Goal: Transaction & Acquisition: Purchase product/service

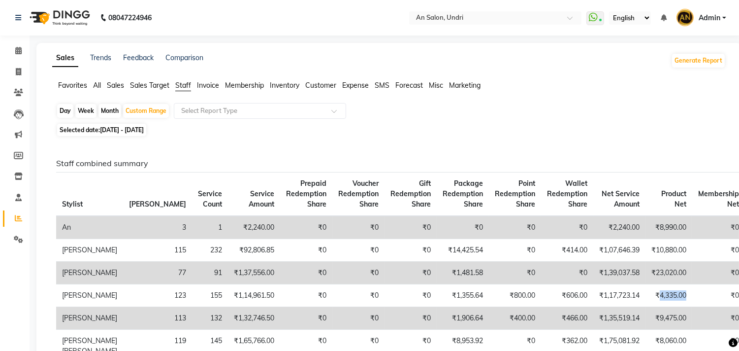
click at [51, 10] on img at bounding box center [58, 18] width 67 height 28
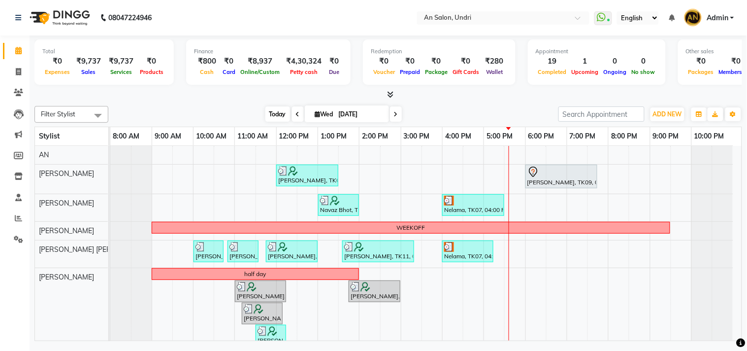
click at [268, 112] on span "Today" at bounding box center [278, 113] width 25 height 15
click at [467, 109] on div "[DATE] [DATE]" at bounding box center [333, 114] width 440 height 15
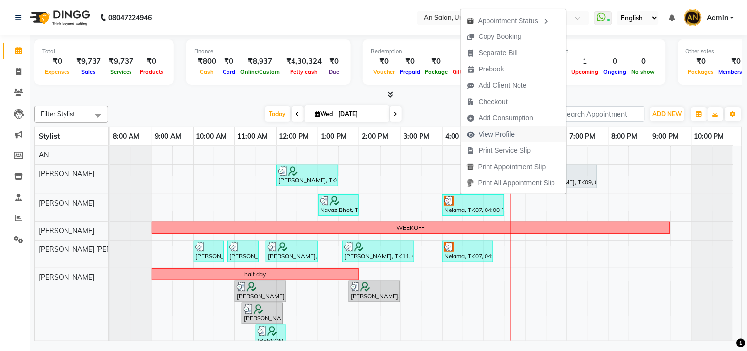
click at [499, 135] on span "View Profile" at bounding box center [497, 134] width 36 height 10
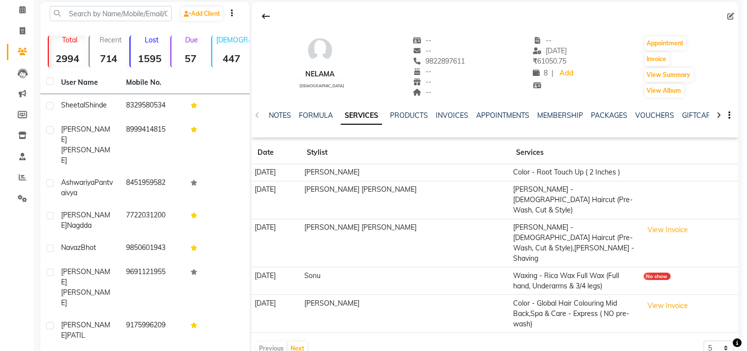
scroll to position [38, 0]
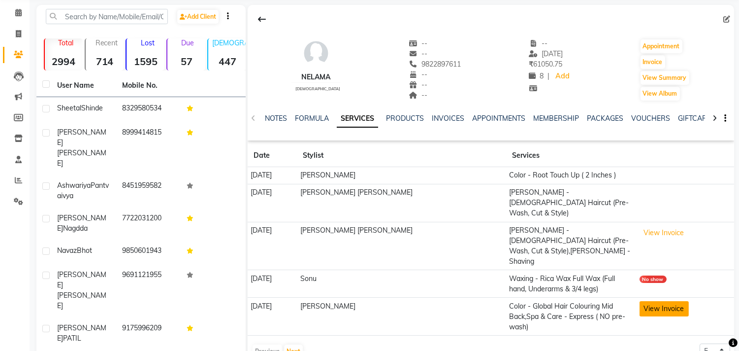
click at [640, 301] on button "View Invoice" at bounding box center [664, 308] width 49 height 15
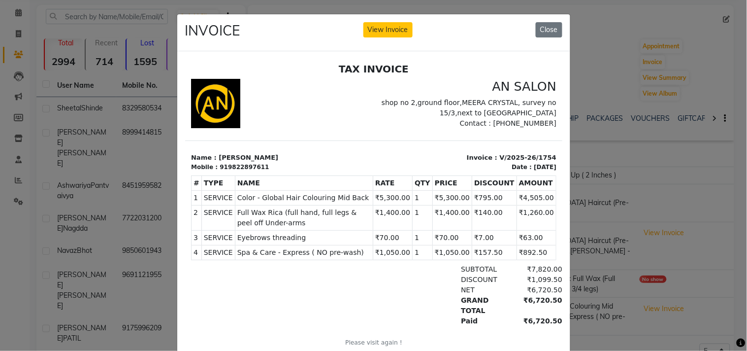
scroll to position [0, 0]
click at [545, 36] on button "Close" at bounding box center [549, 29] width 27 height 15
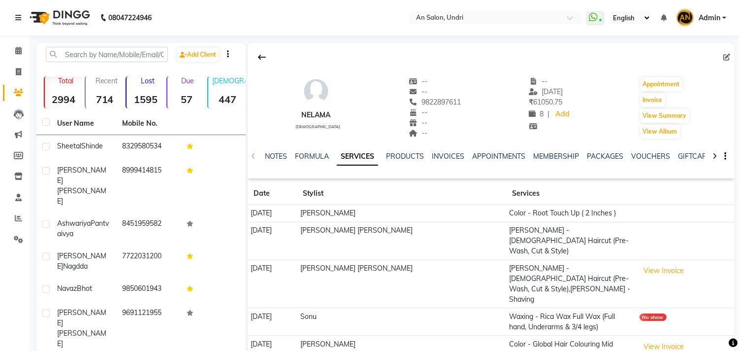
click at [54, 1] on nav "08047224946 Select Location × An Salon, Undri WhatsApp Status ✕ Status: Connect…" at bounding box center [369, 17] width 739 height 35
click at [70, 23] on img at bounding box center [58, 18] width 67 height 28
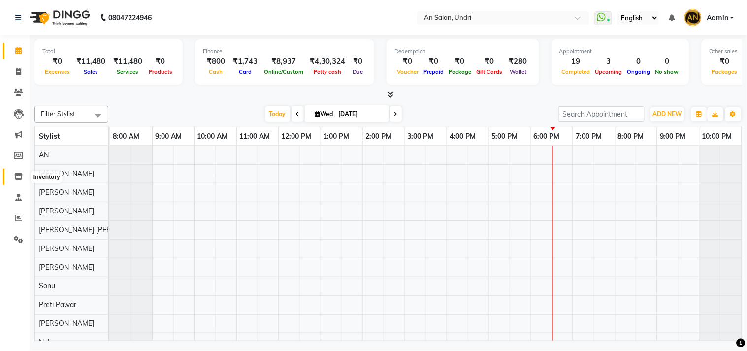
click at [18, 170] on link "Inventory" at bounding box center [15, 176] width 24 height 16
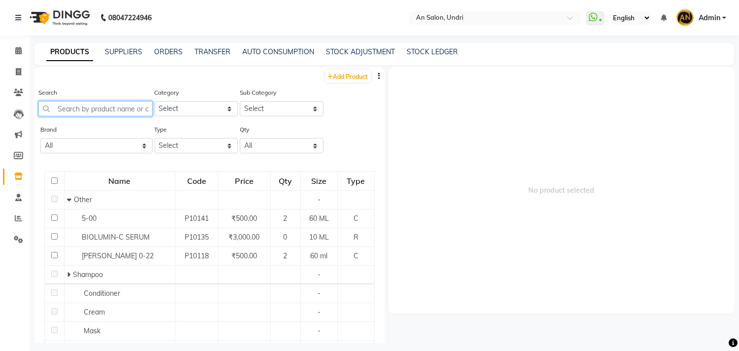
click at [123, 110] on input "text" at bounding box center [95, 108] width 114 height 15
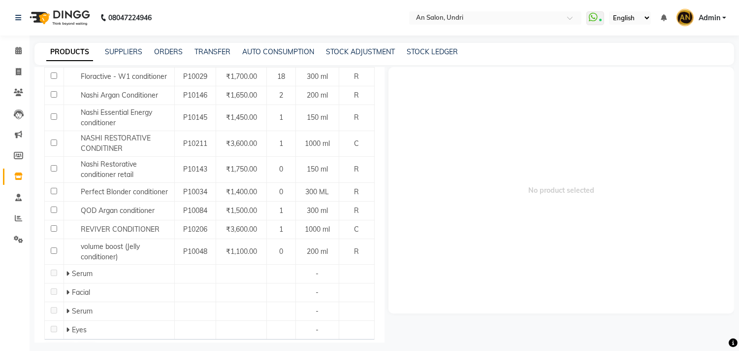
scroll to position [521, 0]
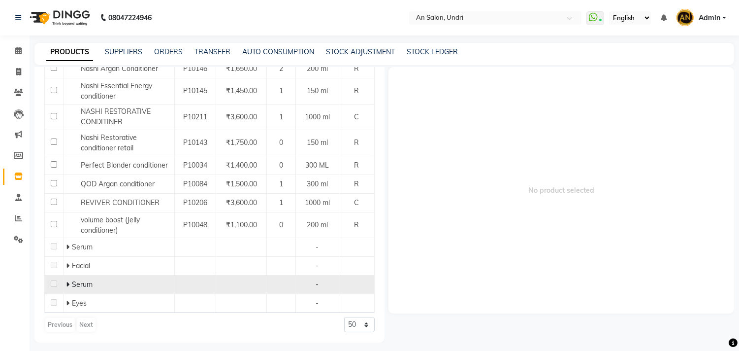
type input "con"
click at [69, 281] on span at bounding box center [69, 284] width 6 height 9
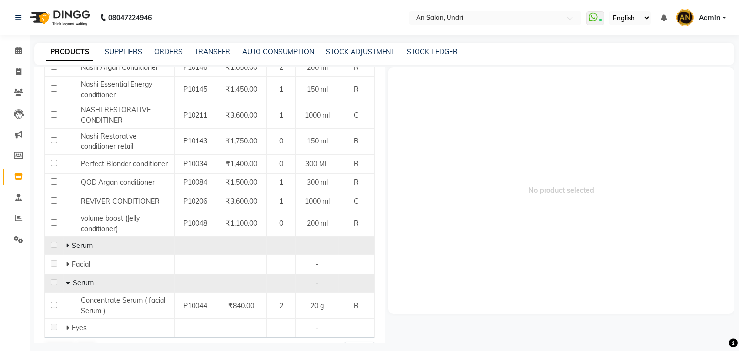
click at [69, 245] on span at bounding box center [69, 245] width 6 height 9
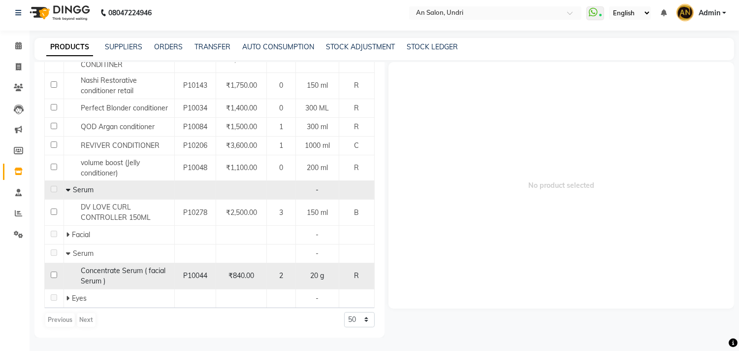
scroll to position [6, 0]
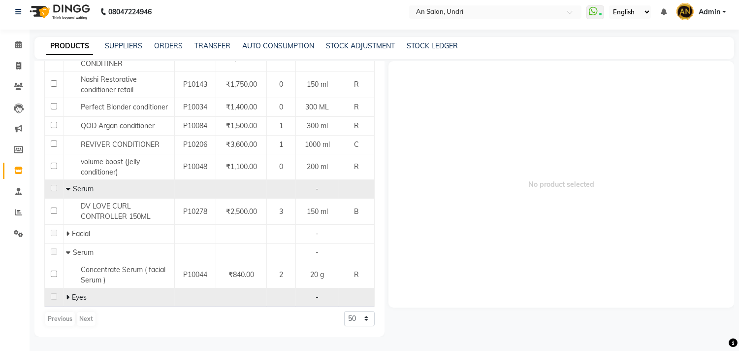
click at [67, 295] on icon at bounding box center [67, 297] width 3 height 7
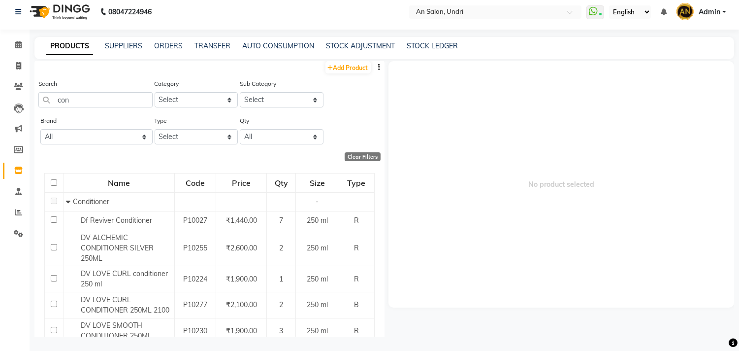
scroll to position [0, 0]
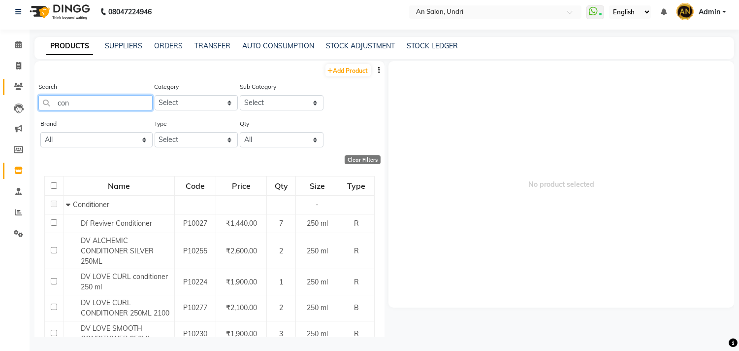
drag, startPoint x: 99, startPoint y: 106, endPoint x: 19, endPoint y: 91, distance: 81.7
click at [19, 91] on app-home "08047224946 Select Location × An Salon, Undri WhatsApp Status ✕ Status: Connect…" at bounding box center [369, 172] width 739 height 357
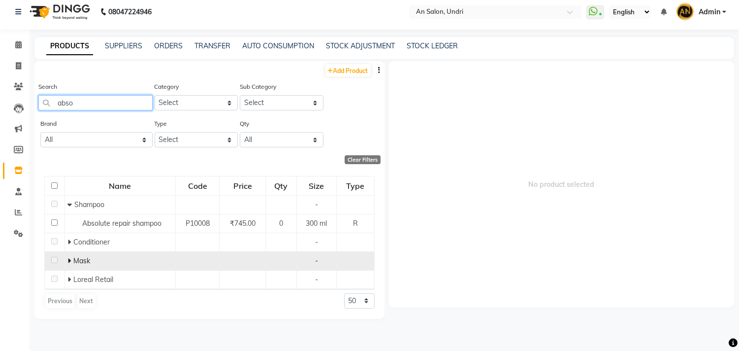
type input "abso"
click at [70, 260] on icon at bounding box center [68, 260] width 3 height 7
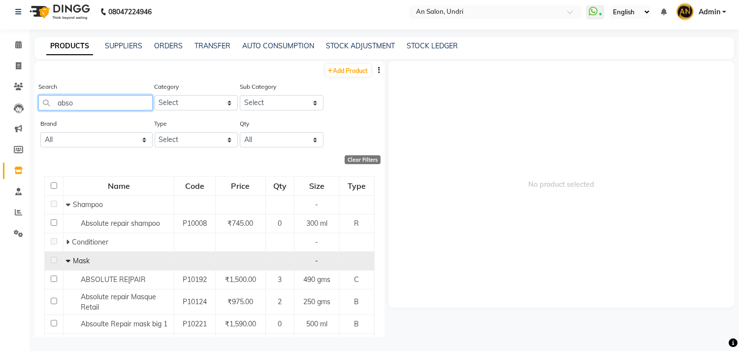
drag, startPoint x: 98, startPoint y: 99, endPoint x: 0, endPoint y: 102, distance: 97.6
click at [0, 102] on app-home "08047224946 Select Location × An Salon, Undri WhatsApp Status ✕ Status: Connect…" at bounding box center [369, 172] width 739 height 357
type input "dens"
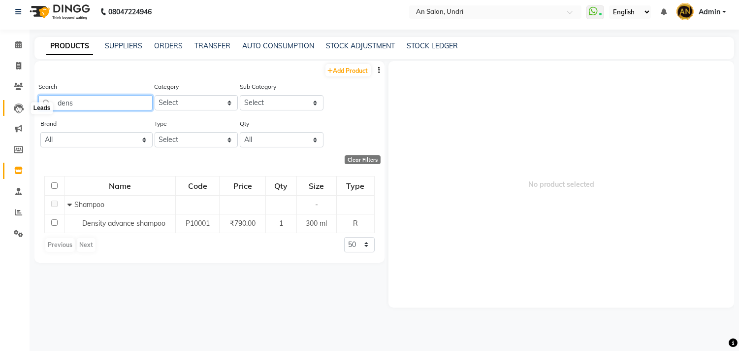
drag, startPoint x: 89, startPoint y: 105, endPoint x: 15, endPoint y: 101, distance: 74.0
click at [15, 101] on app-home "08047224946 Select Location × An Salon, Undri WhatsApp Status ✕ Status: Connect…" at bounding box center [369, 172] width 739 height 357
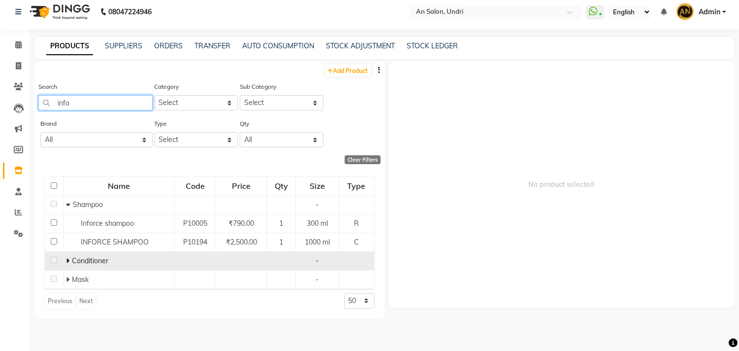
type input "info"
click at [68, 263] on icon at bounding box center [67, 260] width 3 height 7
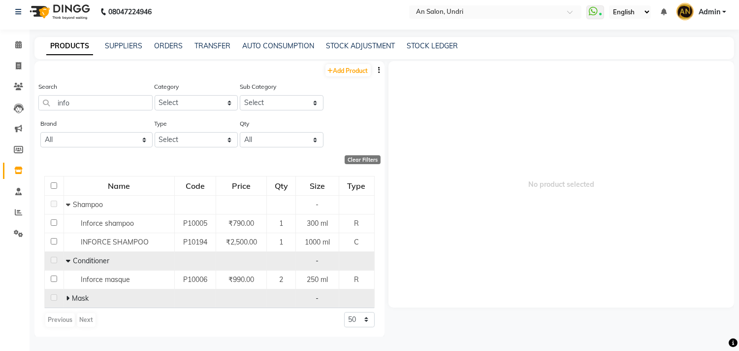
click at [64, 299] on td "Mask" at bounding box center [119, 298] width 111 height 19
click at [67, 293] on div "Mask" at bounding box center [118, 298] width 105 height 10
click at [68, 301] on icon at bounding box center [67, 298] width 3 height 7
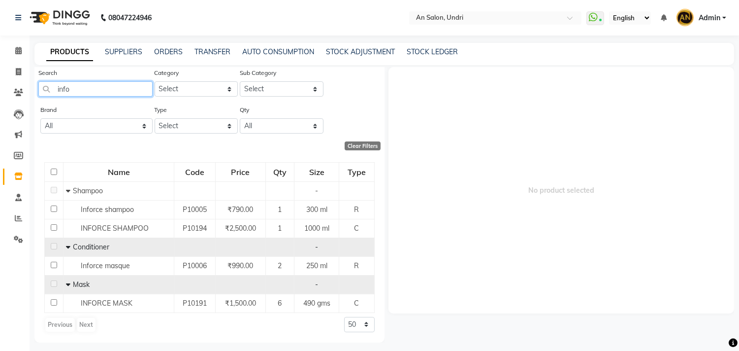
drag, startPoint x: 81, startPoint y: 91, endPoint x: 27, endPoint y: 81, distance: 55.0
click at [27, 81] on app-home "08047224946 Select Location × An Salon, Undri WhatsApp Status ✕ Status: Connect…" at bounding box center [369, 178] width 739 height 357
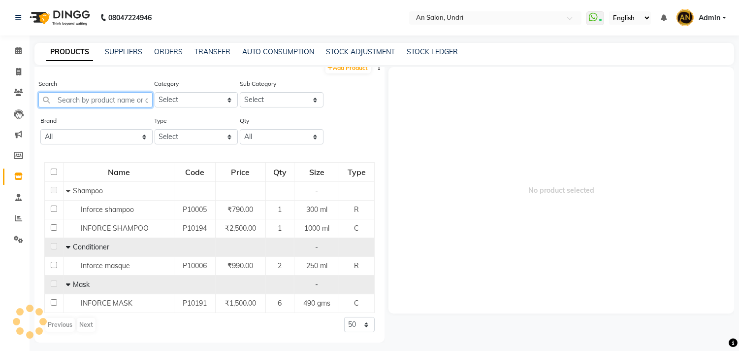
scroll to position [20, 0]
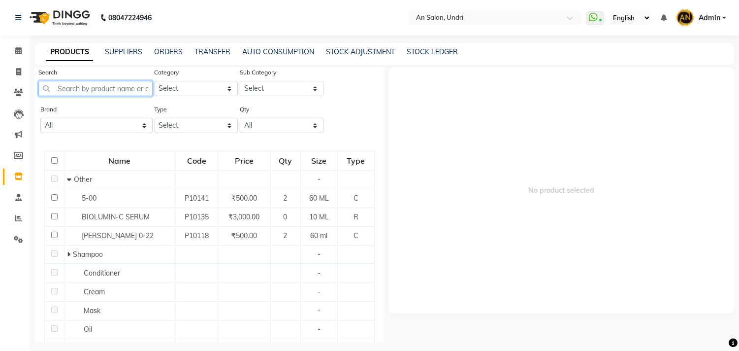
click at [100, 82] on input "text" at bounding box center [95, 88] width 114 height 15
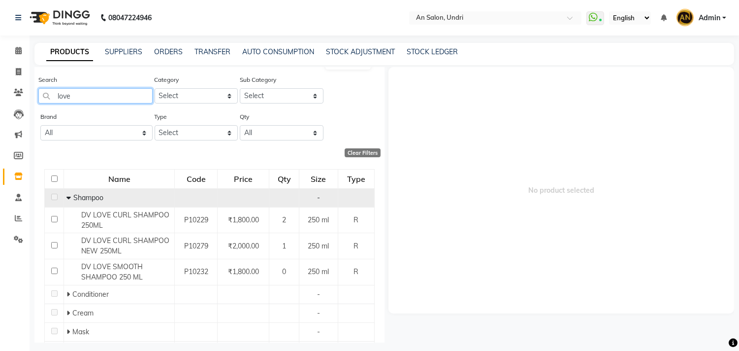
scroll to position [0, 0]
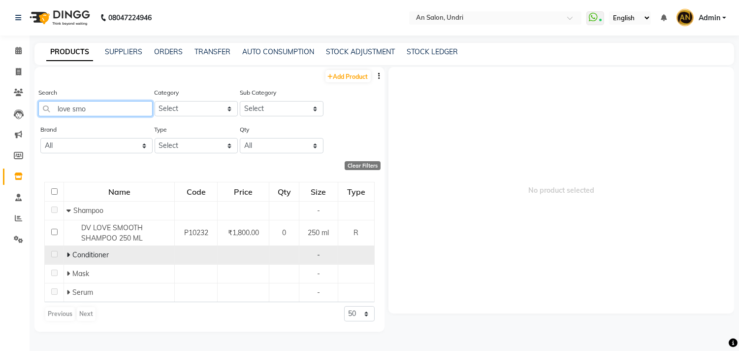
type input "love smo"
click at [68, 253] on icon at bounding box center [68, 254] width 3 height 7
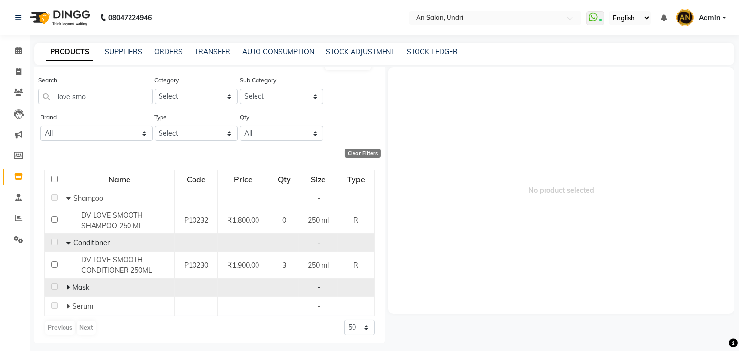
scroll to position [16, 0]
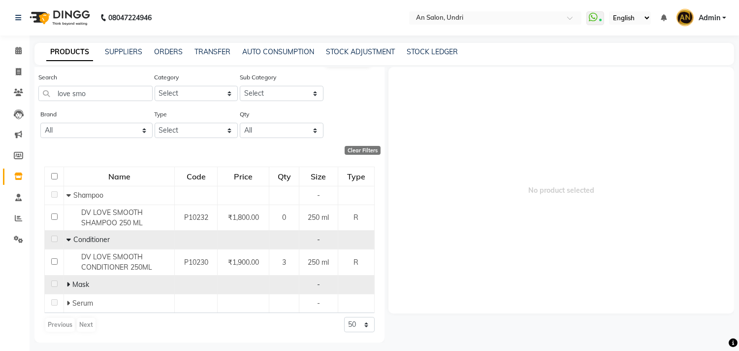
click at [65, 281] on td "Mask" at bounding box center [119, 284] width 111 height 19
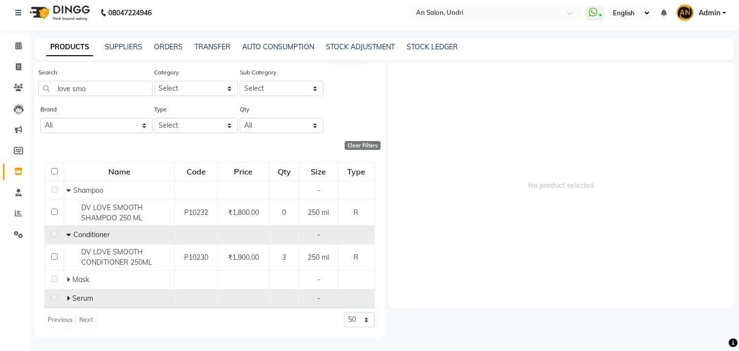
scroll to position [6, 0]
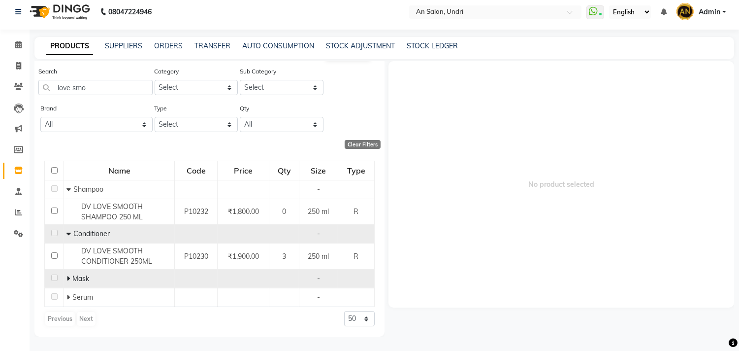
click at [67, 278] on icon at bounding box center [68, 278] width 3 height 7
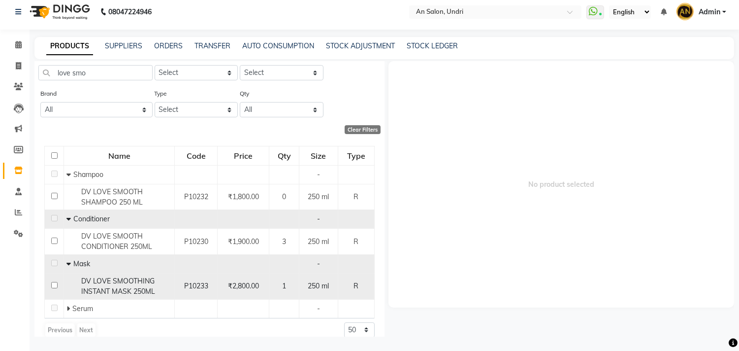
scroll to position [41, 0]
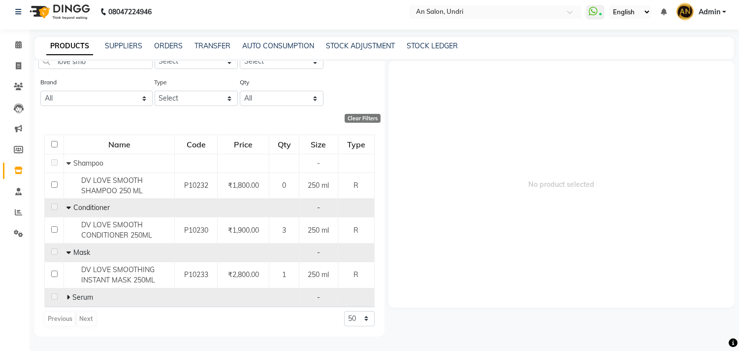
click at [69, 296] on span at bounding box center [70, 297] width 6 height 9
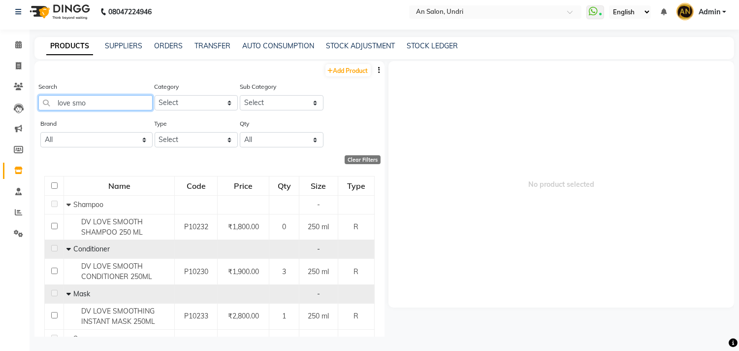
drag, startPoint x: 96, startPoint y: 105, endPoint x: 28, endPoint y: 102, distance: 68.5
click at [28, 102] on app-home "08047224946 Select Location × An Salon, Undri WhatsApp Status ✕ Status: Connect…" at bounding box center [369, 172] width 739 height 357
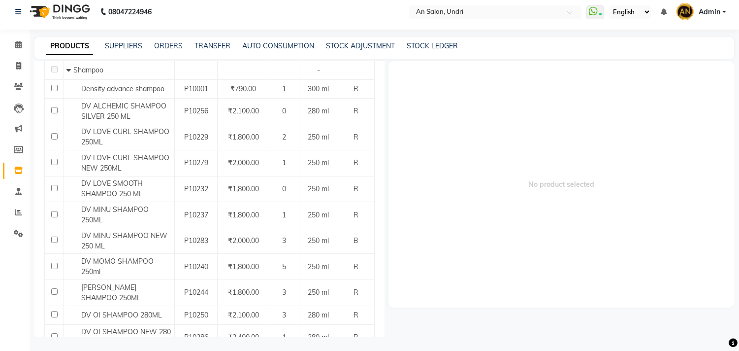
scroll to position [109, 0]
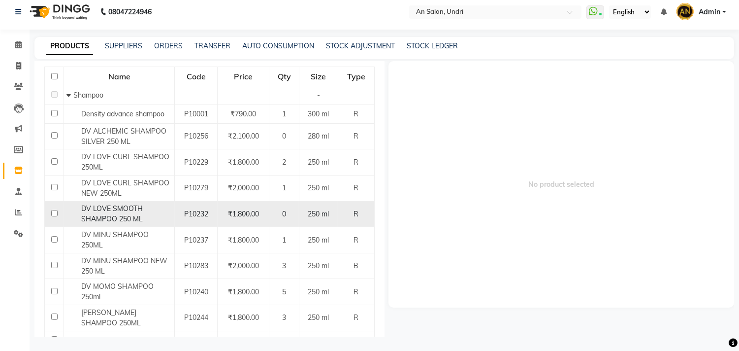
click at [234, 216] on span "₹1,800.00" at bounding box center [243, 213] width 31 height 9
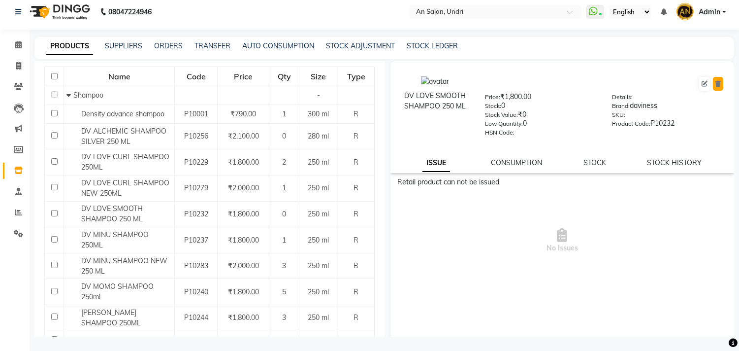
click at [716, 84] on icon at bounding box center [718, 84] width 5 height 6
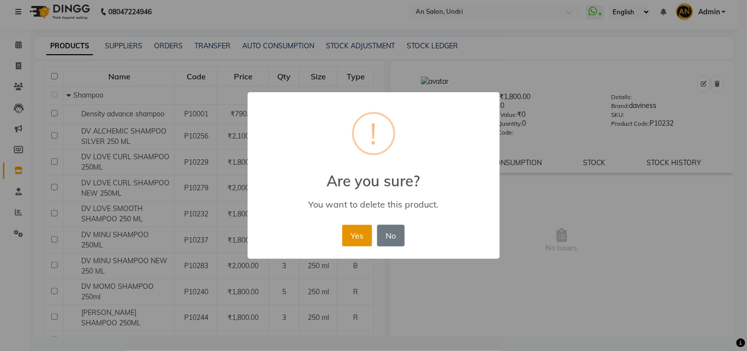
click at [351, 233] on button "Yes" at bounding box center [357, 236] width 30 height 22
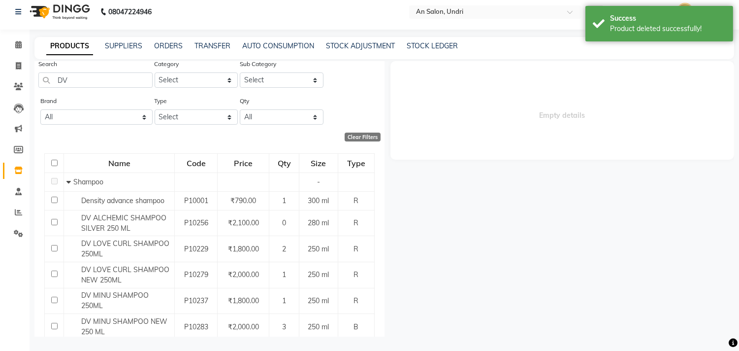
scroll to position [0, 0]
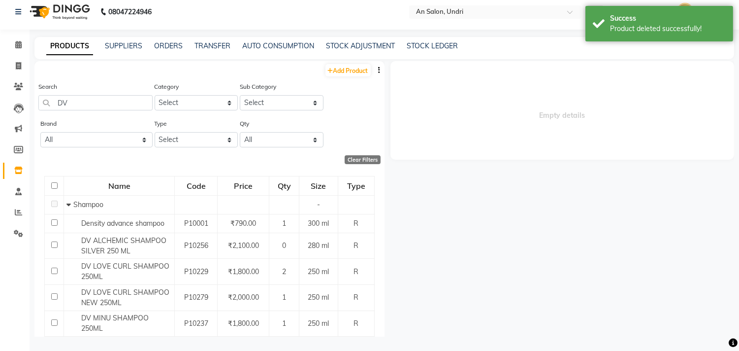
click at [113, 112] on div "Search DV" at bounding box center [95, 99] width 114 height 37
click at [117, 105] on input "DV" at bounding box center [95, 102] width 114 height 15
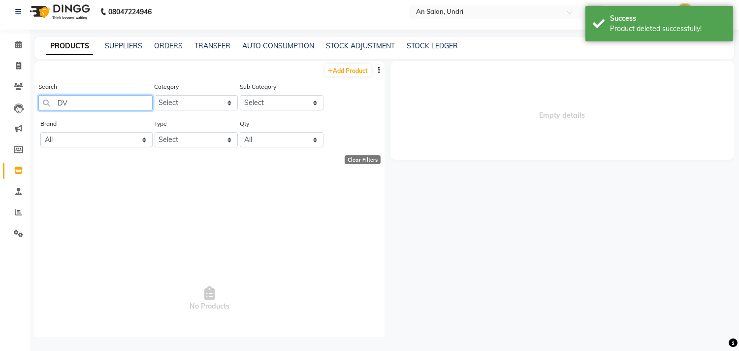
type input "D"
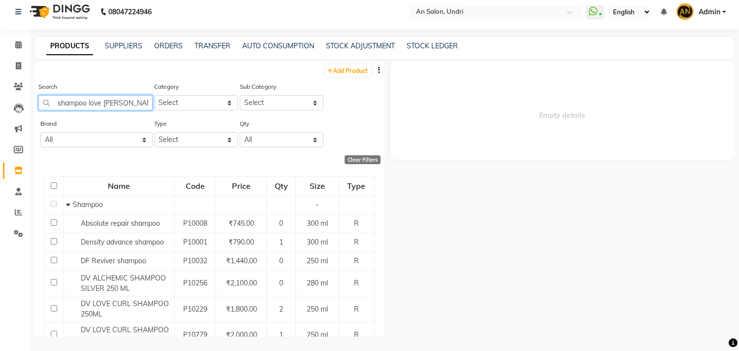
type input "shampoo love smooth"
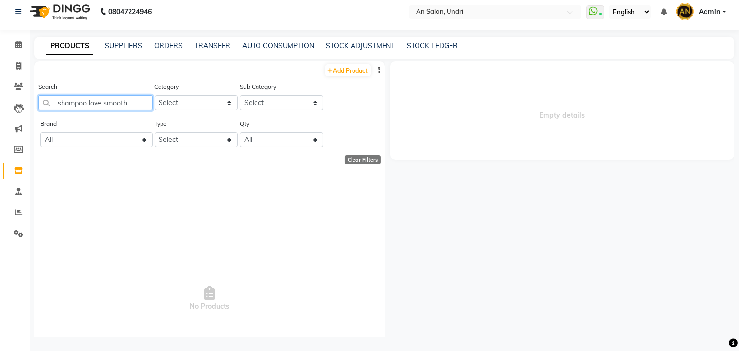
drag, startPoint x: 132, startPoint y: 101, endPoint x: 52, endPoint y: 111, distance: 80.4
click at [52, 111] on div "Search shampoo love smooth" at bounding box center [95, 99] width 114 height 37
type input "s"
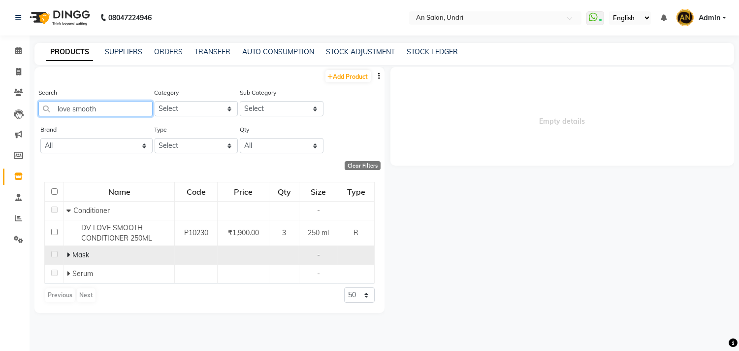
scroll to position [6, 0]
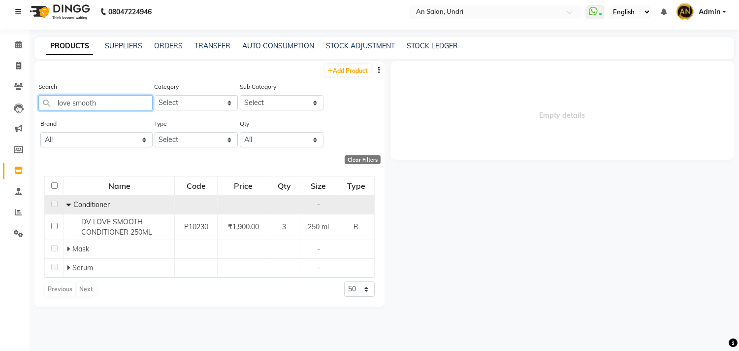
type input "love smooth"
click at [72, 203] on span at bounding box center [70, 204] width 7 height 9
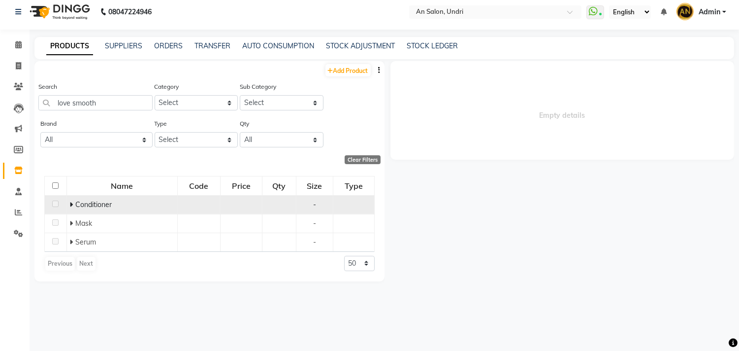
click at [73, 206] on span at bounding box center [72, 204] width 6 height 9
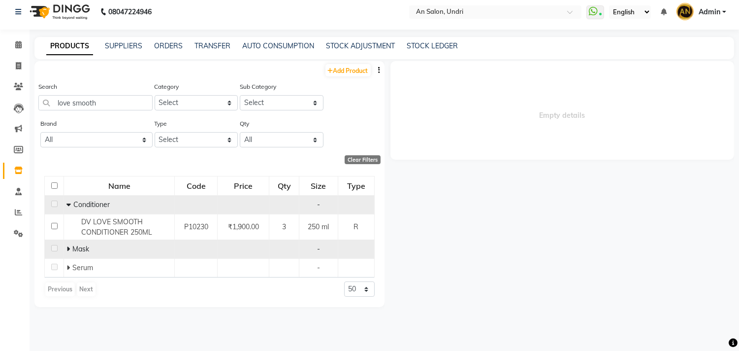
click at [67, 247] on icon at bounding box center [68, 248] width 3 height 7
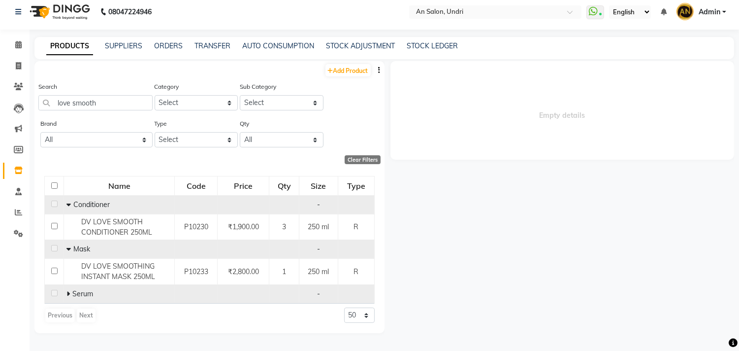
click at [71, 291] on span at bounding box center [70, 293] width 6 height 9
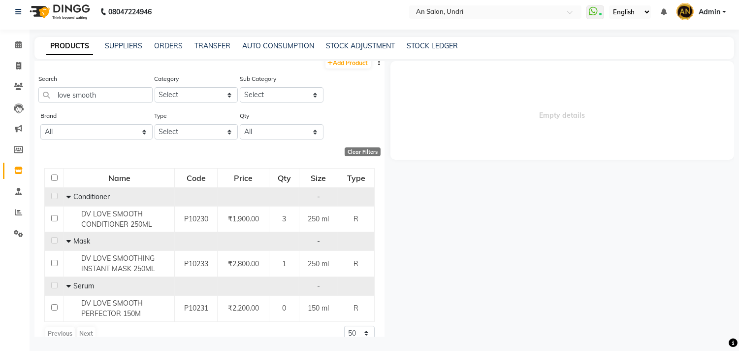
scroll to position [0, 0]
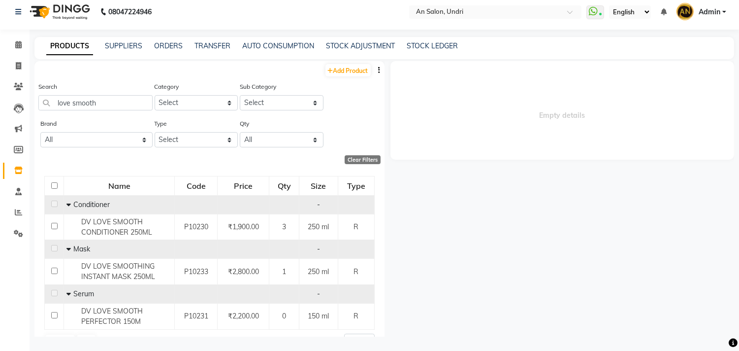
click at [74, 17] on img at bounding box center [58, 12] width 67 height 28
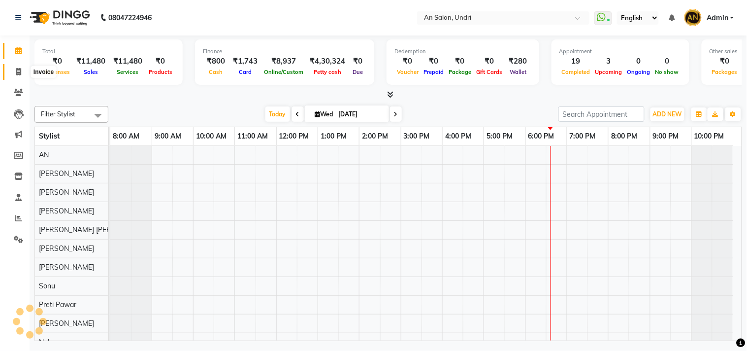
click at [16, 73] on icon at bounding box center [18, 71] width 5 height 7
select select "3639"
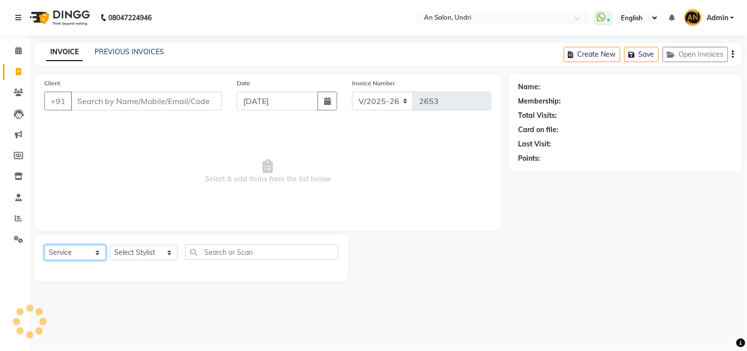
click at [95, 257] on select "Select Service Product Membership Package Voucher Prepaid Gift Card" at bounding box center [75, 252] width 62 height 15
select select "product"
click at [44, 245] on select "Select Service Product Membership Package Voucher Prepaid Gift Card" at bounding box center [75, 252] width 62 height 15
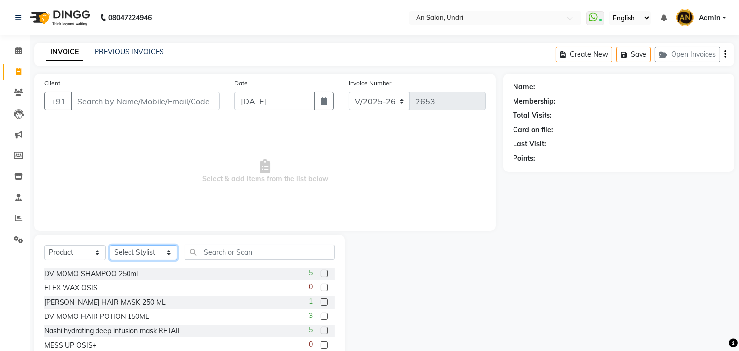
click at [149, 253] on select "Select Stylist AN Anita Rai Anthony Aslam Shaikh Janhavi Jambhulkar Naeem Aktar…" at bounding box center [143, 252] width 67 height 15
select select "18327"
click at [110, 245] on select "Select Stylist AN Anita Rai Anthony Aslam Shaikh Janhavi Jambhulkar Naeem Aktar…" at bounding box center [143, 252] width 67 height 15
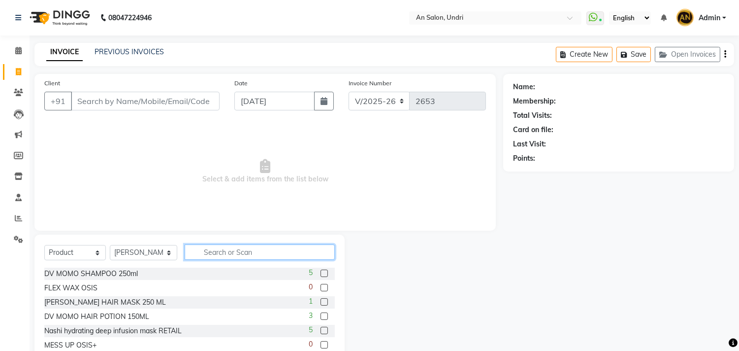
click at [258, 251] on input "text" at bounding box center [260, 251] width 150 height 15
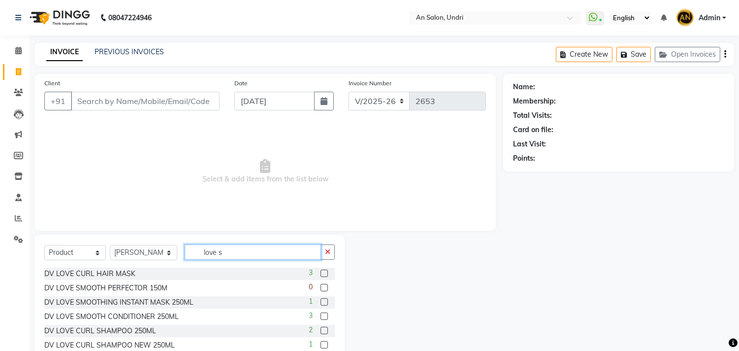
type input "love sm"
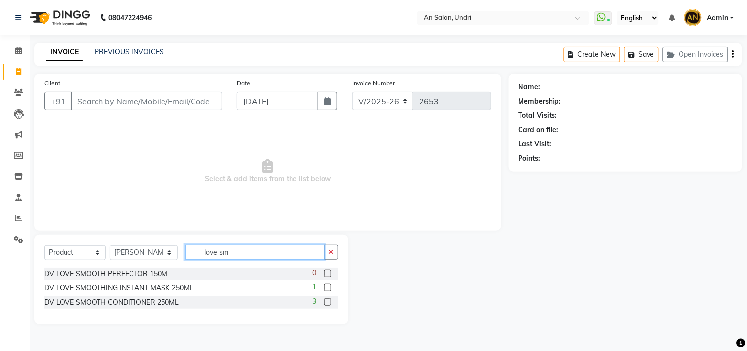
drag, startPoint x: 199, startPoint y: 257, endPoint x: 197, endPoint y: 268, distance: 10.9
click at [185, 259] on input "love sm" at bounding box center [254, 251] width 139 height 15
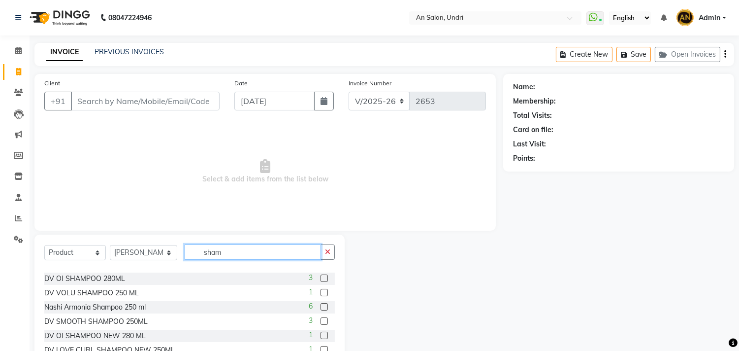
scroll to position [43, 0]
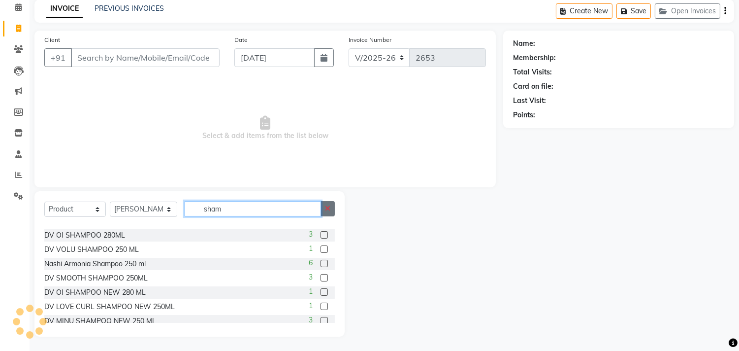
type input "sham"
click at [327, 210] on icon "button" at bounding box center [327, 208] width 5 height 7
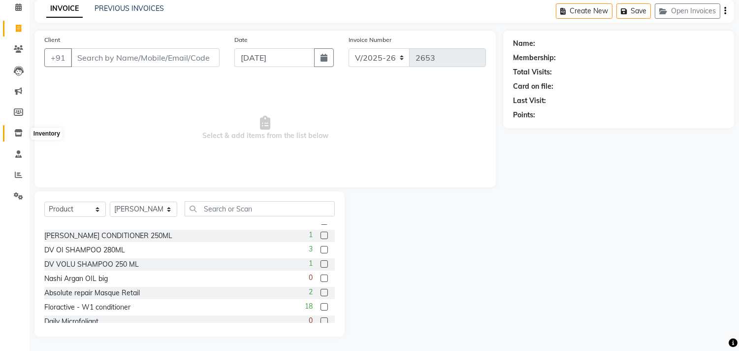
click at [15, 129] on span at bounding box center [18, 133] width 17 height 11
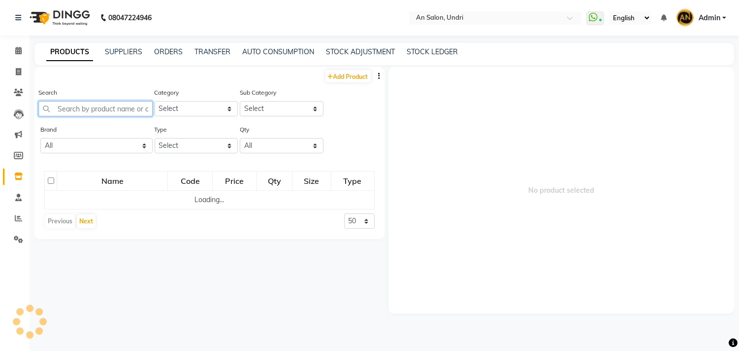
click at [82, 105] on input "text" at bounding box center [95, 108] width 114 height 15
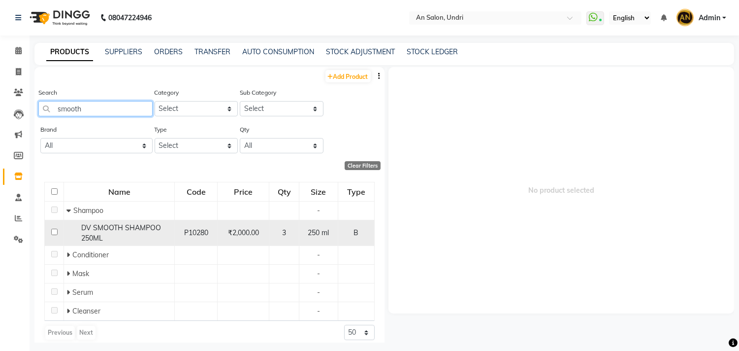
type input "smooth"
click at [154, 232] on div "DV SMOOTH SHAMPOO 250ML" at bounding box center [119, 233] width 105 height 21
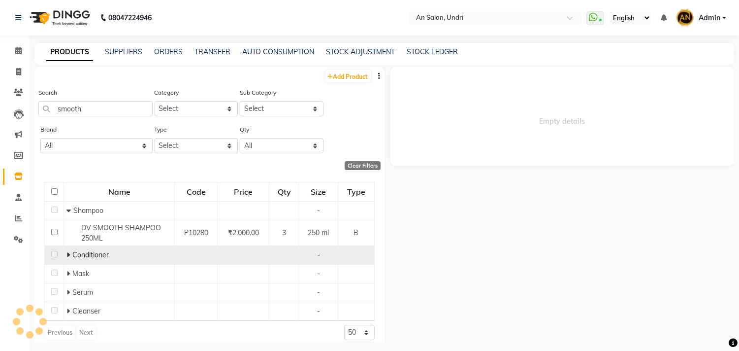
select select
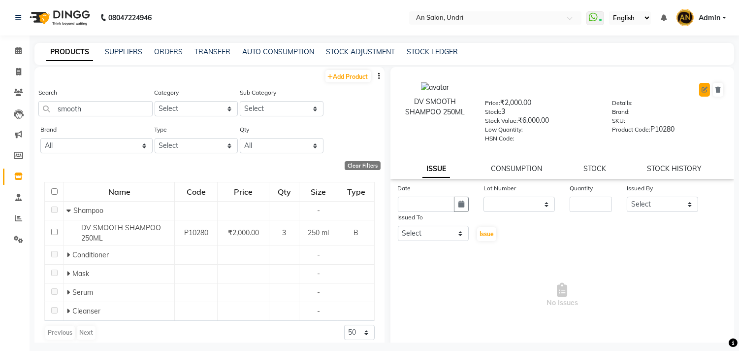
click at [702, 90] on icon at bounding box center [705, 90] width 6 height 6
select select "true"
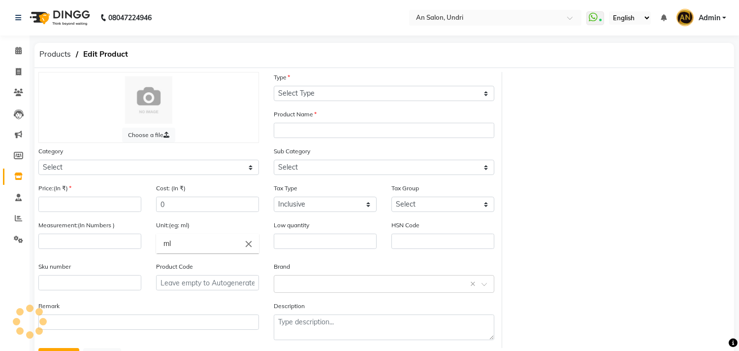
select select "B"
type input "DV SMOOTH SHAMPOO 250ML"
select select
type input "2000"
type input "250"
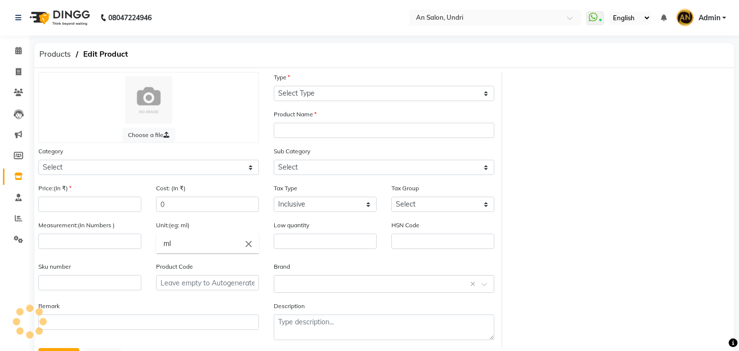
type input "P10280"
select select "1100"
select select "1101"
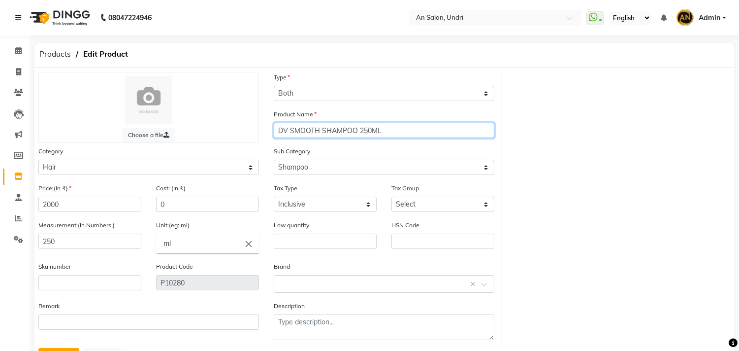
click at [292, 130] on input "DV SMOOTH SHAMPOO 250ML" at bounding box center [384, 130] width 221 height 15
click at [292, 133] on input "DV SMOOTH SHAMPOO 250ML" at bounding box center [384, 130] width 221 height 15
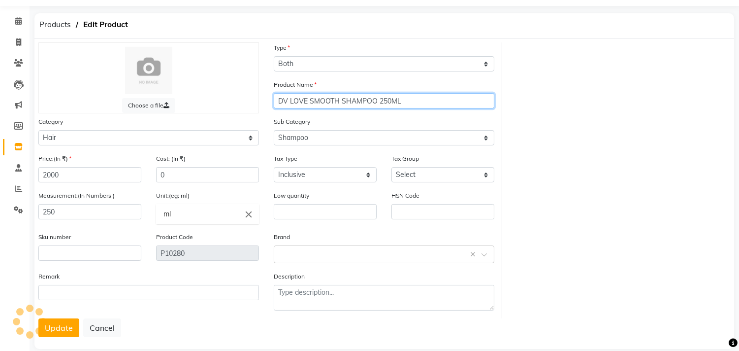
scroll to position [45, 0]
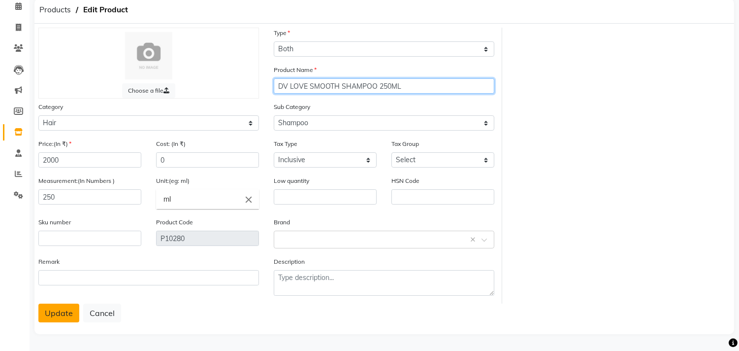
type input "DV LOVE SMOOTH SHAMPOO 250ML"
click at [57, 317] on button "Update" at bounding box center [58, 312] width 41 height 19
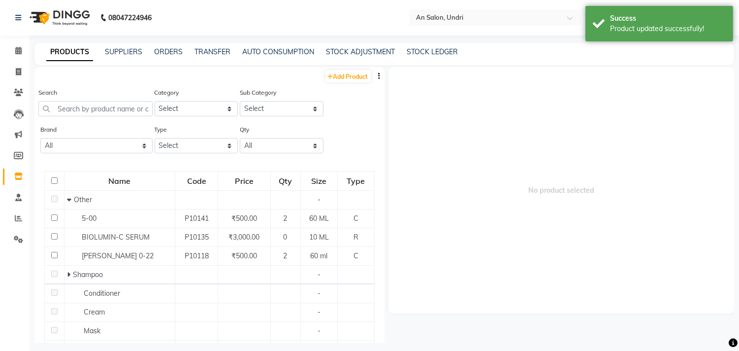
click at [72, 17] on img at bounding box center [58, 18] width 67 height 28
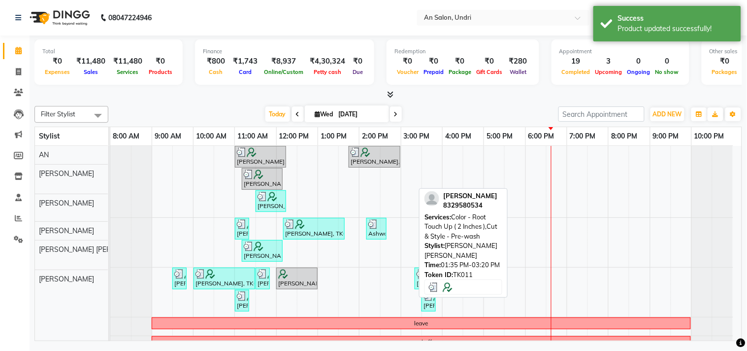
scroll to position [177, 0]
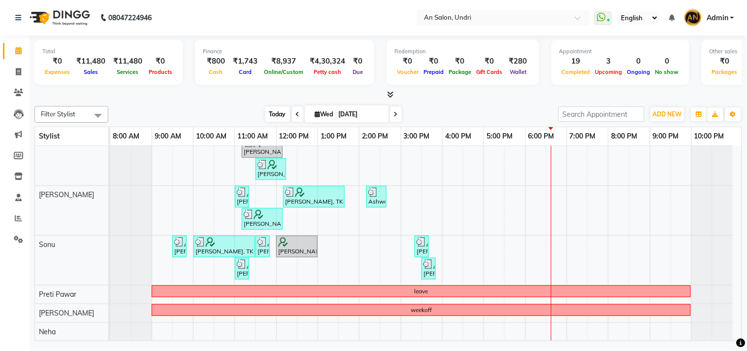
click at [266, 114] on span "Today" at bounding box center [278, 113] width 25 height 15
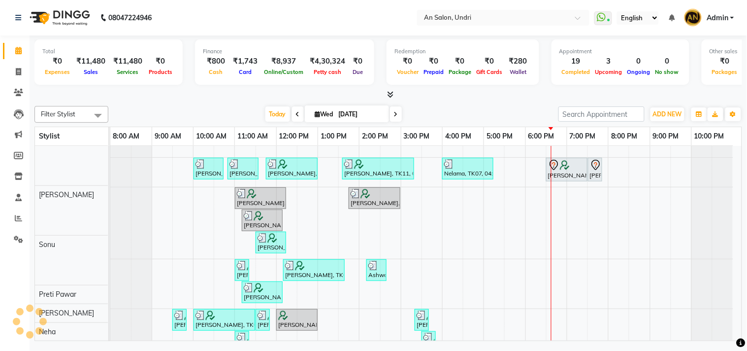
scroll to position [0, 0]
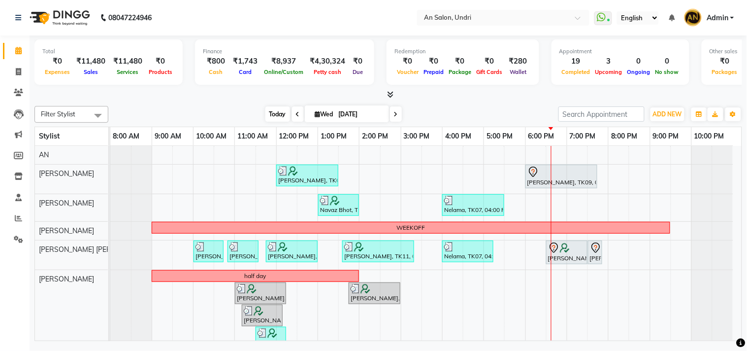
click at [266, 115] on span "Today" at bounding box center [278, 113] width 25 height 15
click at [18, 68] on icon at bounding box center [18, 71] width 5 height 7
select select "service"
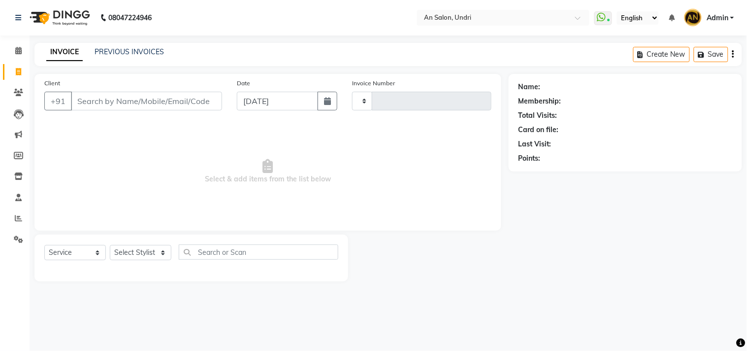
type input "2654"
select select "3639"
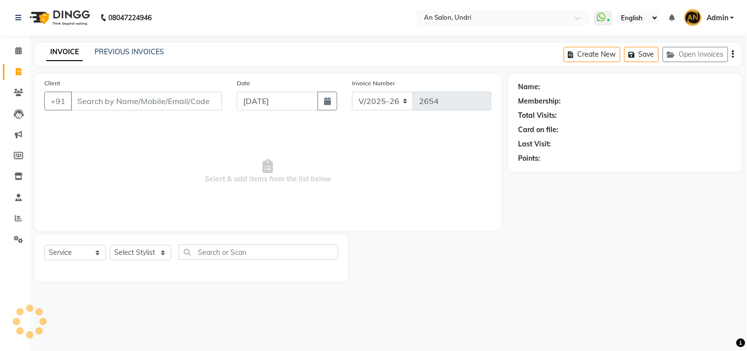
click at [124, 108] on input "Client" at bounding box center [146, 101] width 151 height 19
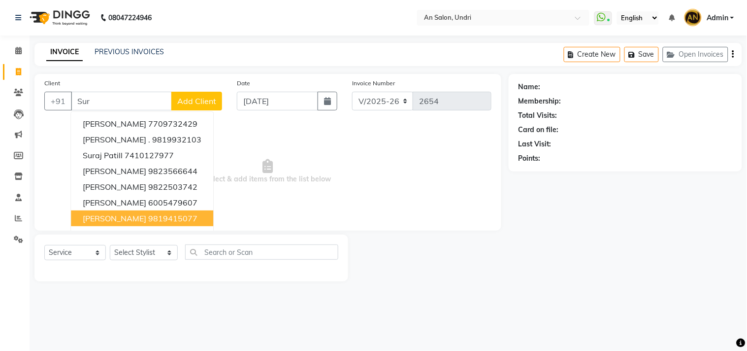
click at [122, 211] on button "Suraya Clint 9819415077" at bounding box center [142, 218] width 142 height 16
type input "9819415077"
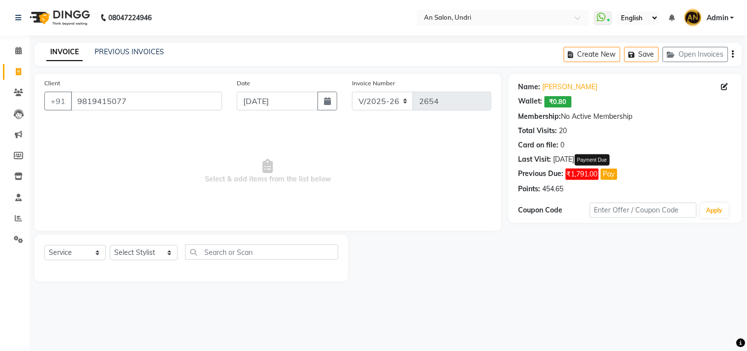
click at [611, 174] on button "Pay" at bounding box center [609, 173] width 17 height 11
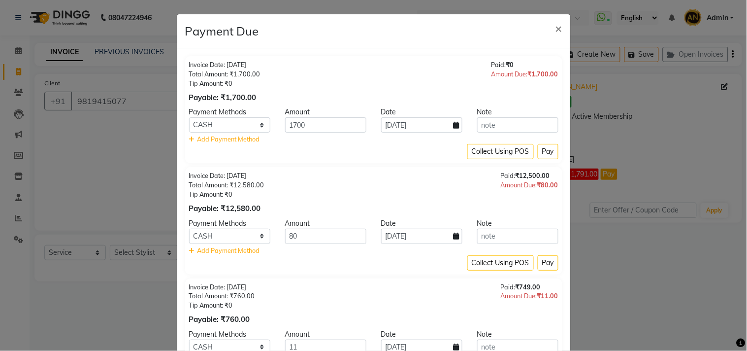
click at [454, 125] on icon at bounding box center [457, 125] width 6 height 7
select select "9"
select select "2025"
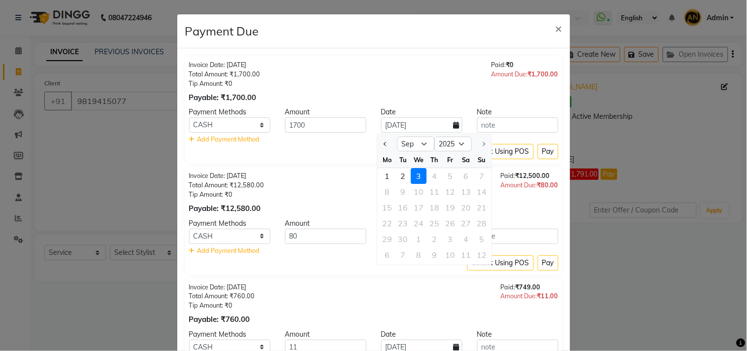
click at [293, 187] on div "Invoice Date: 11-12-2024 Total Amount: ₹12,580.00 Tip Amount: ₹0 Payable: ₹12,5…" at bounding box center [373, 192] width 369 height 43
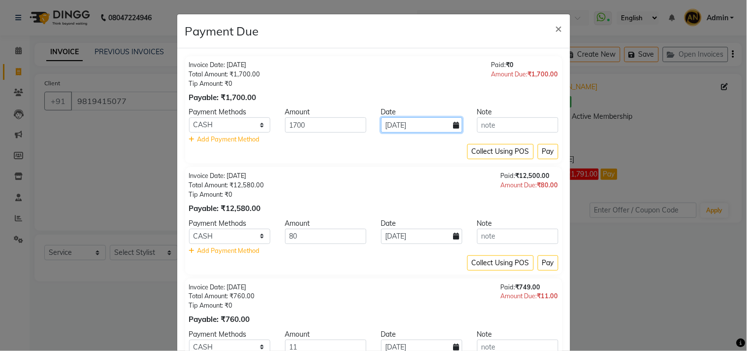
click at [458, 128] on input "[DATE]" at bounding box center [421, 124] width 81 height 15
select select "9"
select select "2025"
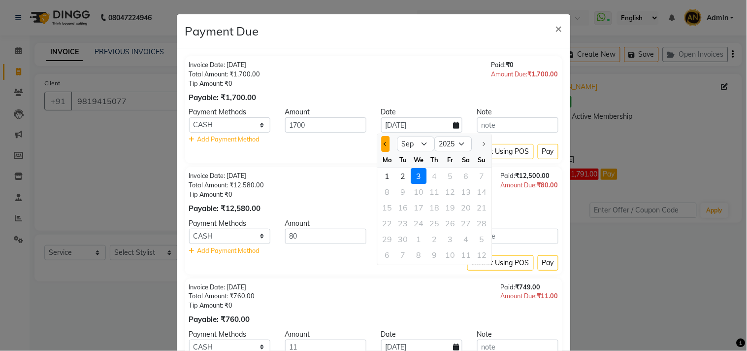
click at [383, 145] on button "Previous month" at bounding box center [386, 144] width 8 height 16
select select "8"
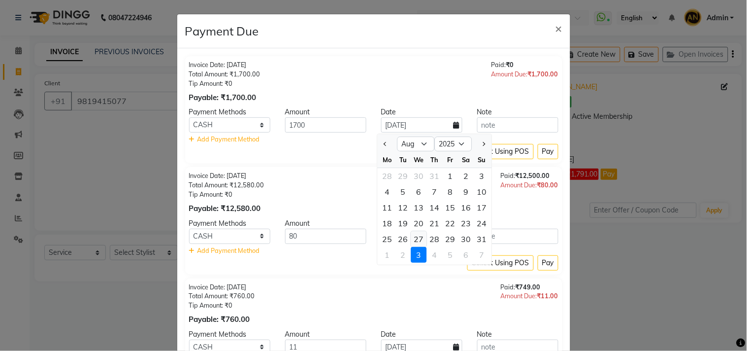
click at [422, 236] on div "27" at bounding box center [419, 239] width 16 height 16
type input "27-08-2025"
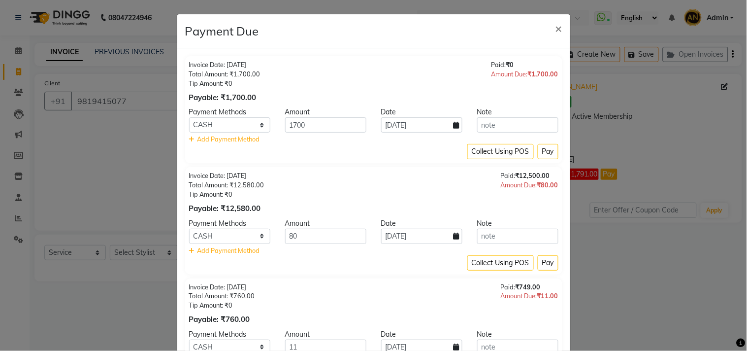
click at [454, 235] on icon at bounding box center [457, 236] width 6 height 7
select select "9"
select select "2025"
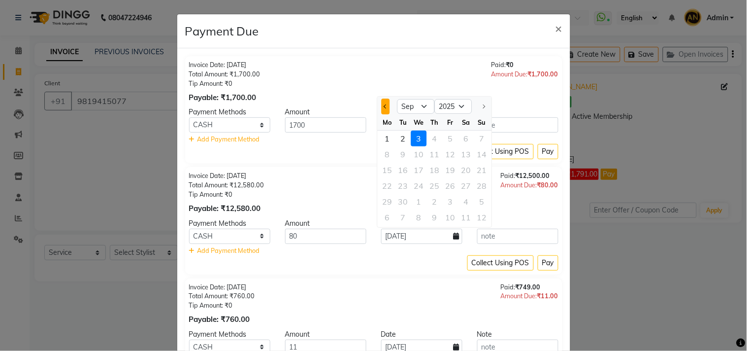
click at [388, 109] on button "Previous month" at bounding box center [386, 107] width 8 height 16
select select "8"
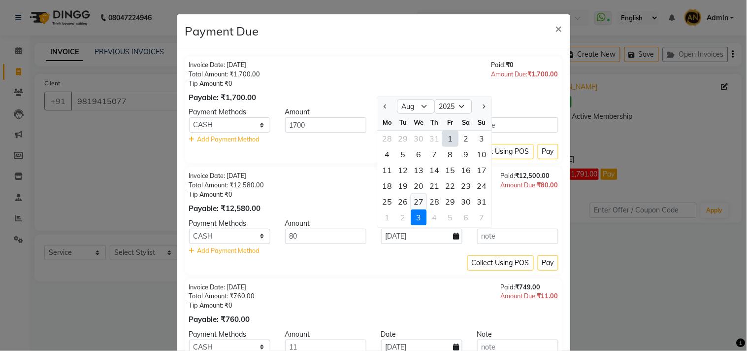
click at [419, 202] on div "27" at bounding box center [419, 202] width 16 height 16
type input "27-08-2025"
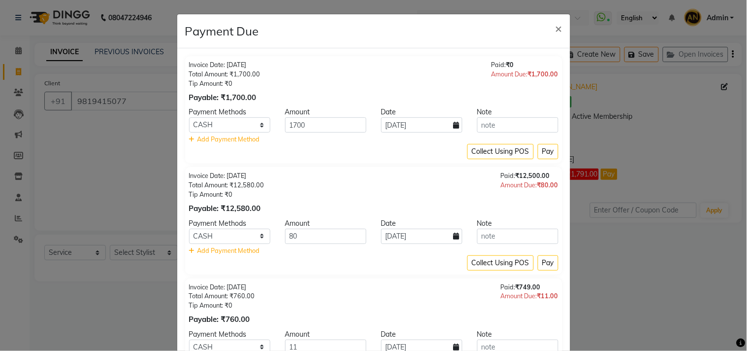
click at [454, 234] on icon at bounding box center [457, 236] width 6 height 7
select select "8"
select select "2025"
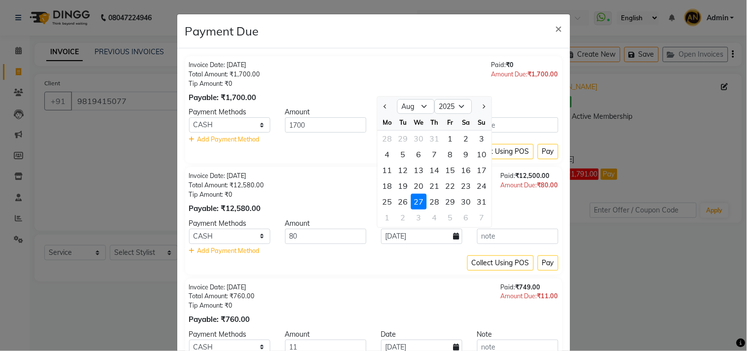
click at [436, 273] on div "Invoice Date: 11-12-2024 Total Amount: ₹12,580.00 Tip Amount: ₹0 Payable: ₹12,5…" at bounding box center [373, 220] width 377 height 107
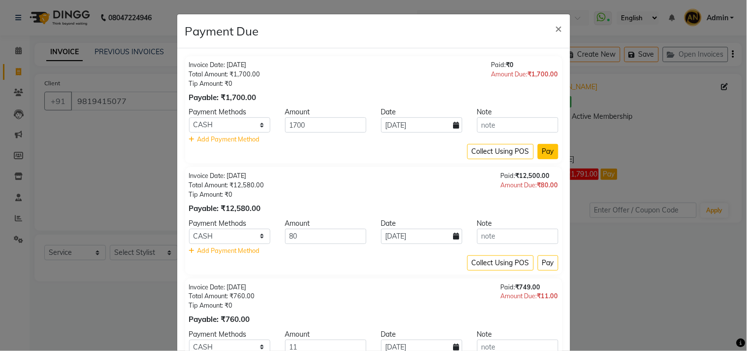
click at [548, 150] on button "Pay" at bounding box center [548, 151] width 21 height 15
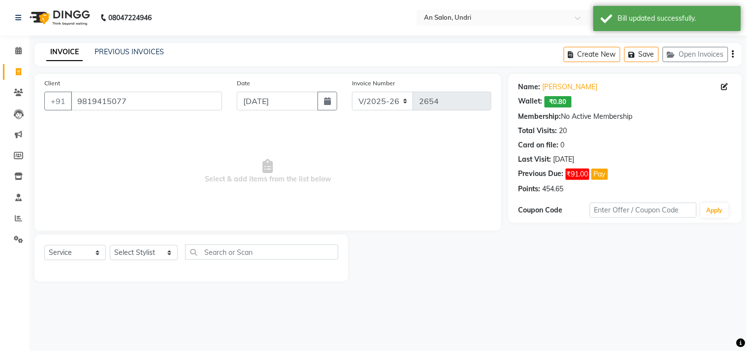
click at [70, 17] on img at bounding box center [58, 18] width 67 height 28
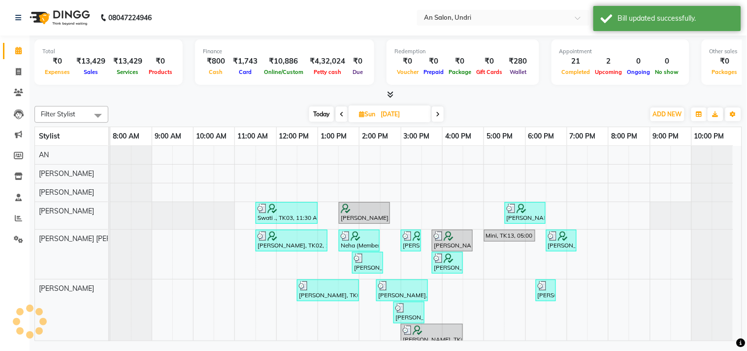
click at [321, 114] on span "Today" at bounding box center [321, 113] width 25 height 15
type input "[DATE]"
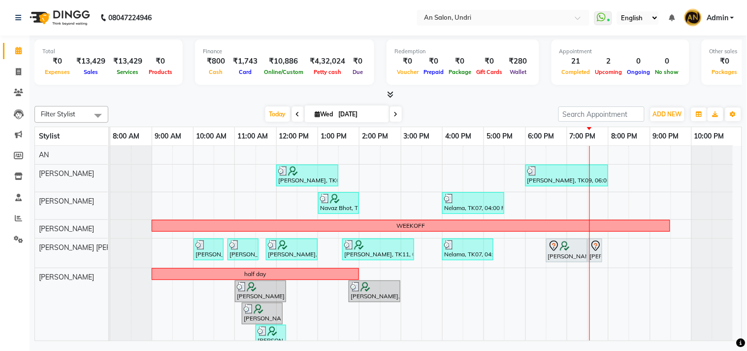
click at [354, 112] on input "[DATE]" at bounding box center [360, 114] width 49 height 15
select select "9"
select select "2025"
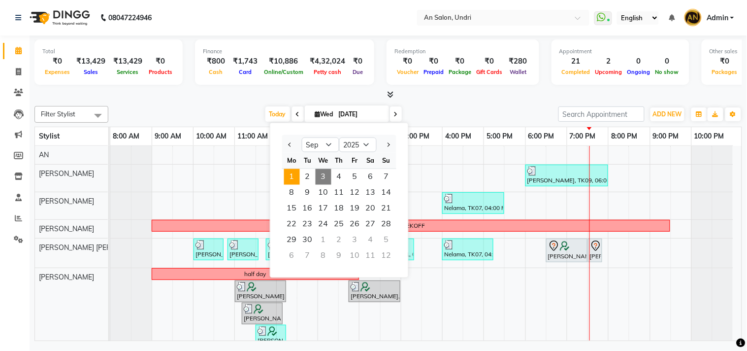
click at [294, 175] on span "1" at bounding box center [292, 177] width 16 height 16
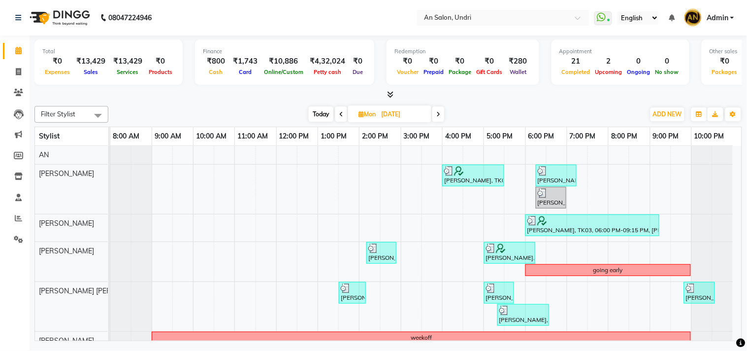
scroll to position [109, 0]
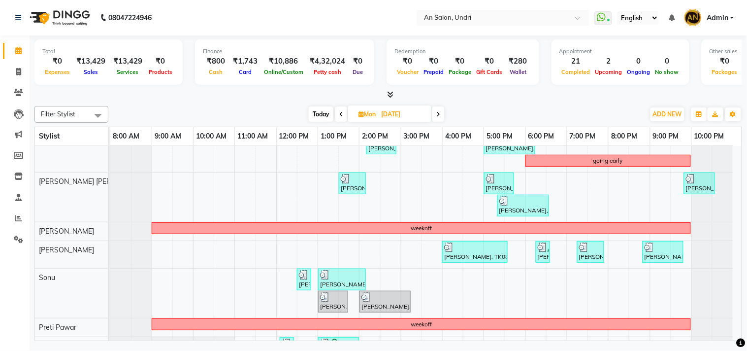
click at [440, 115] on icon at bounding box center [438, 114] width 4 height 6
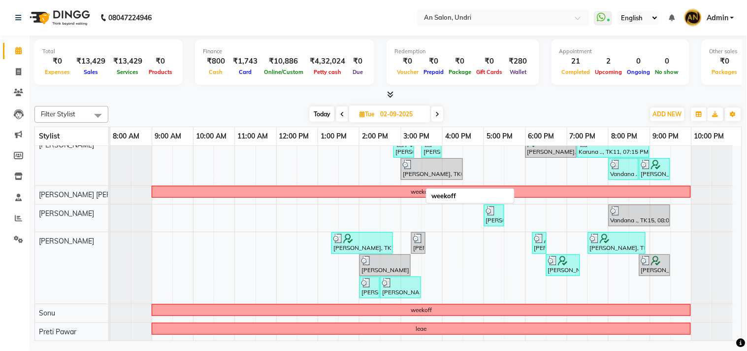
scroll to position [164, 0]
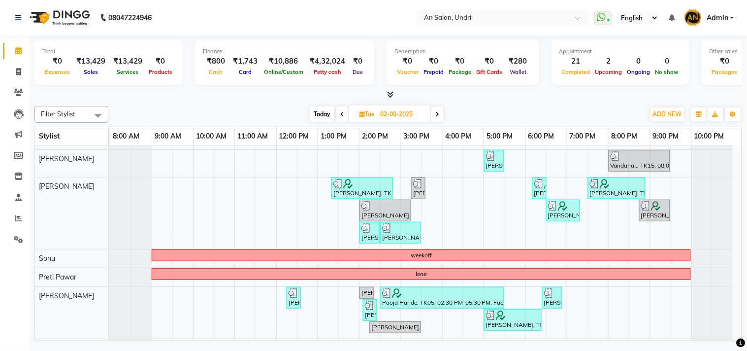
click at [441, 114] on span at bounding box center [438, 113] width 12 height 15
type input "[DATE]"
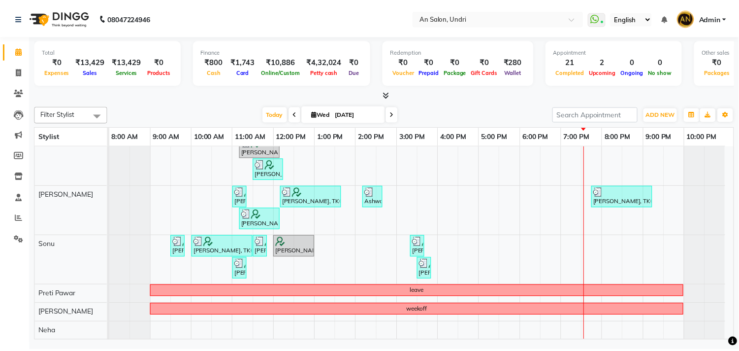
scroll to position [121, 0]
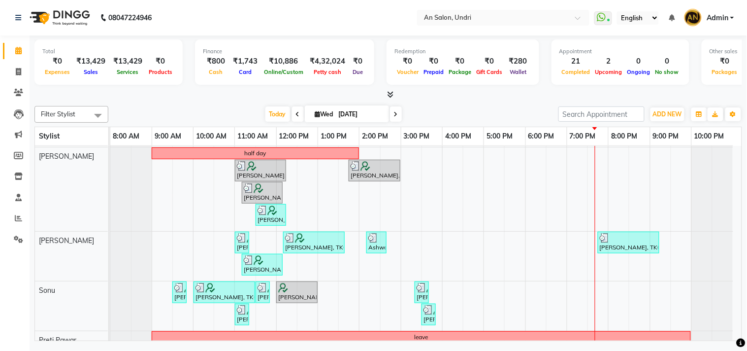
click at [383, 91] on span at bounding box center [388, 95] width 10 height 10
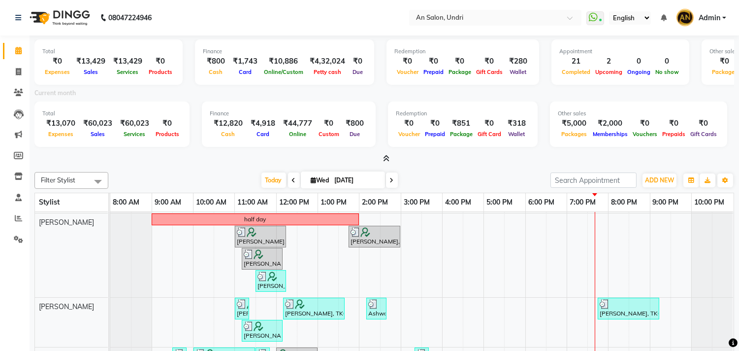
click at [381, 155] on span at bounding box center [384, 159] width 10 height 10
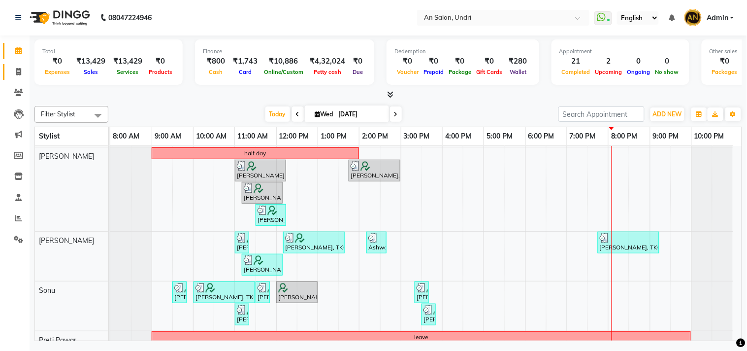
click at [11, 71] on span at bounding box center [18, 72] width 17 height 11
select select "service"
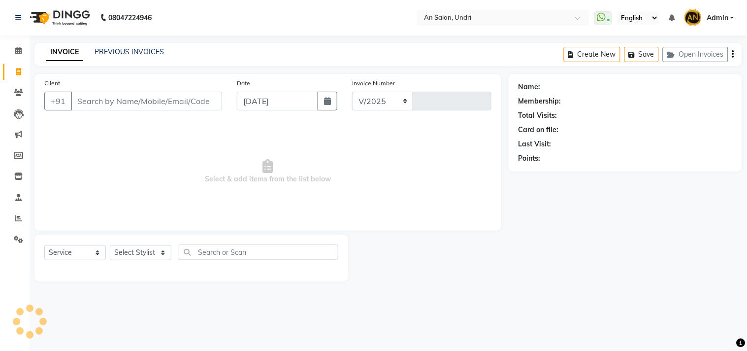
select select "3639"
type input "2654"
click at [74, 96] on input "Client" at bounding box center [146, 101] width 151 height 19
click at [83, 104] on input "Client" at bounding box center [146, 101] width 151 height 19
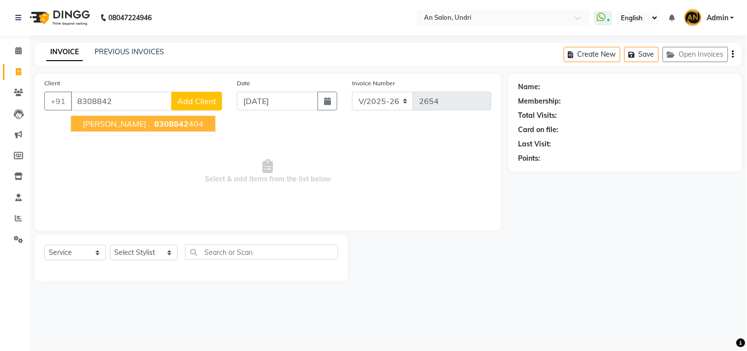
click at [154, 124] on ngb-highlight "8308842 404" at bounding box center [177, 124] width 51 height 10
type input "8308842404"
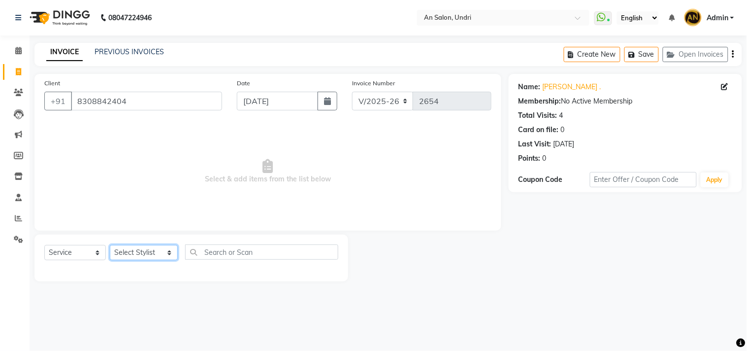
click at [146, 255] on select "Select Stylist AN Anita Rai Anthony Aslam Shaikh Janhavi Jambhulkar Naeem Aktar…" at bounding box center [144, 252] width 68 height 15
select select "35359"
click at [110, 245] on select "Select Stylist AN Anita Rai Anthony Aslam Shaikh Janhavi Jambhulkar Naeem Aktar…" at bounding box center [144, 252] width 68 height 15
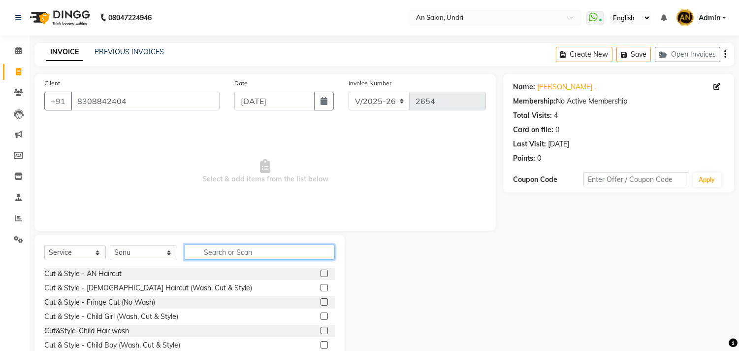
click at [248, 249] on input "text" at bounding box center [260, 251] width 150 height 15
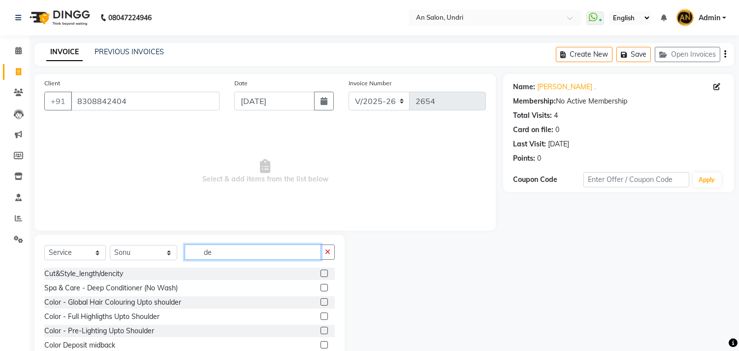
type input "d"
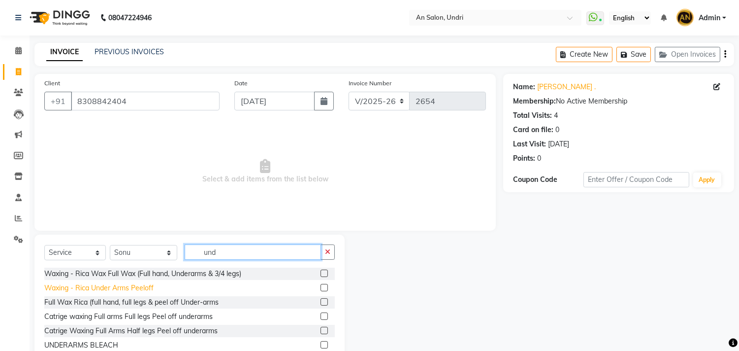
type input "und"
click at [134, 289] on div "Waxing - Rica Under Arms Peeloff" at bounding box center [98, 288] width 109 height 10
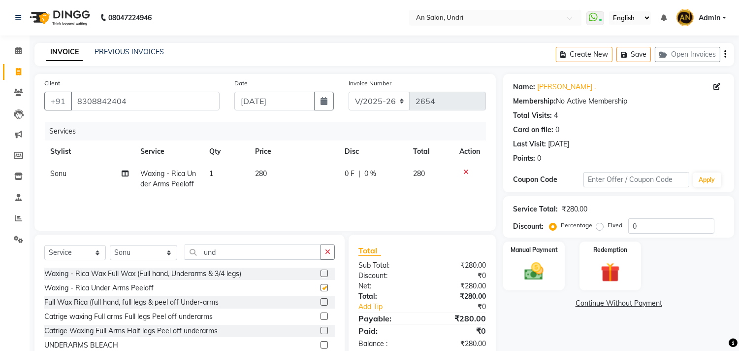
checkbox input "false"
click at [543, 262] on img at bounding box center [534, 271] width 33 height 23
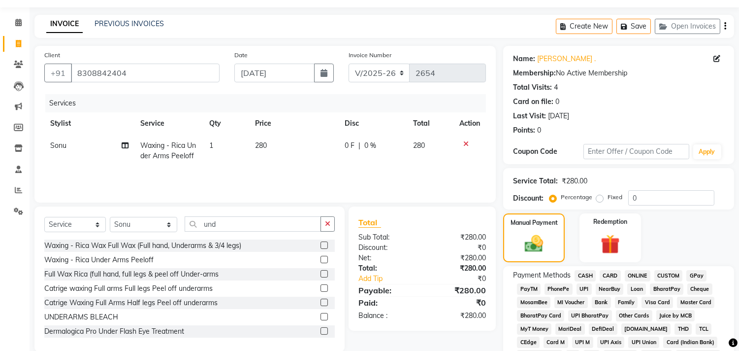
scroll to position [55, 0]
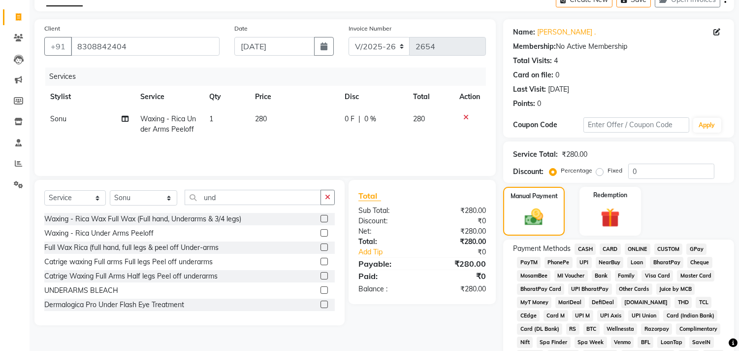
click at [583, 250] on span "CASH" at bounding box center [585, 248] width 21 height 11
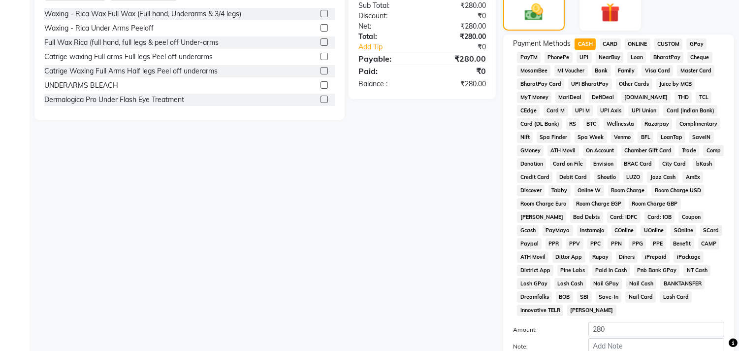
scroll to position [328, 0]
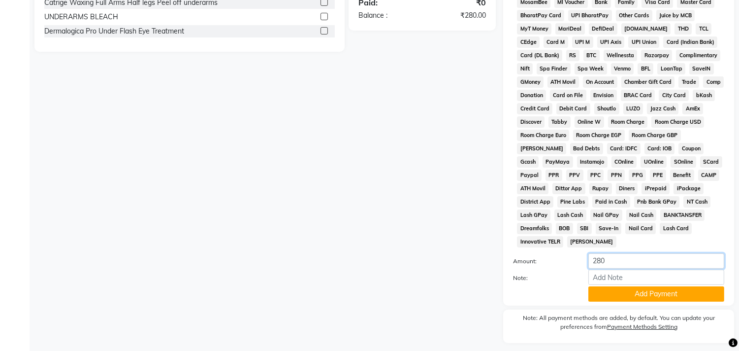
drag, startPoint x: 593, startPoint y: 263, endPoint x: 582, endPoint y: 262, distance: 10.4
click at [582, 262] on div "280" at bounding box center [656, 260] width 151 height 15
type input "500"
click at [623, 300] on button "Add Payment" at bounding box center [657, 293] width 136 height 15
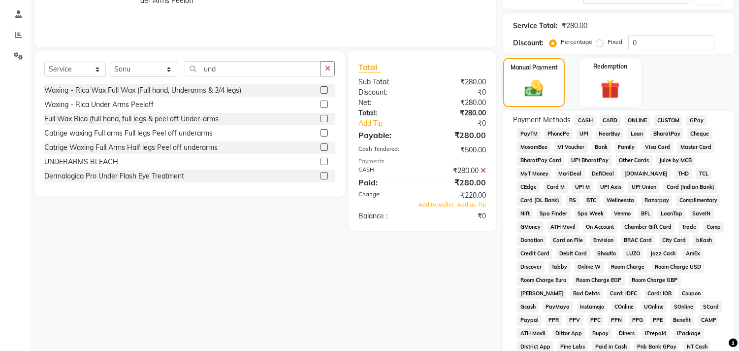
scroll to position [164, 0]
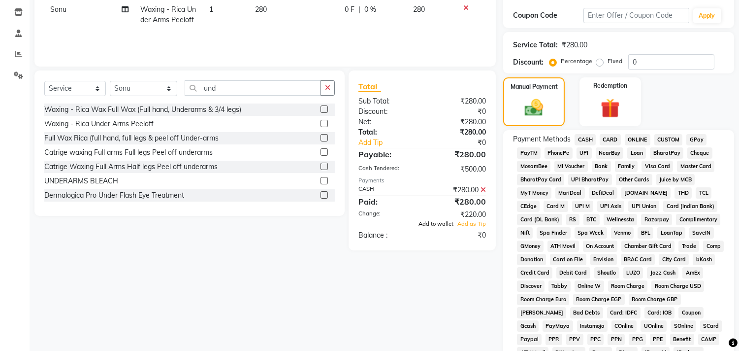
click at [442, 220] on span "Add to wallet" at bounding box center [436, 223] width 35 height 7
click at [328, 90] on icon "button" at bounding box center [327, 87] width 5 height 7
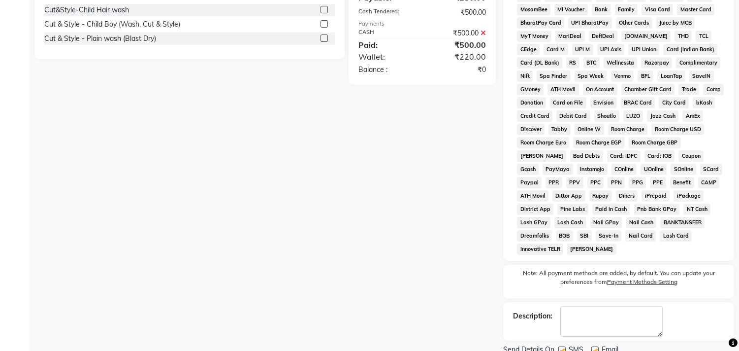
scroll to position [361, 0]
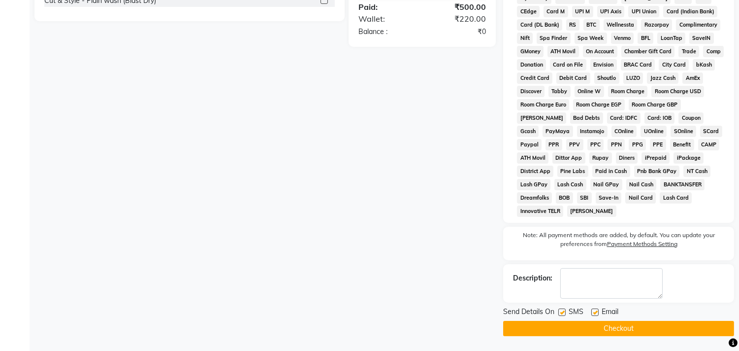
click at [631, 322] on button "Checkout" at bounding box center [618, 328] width 231 height 15
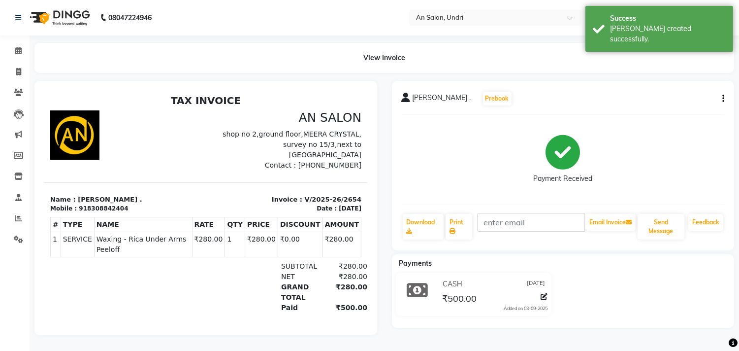
click at [65, 16] on img at bounding box center [58, 18] width 67 height 28
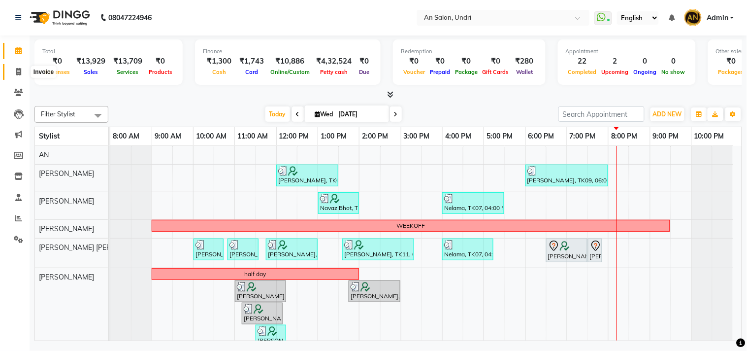
click at [17, 71] on icon at bounding box center [18, 71] width 5 height 7
select select "service"
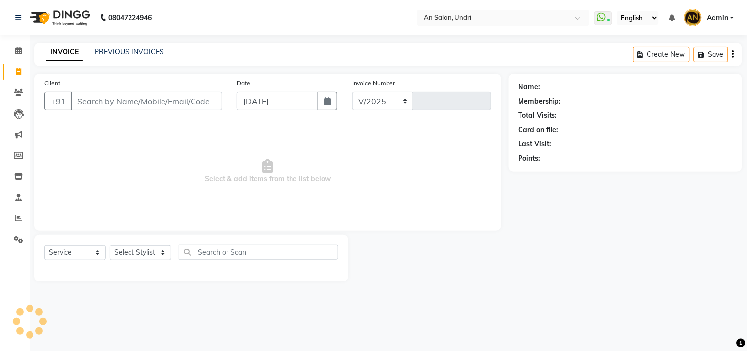
select select "3639"
type input "2655"
click at [196, 100] on input "Client" at bounding box center [146, 101] width 151 height 19
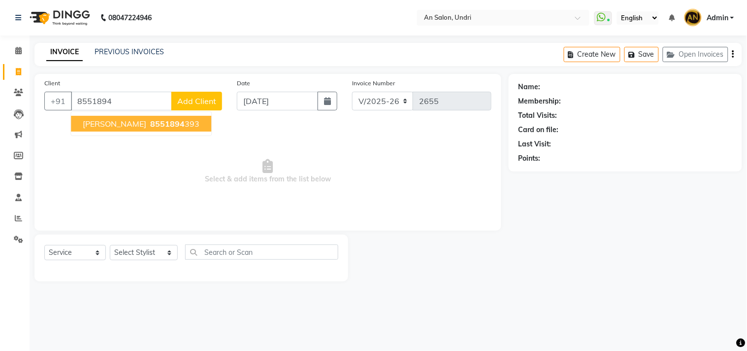
click at [172, 123] on ngb-highlight "8551894 393" at bounding box center [173, 124] width 51 height 10
type input "8551894393"
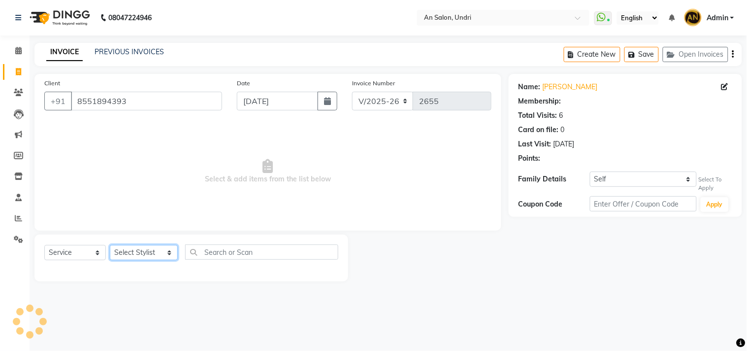
click at [159, 249] on select "Select Stylist AN Anita Rai Anthony Aslam Shaikh Janhavi Jambhulkar Naeem Aktar…" at bounding box center [144, 252] width 68 height 15
select select "35359"
click at [110, 245] on select "Select Stylist AN Anita Rai Anthony Aslam Shaikh Janhavi Jambhulkar Naeem Aktar…" at bounding box center [144, 252] width 68 height 15
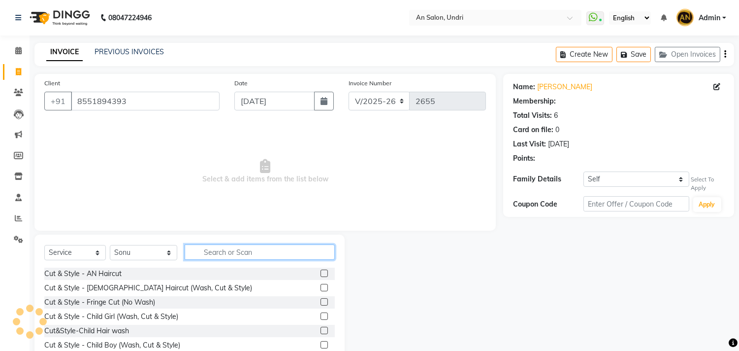
click at [211, 252] on input "text" at bounding box center [260, 251] width 150 height 15
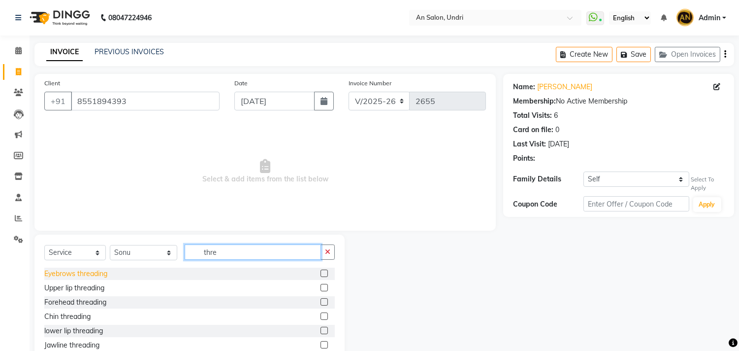
type input "thre"
click at [91, 273] on div "Eyebrows threading" at bounding box center [75, 273] width 63 height 10
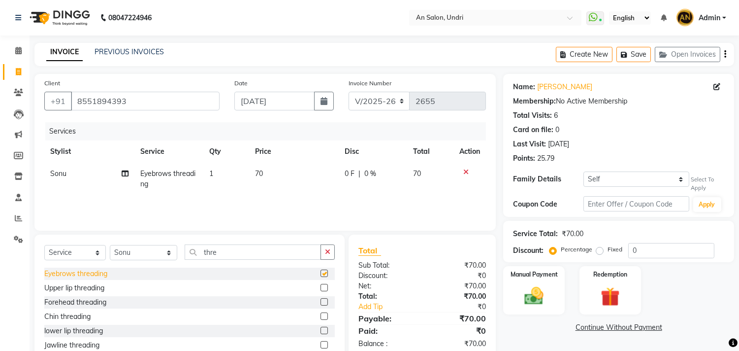
checkbox input "false"
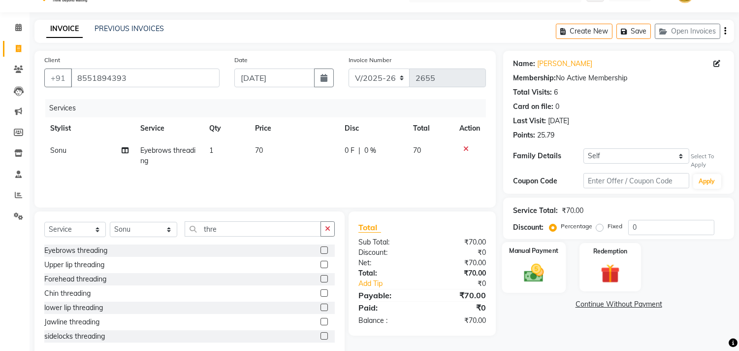
scroll to position [43, 0]
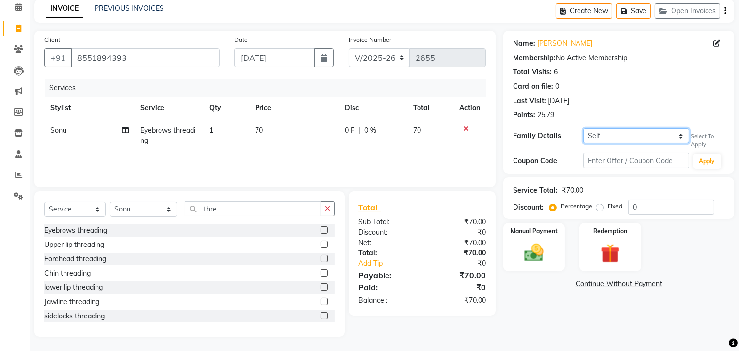
drag, startPoint x: 657, startPoint y: 128, endPoint x: 656, endPoint y: 134, distance: 6.1
click at [657, 128] on select "Self Maria Munir" at bounding box center [636, 135] width 105 height 15
click at [641, 171] on div "Name: Zainab Munir Membership: No Active Membership Total Visits: 6 Card on fil…" at bounding box center [618, 102] width 231 height 143
click at [621, 158] on input "text" at bounding box center [636, 160] width 105 height 15
click at [618, 138] on select "Self Maria Munir" at bounding box center [636, 135] width 105 height 15
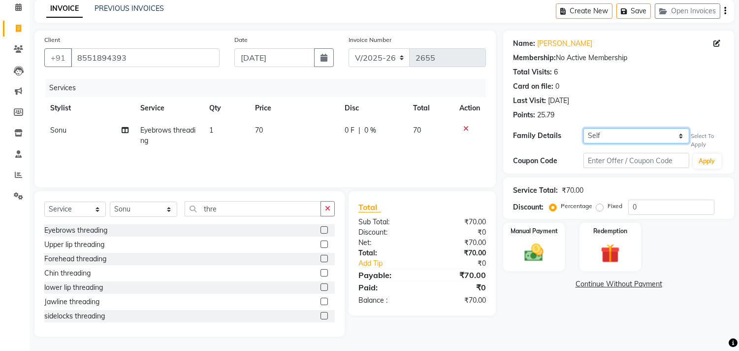
click at [616, 141] on select "Self Maria Munir" at bounding box center [636, 135] width 105 height 15
click at [621, 134] on select "Self Maria Munir" at bounding box center [636, 135] width 105 height 15
select select "4248102"
click at [584, 128] on select "Self Maria Munir" at bounding box center [636, 135] width 105 height 15
select select "1: Object"
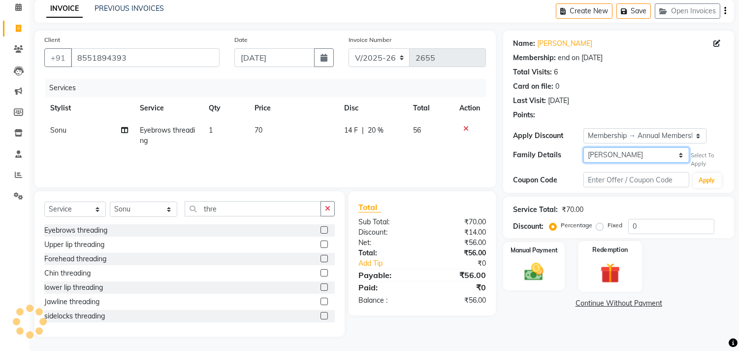
type input "20"
click at [526, 273] on img at bounding box center [534, 271] width 33 height 23
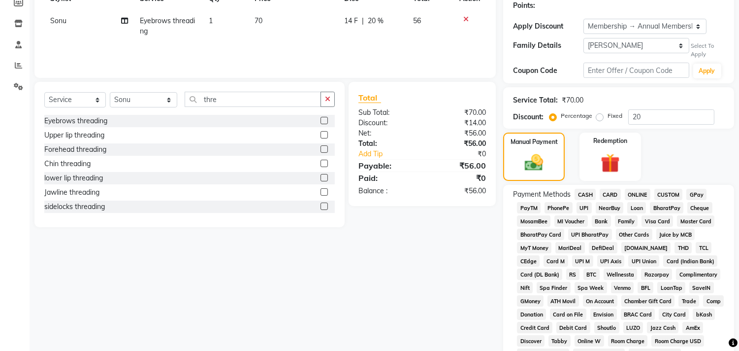
scroll to position [153, 0]
click at [696, 196] on span "GPay" at bounding box center [697, 193] width 20 height 11
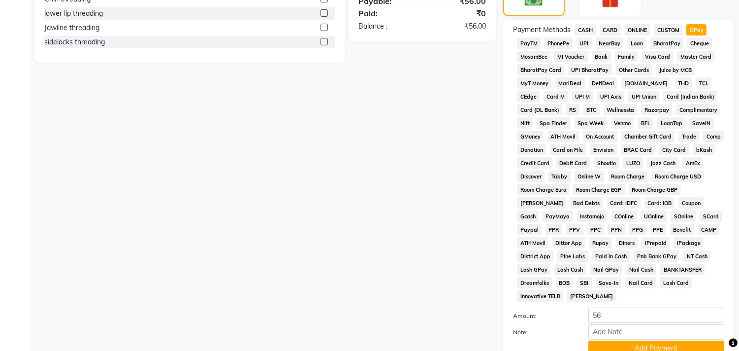
scroll to position [401, 0]
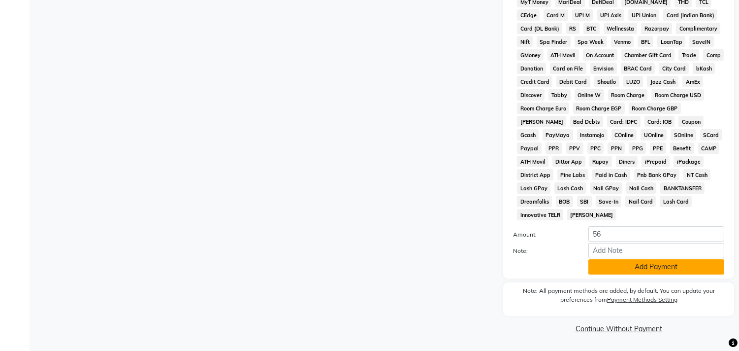
click at [661, 271] on button "Add Payment" at bounding box center [657, 266] width 136 height 15
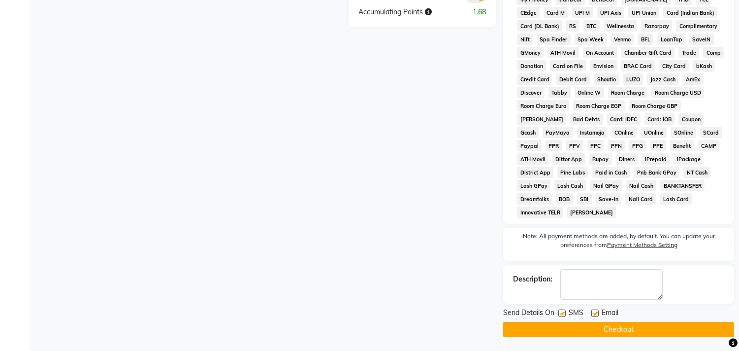
click at [665, 335] on button "Checkout" at bounding box center [618, 329] width 231 height 15
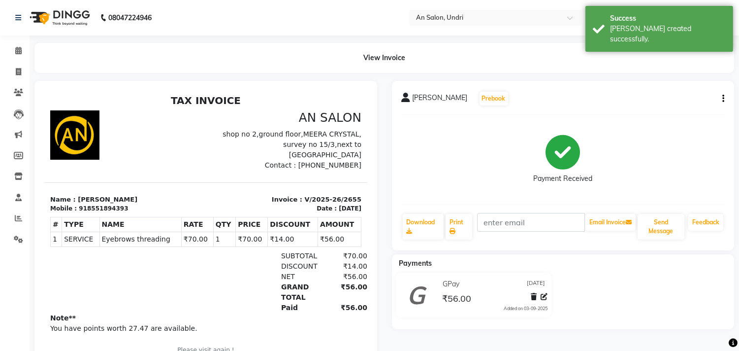
click at [65, 14] on img at bounding box center [58, 18] width 67 height 28
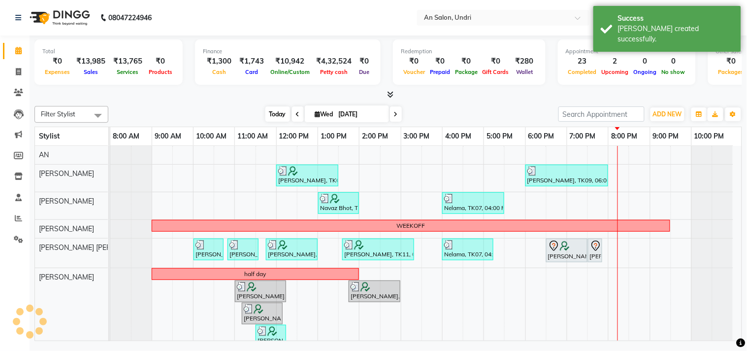
click at [271, 119] on span "Today" at bounding box center [278, 113] width 25 height 15
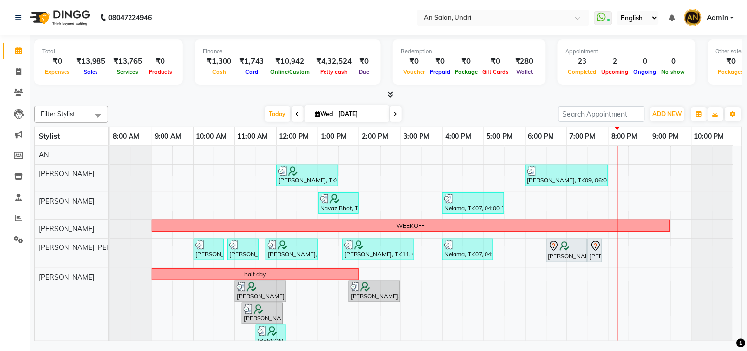
click at [391, 94] on icon at bounding box center [390, 94] width 6 height 7
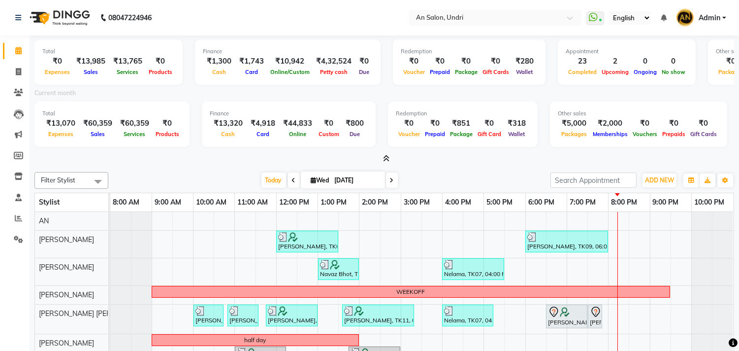
click at [388, 157] on icon at bounding box center [386, 158] width 6 height 7
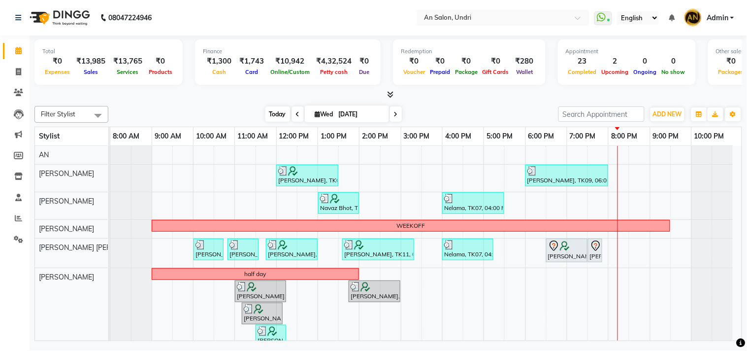
click at [266, 118] on span "Today" at bounding box center [278, 113] width 25 height 15
click at [540, 107] on div "Today Wed 03-09-2025" at bounding box center [333, 114] width 440 height 15
click at [392, 92] on icon at bounding box center [390, 94] width 6 height 7
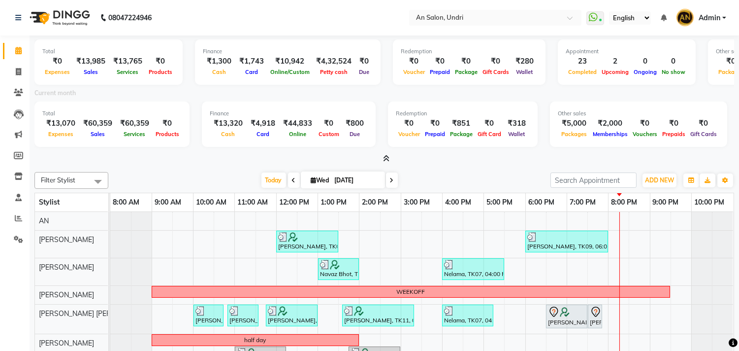
click at [389, 155] on icon at bounding box center [386, 158] width 6 height 7
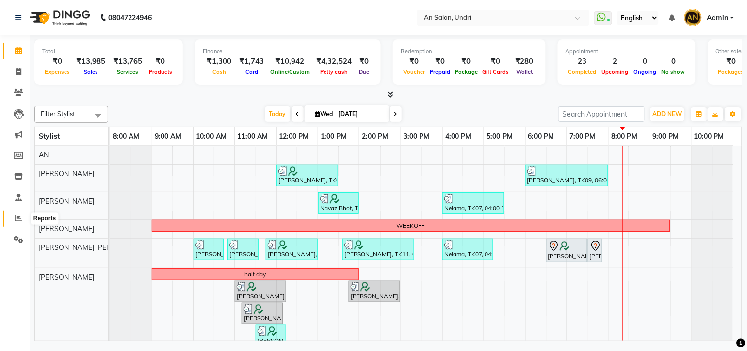
click at [12, 215] on span at bounding box center [18, 218] width 17 height 11
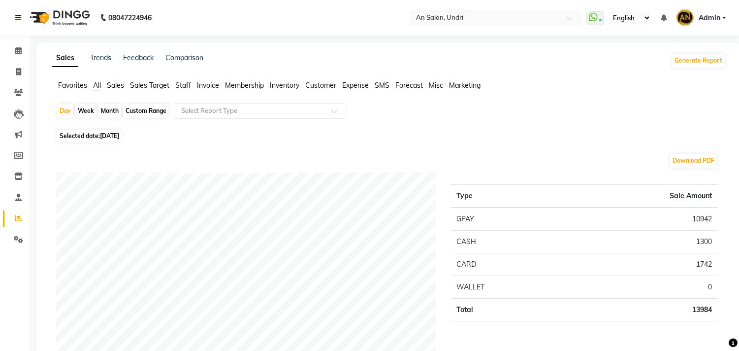
click at [116, 87] on span "Sales" at bounding box center [115, 85] width 17 height 9
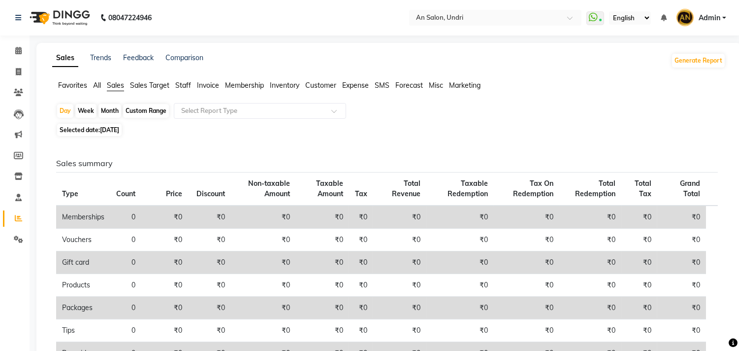
click at [181, 89] on span "Staff" at bounding box center [183, 85] width 16 height 9
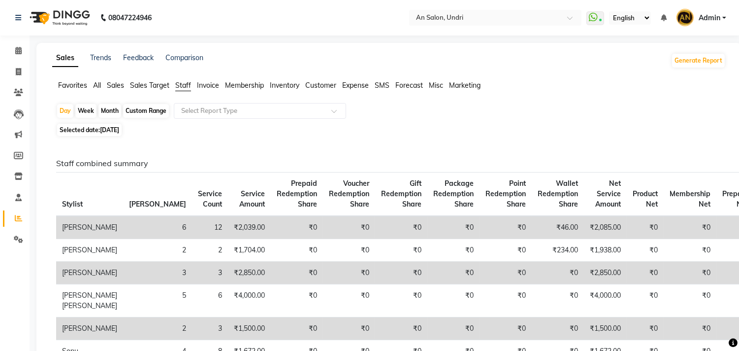
click at [111, 112] on div "Month" at bounding box center [110, 111] width 23 height 14
select select "9"
select select "2025"
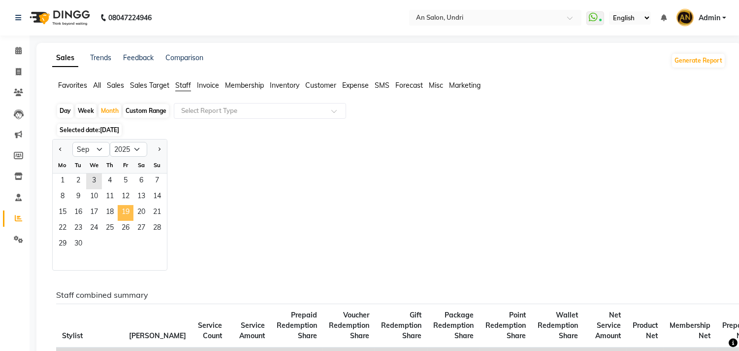
click at [124, 213] on span "19" at bounding box center [126, 213] width 16 height 16
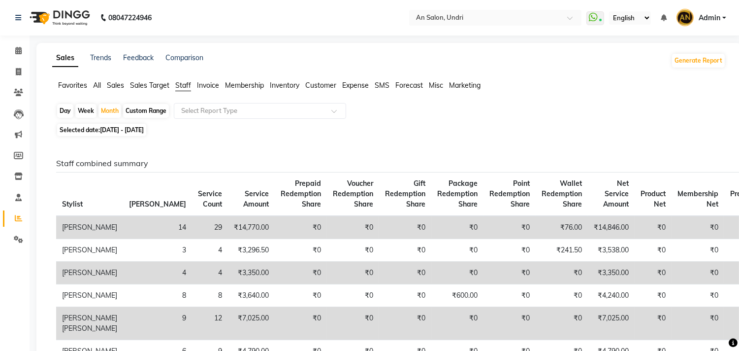
click at [67, 11] on img at bounding box center [58, 18] width 67 height 28
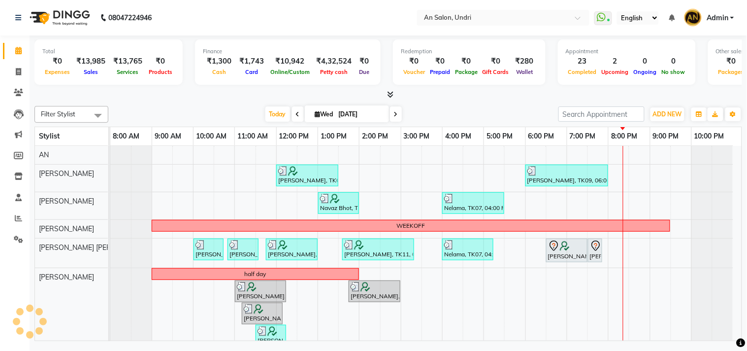
click at [296, 111] on icon at bounding box center [298, 114] width 4 height 6
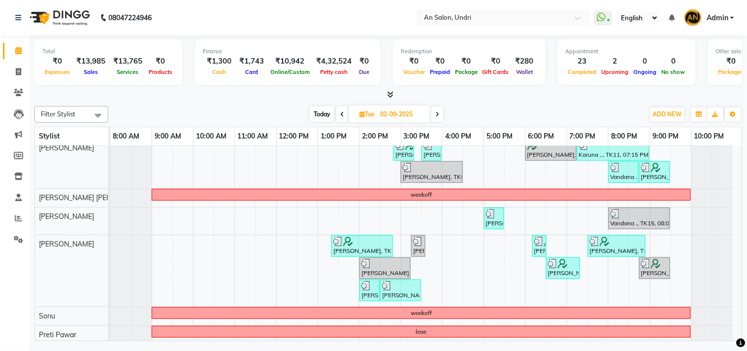
scroll to position [55, 0]
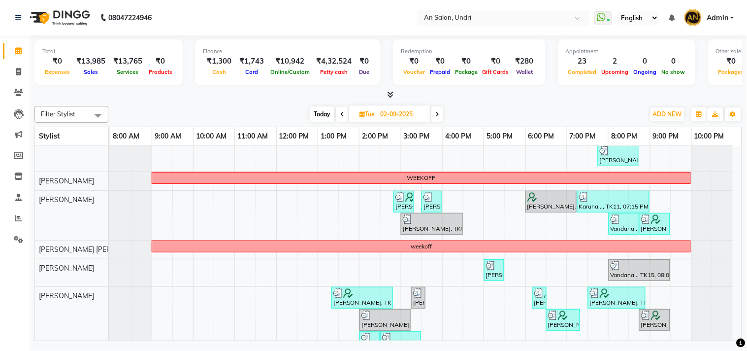
click at [338, 114] on span at bounding box center [342, 113] width 12 height 15
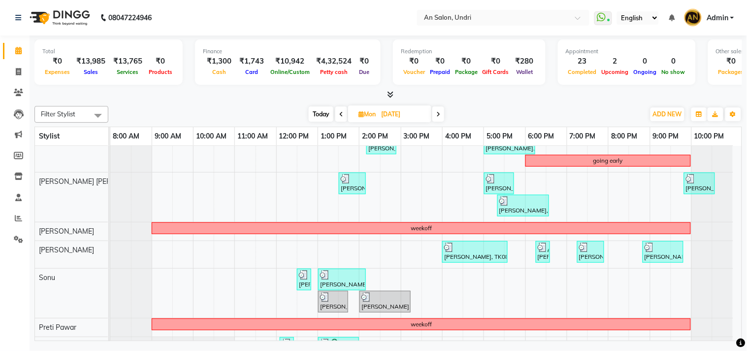
scroll to position [0, 0]
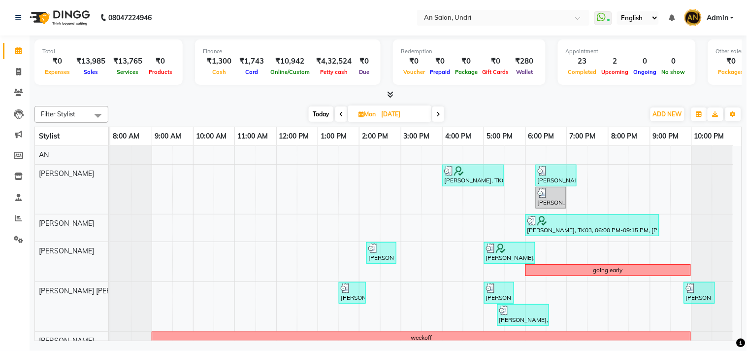
click at [315, 110] on span "Today" at bounding box center [321, 113] width 25 height 15
type input "[DATE]"
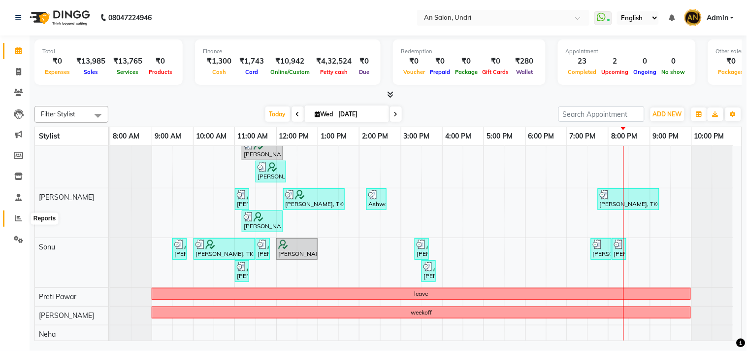
click at [21, 221] on icon at bounding box center [18, 217] width 7 height 7
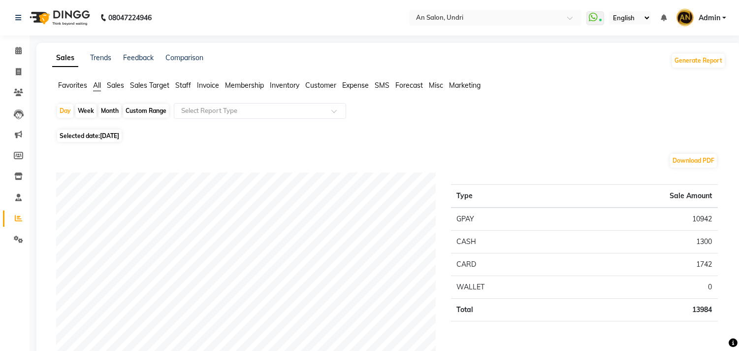
click at [116, 91] on ul "Favorites All Sales Sales Target Staff Invoice Membership Inventory Customer Ex…" at bounding box center [389, 85] width 674 height 11
click at [118, 85] on span "Sales" at bounding box center [115, 85] width 17 height 9
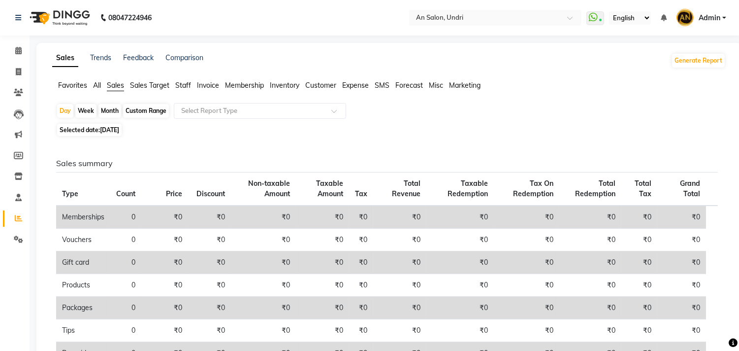
click at [181, 84] on span "Staff" at bounding box center [183, 85] width 16 height 9
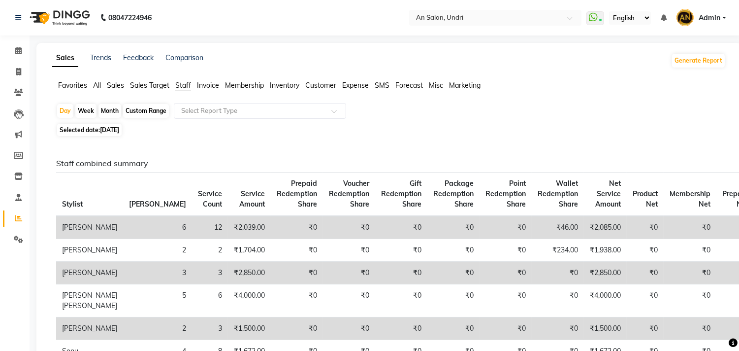
click at [104, 105] on div "Month" at bounding box center [110, 111] width 23 height 14
select select "9"
select select "2025"
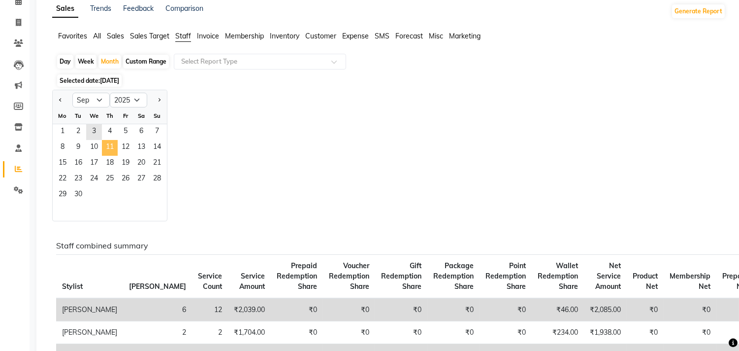
scroll to position [109, 0]
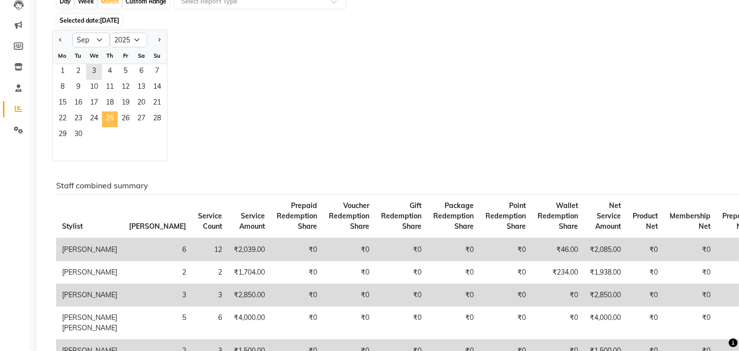
click at [115, 120] on span "25" at bounding box center [110, 119] width 16 height 16
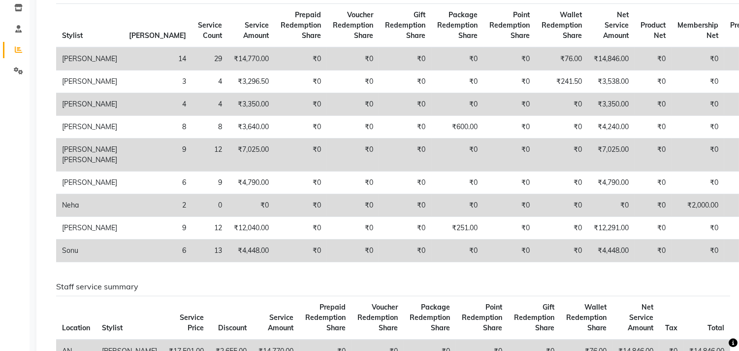
scroll to position [219, 0]
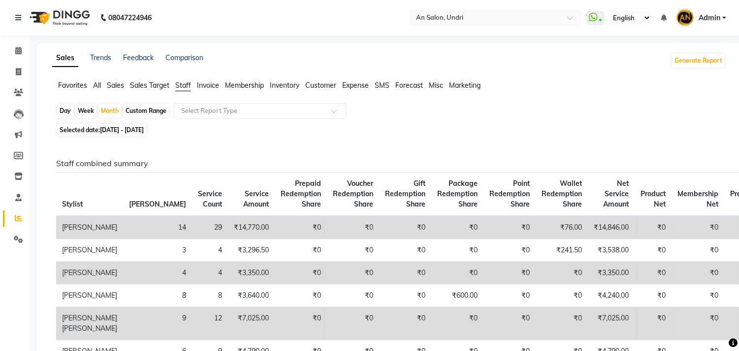
click at [68, 15] on img at bounding box center [58, 18] width 67 height 28
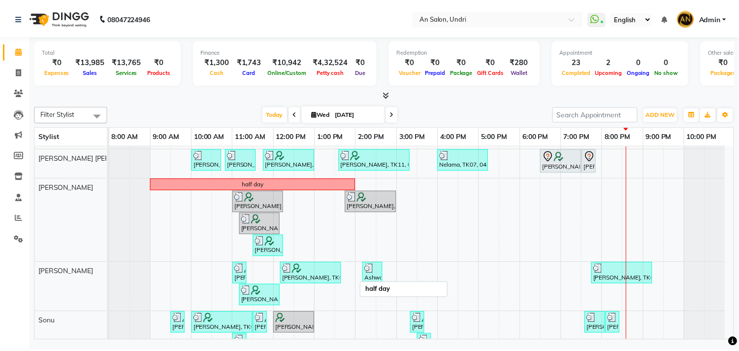
scroll to position [109, 0]
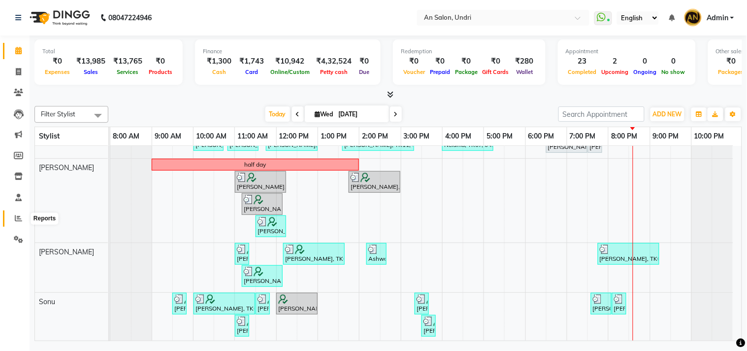
click at [11, 216] on span at bounding box center [18, 218] width 17 height 11
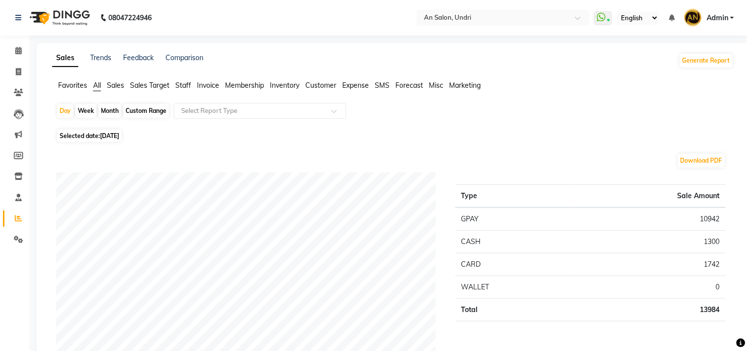
click at [184, 87] on span "Staff" at bounding box center [183, 85] width 16 height 9
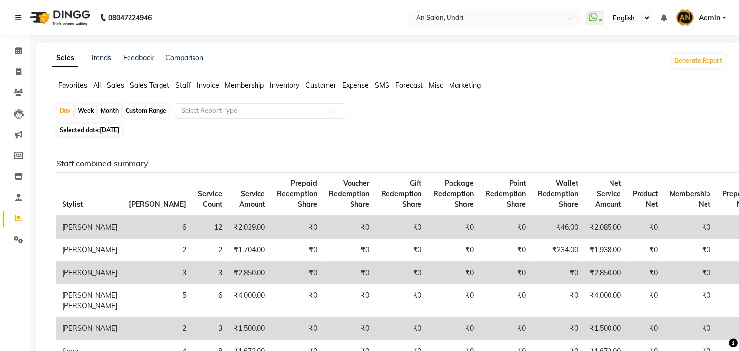
click at [115, 112] on div "Month" at bounding box center [110, 111] width 23 height 14
select select "9"
select select "2025"
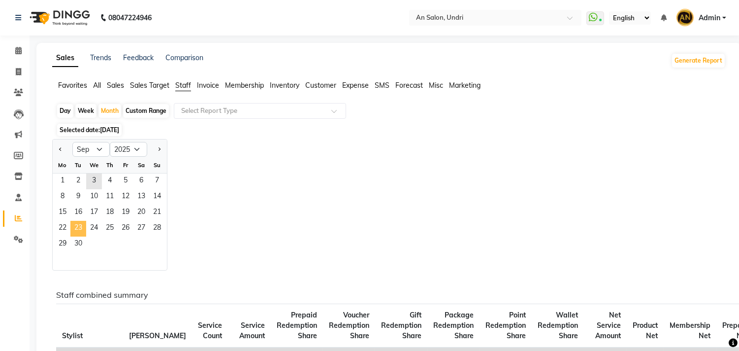
click at [79, 235] on span "23" at bounding box center [78, 229] width 16 height 16
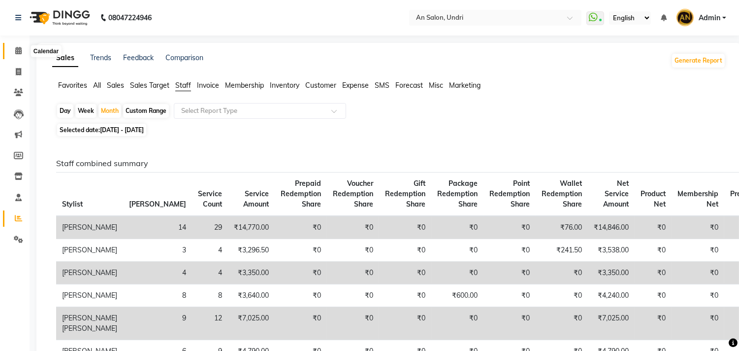
click at [14, 53] on span at bounding box center [18, 50] width 17 height 11
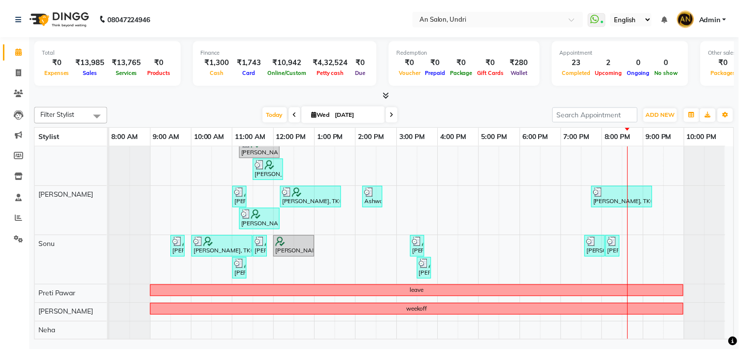
scroll to position [175, 0]
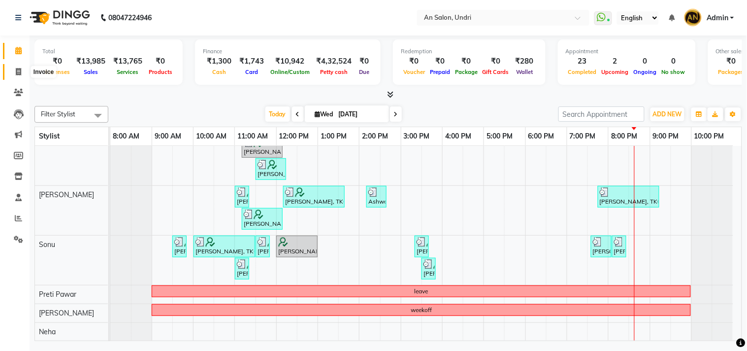
click at [19, 71] on icon at bounding box center [18, 71] width 5 height 7
select select "3639"
select select "service"
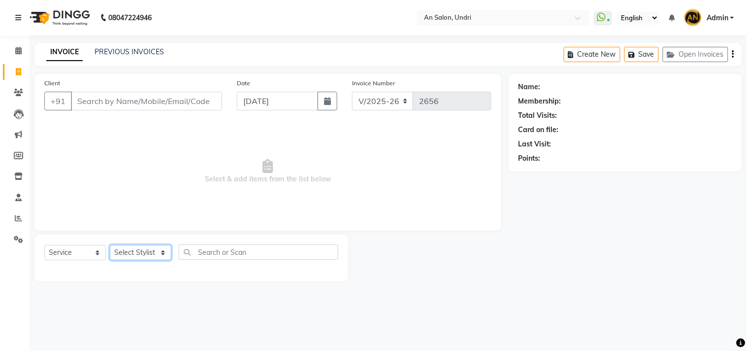
click at [147, 251] on select "Select Stylist" at bounding box center [141, 252] width 62 height 15
click at [150, 253] on select "Select Stylist AN Anita Rai Anthony Aslam Shaikh Janhavi Jambhulkar Naeem Aktar…" at bounding box center [144, 252] width 68 height 15
click at [155, 254] on select "Select Stylist AN Anita Rai Anthony Aslam Shaikh Janhavi Jambhulkar Naeem Aktar…" at bounding box center [144, 252] width 68 height 15
select select "35359"
click at [110, 245] on select "Select Stylist AN Anita Rai Anthony Aslam Shaikh Janhavi Jambhulkar Naeem Aktar…" at bounding box center [144, 252] width 68 height 15
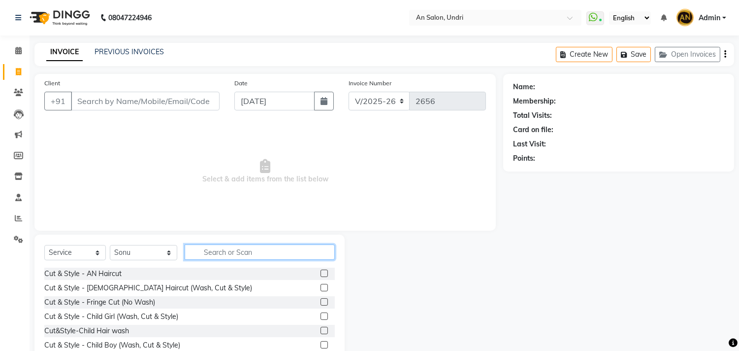
click at [237, 248] on input "text" at bounding box center [260, 251] width 150 height 15
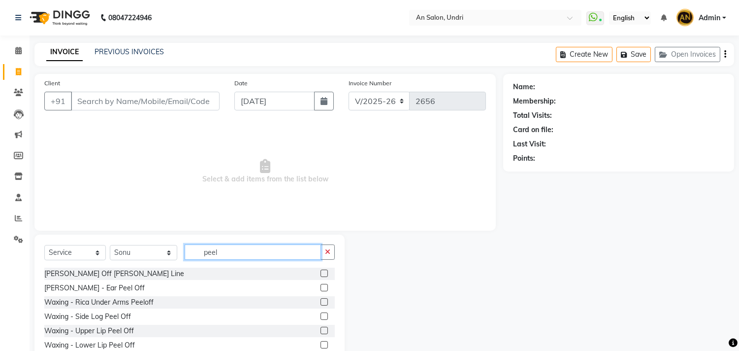
type input "peel"
click at [321, 300] on label at bounding box center [324, 301] width 7 height 7
click at [321, 300] on input "checkbox" at bounding box center [324, 302] width 6 height 6
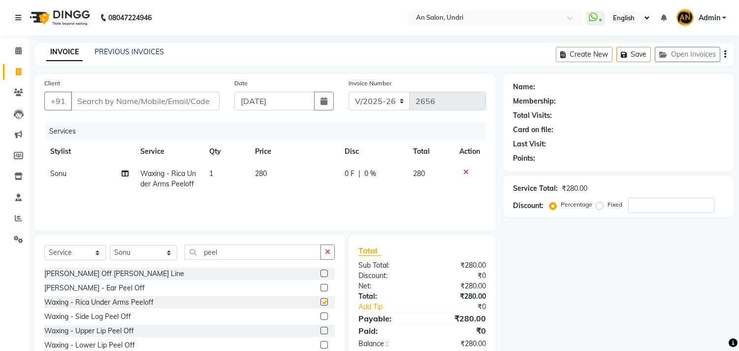
checkbox input "false"
click at [321, 332] on label at bounding box center [324, 330] width 7 height 7
click at [321, 332] on input "checkbox" at bounding box center [324, 331] width 6 height 6
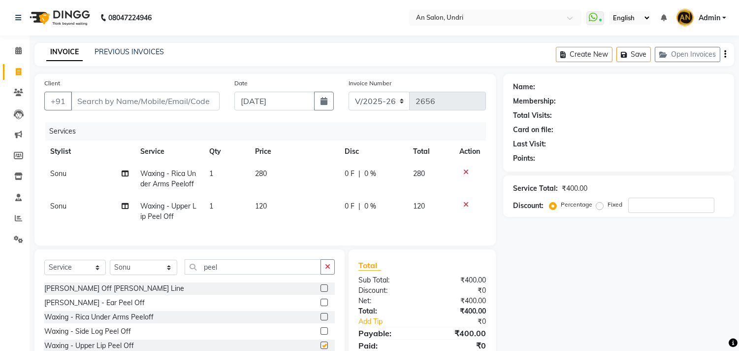
checkbox input "false"
click at [121, 98] on input "Client" at bounding box center [145, 101] width 149 height 19
type input "9"
type input "0"
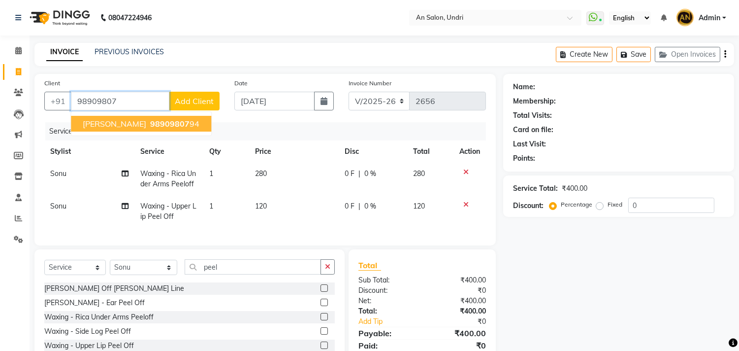
click at [121, 116] on button "Rekha Upadhiya 98909807 94" at bounding box center [141, 124] width 140 height 16
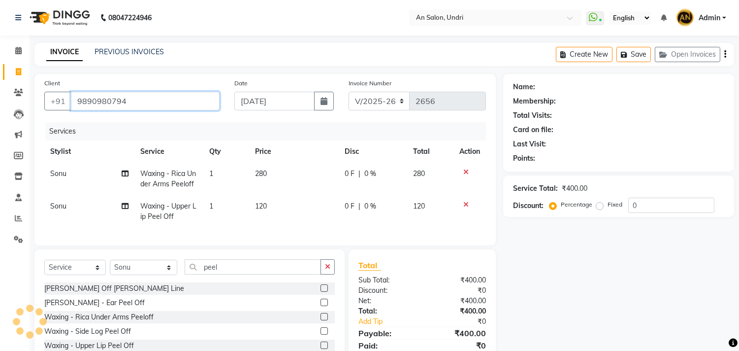
type input "9890980794"
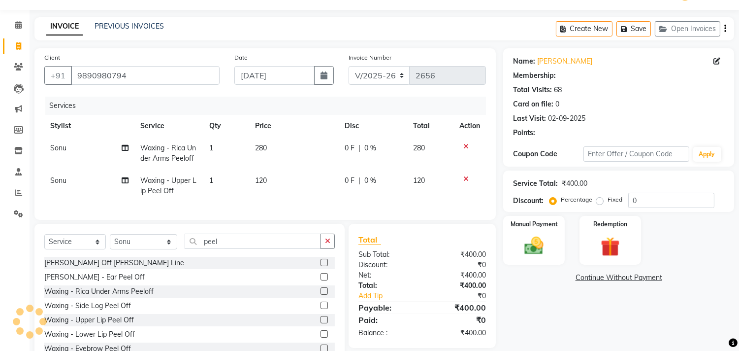
scroll to position [67, 0]
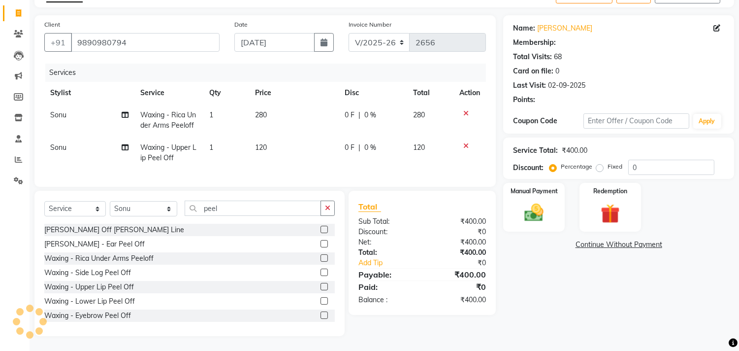
type input "20"
select select "2: Object"
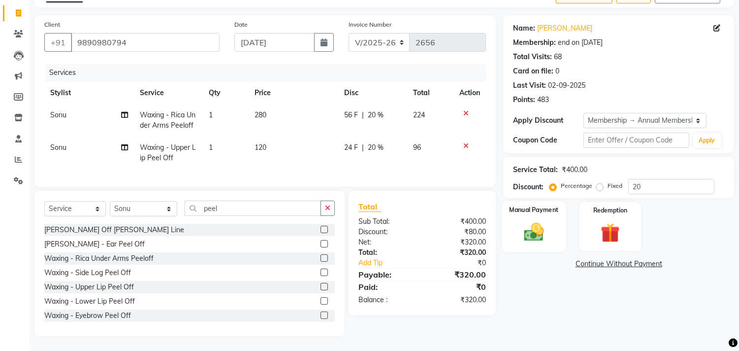
click at [529, 210] on div "Manual Payment" at bounding box center [534, 226] width 64 height 50
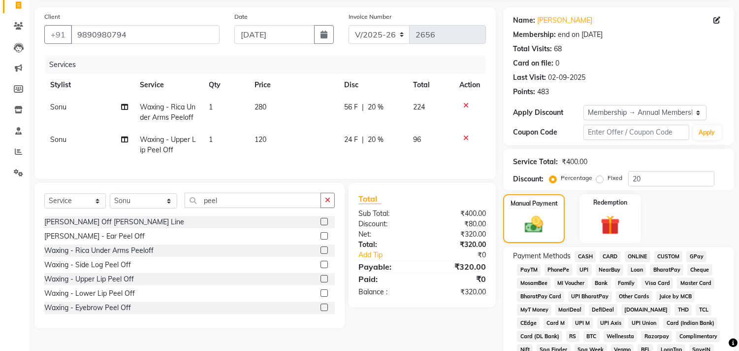
click at [701, 257] on span "GPay" at bounding box center [697, 256] width 20 height 11
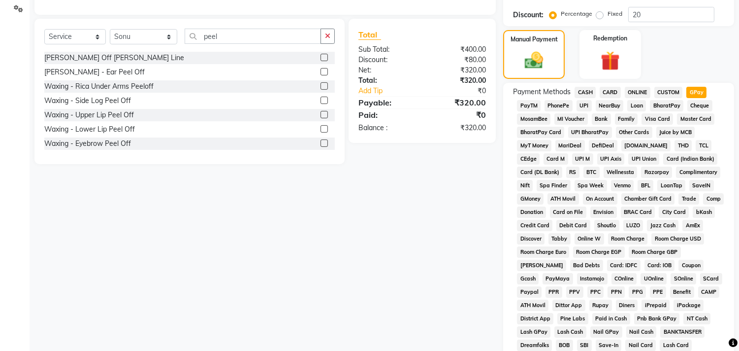
scroll to position [340, 0]
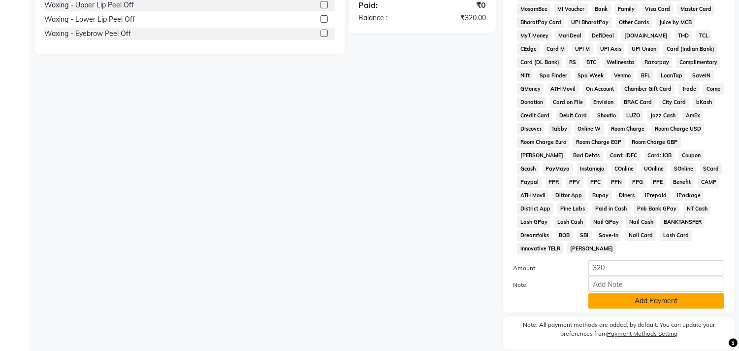
click at [682, 304] on button "Add Payment" at bounding box center [657, 300] width 136 height 15
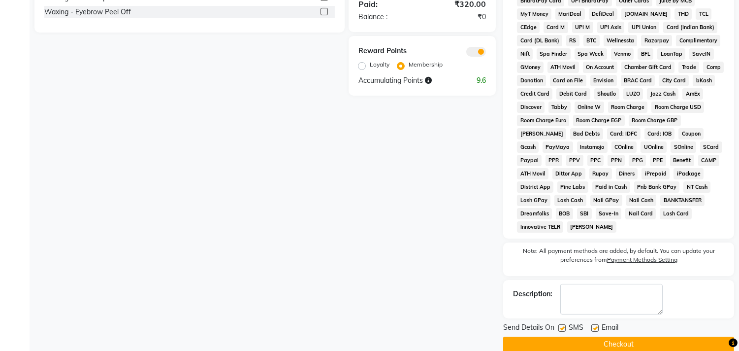
scroll to position [380, 0]
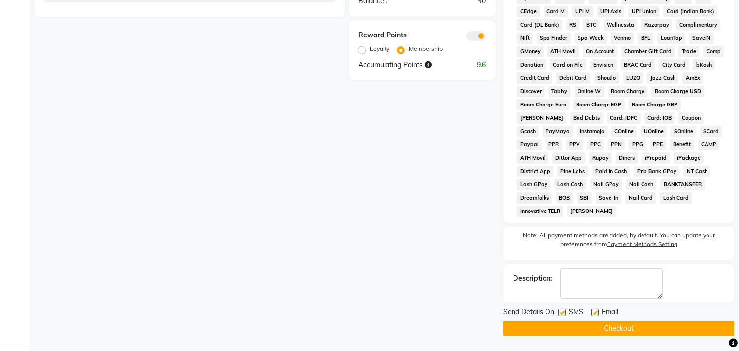
click at [541, 326] on button "Checkout" at bounding box center [618, 328] width 231 height 15
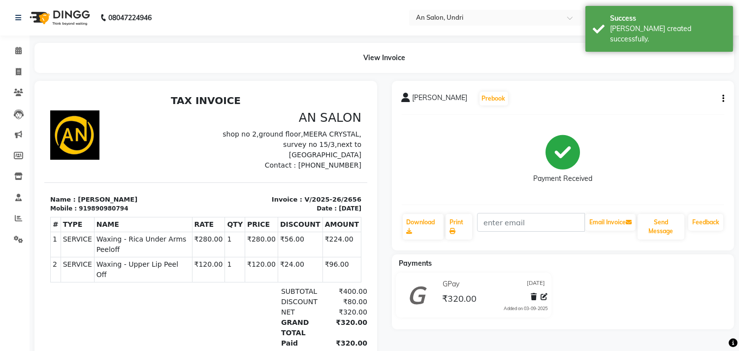
click at [70, 11] on img at bounding box center [58, 18] width 67 height 28
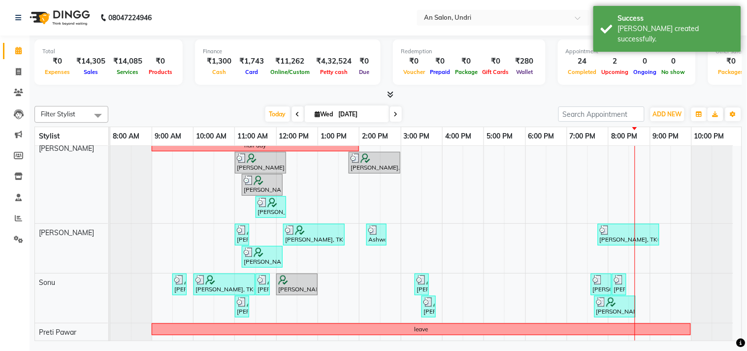
scroll to position [175, 0]
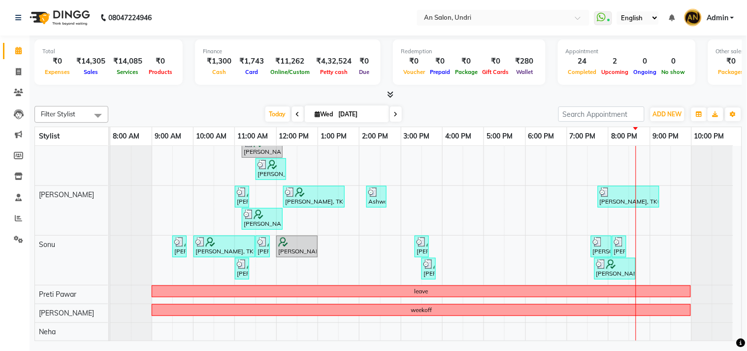
click at [394, 113] on icon at bounding box center [396, 114] width 4 height 6
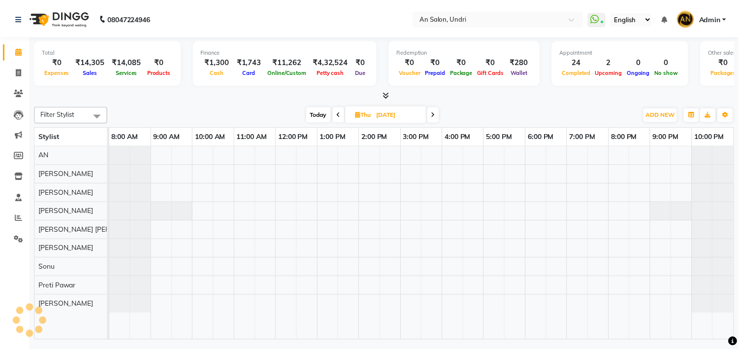
scroll to position [0, 0]
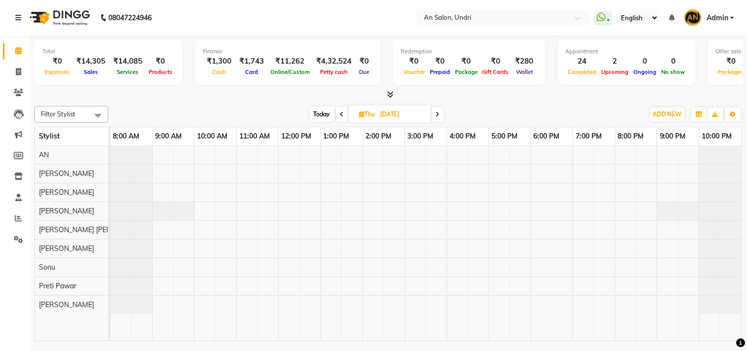
click at [340, 112] on icon at bounding box center [342, 114] width 4 height 6
type input "[DATE]"
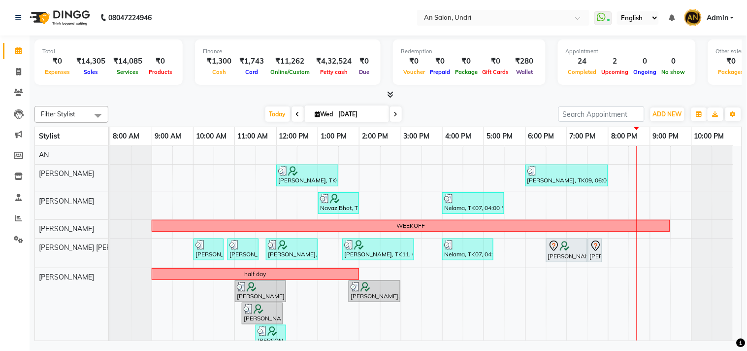
click at [358, 111] on input "[DATE]" at bounding box center [360, 114] width 49 height 15
select select "9"
select select "2025"
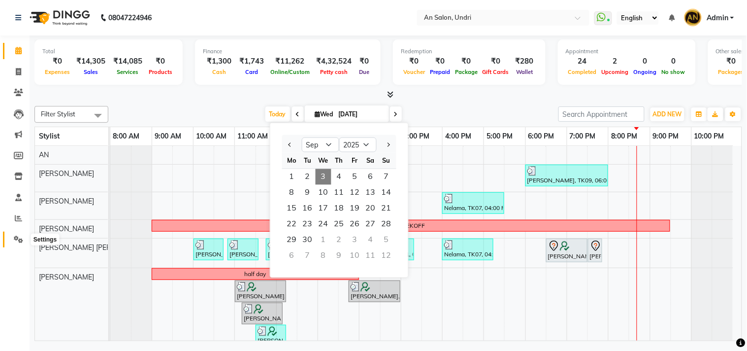
click at [15, 241] on icon at bounding box center [18, 238] width 9 height 7
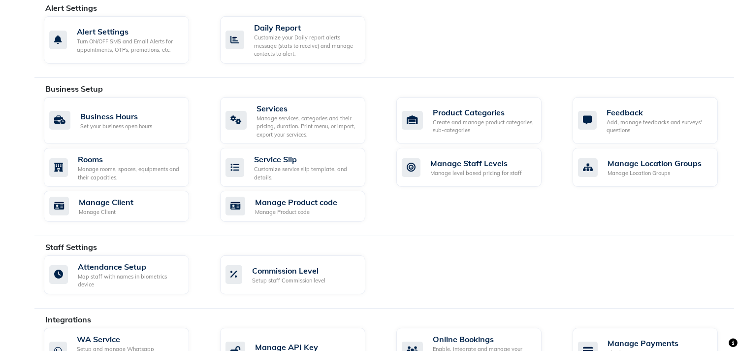
scroll to position [409, 0]
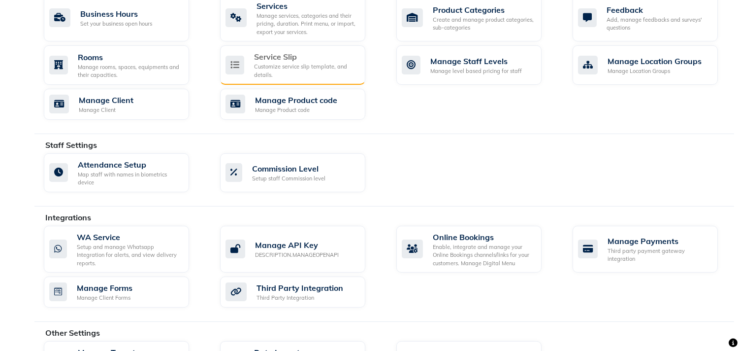
click at [269, 59] on div "Service Slip" at bounding box center [305, 57] width 103 height 12
select select
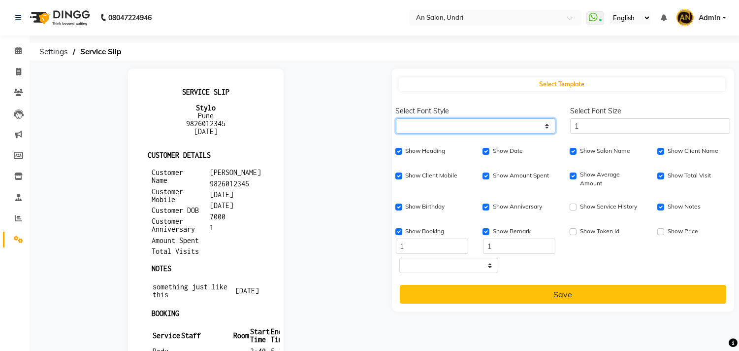
click at [433, 118] on select "'Inconsolata', monospace 'Nunito', sans-serif 'Poppins', sans-serif 'Source Ser…" at bounding box center [476, 125] width 160 height 15
click at [435, 132] on select "'Inconsolata', monospace 'Nunito', sans-serif 'Poppins', sans-serif 'Source Ser…" at bounding box center [476, 125] width 160 height 15
click at [434, 125] on select "'Inconsolata', monospace 'Nunito', sans-serif 'Poppins', sans-serif 'Source Ser…" at bounding box center [476, 125] width 160 height 15
click at [14, 211] on link "Reports" at bounding box center [15, 218] width 24 height 16
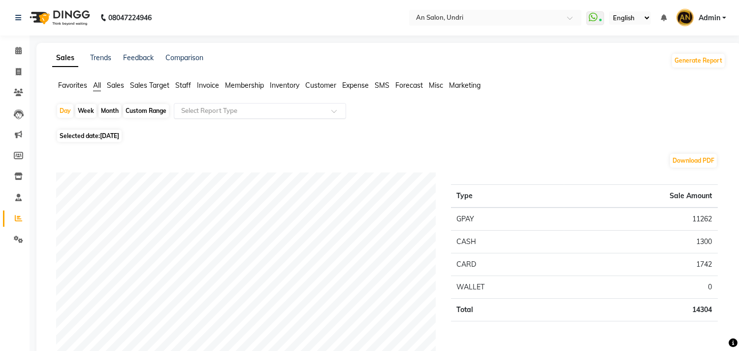
click at [213, 115] on input "text" at bounding box center [250, 111] width 142 height 10
type input "face"
click at [18, 244] on span at bounding box center [18, 239] width 17 height 11
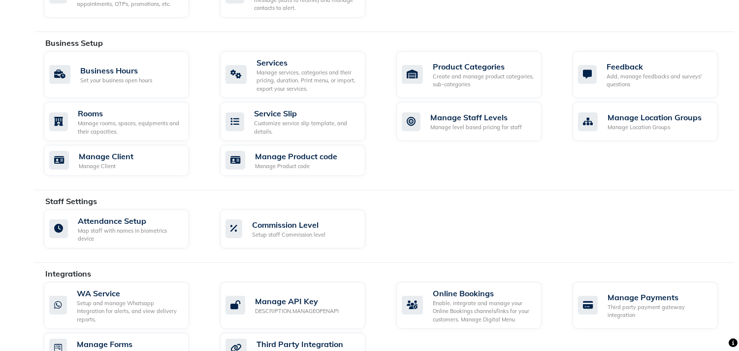
scroll to position [351, 0]
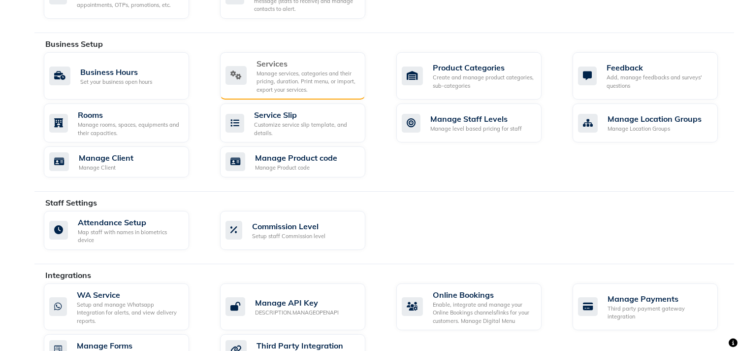
click at [294, 84] on div "Manage services, categories and their pricing, duration. Print menu, or import,…" at bounding box center [307, 81] width 101 height 25
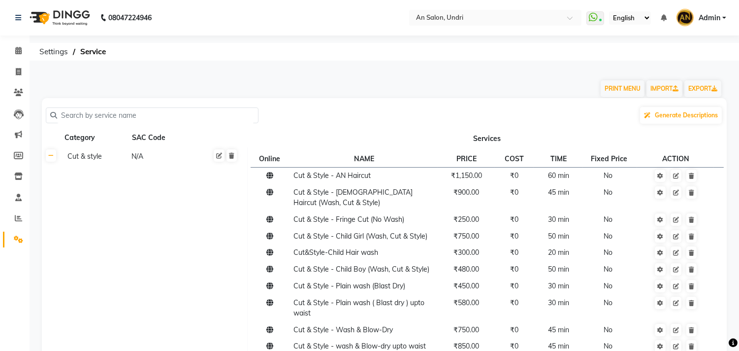
click at [151, 115] on input "text" at bounding box center [155, 115] width 197 height 15
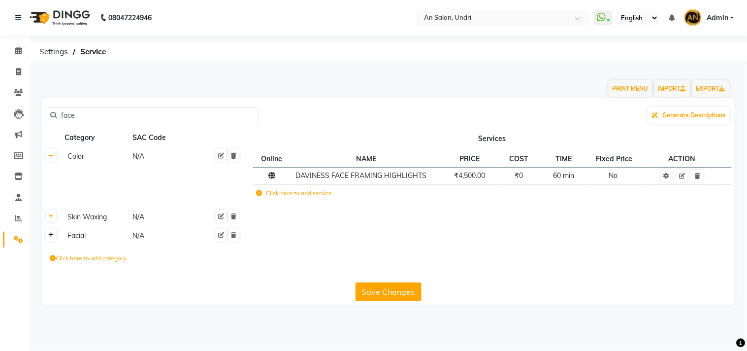
type input "face"
click at [50, 232] on icon at bounding box center [50, 235] width 5 height 6
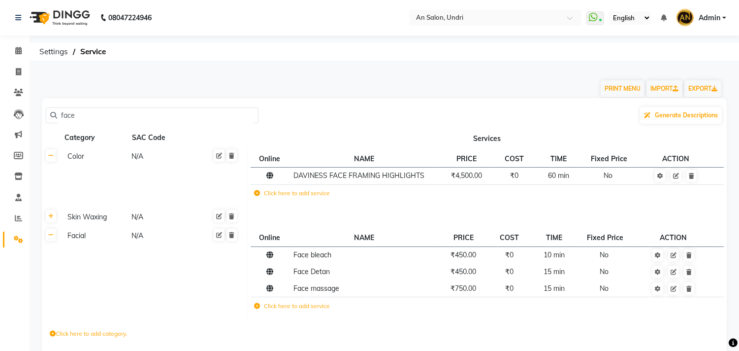
click at [65, 14] on img at bounding box center [58, 18] width 67 height 28
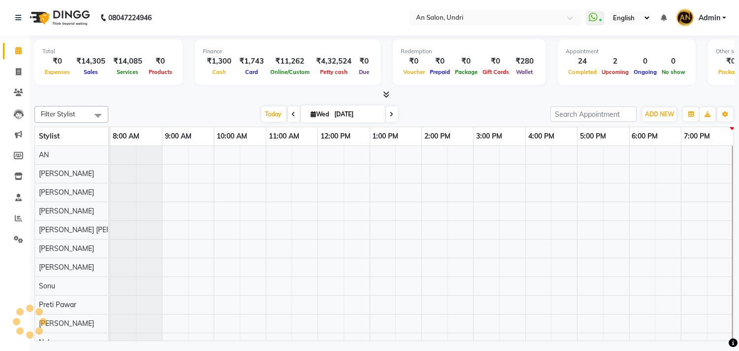
click at [272, 115] on span "Today" at bounding box center [274, 113] width 25 height 15
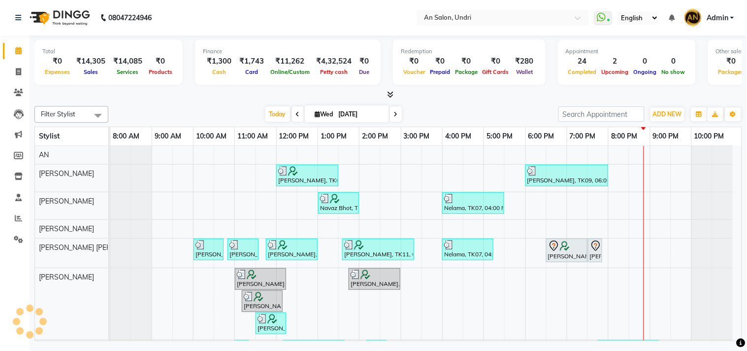
click at [516, 125] on div "Filter Stylist Select All AN Nazia Shaikh Anthony Janhavi Jambhulkar Naeem Akta…" at bounding box center [388, 221] width 708 height 239
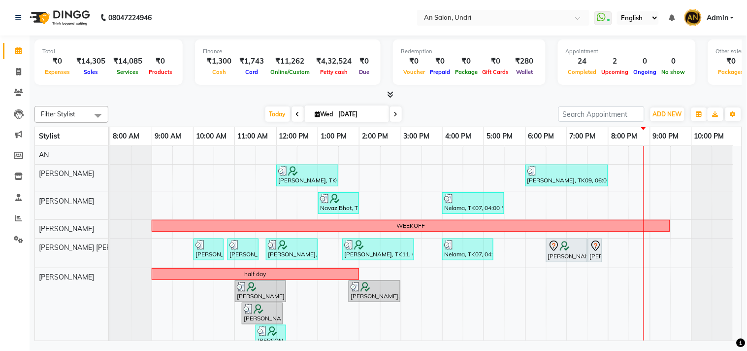
click at [502, 116] on div "Today Wed 03-09-2025" at bounding box center [333, 114] width 440 height 15
click at [275, 112] on span "Today" at bounding box center [278, 113] width 25 height 15
click at [439, 103] on div "Filter Stylist Select All AN Nazia Shaikh Anthony Janhavi Jambhulkar Naeem Akta…" at bounding box center [388, 221] width 708 height 239
click at [398, 114] on span at bounding box center [396, 113] width 12 height 15
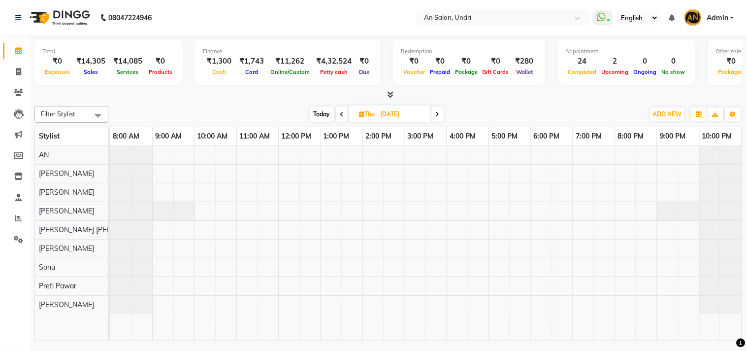
click at [327, 110] on span "Today" at bounding box center [322, 113] width 25 height 15
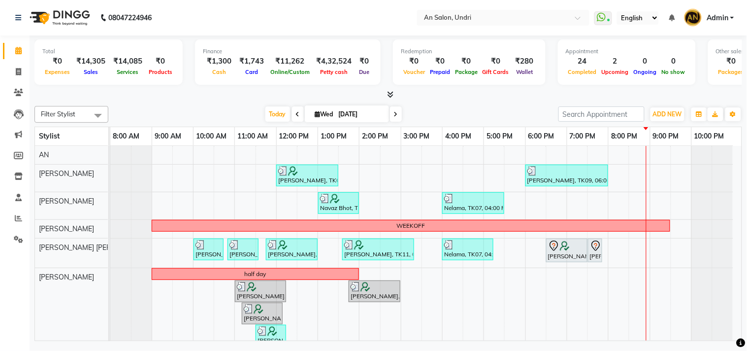
click at [394, 111] on icon at bounding box center [396, 114] width 4 height 6
type input "04-09-2025"
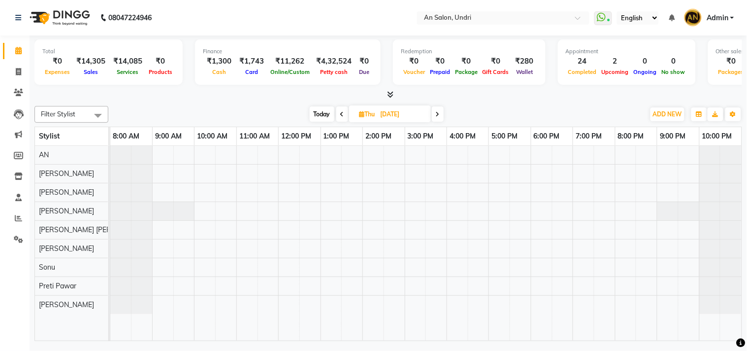
click at [439, 113] on icon at bounding box center [438, 114] width 4 height 6
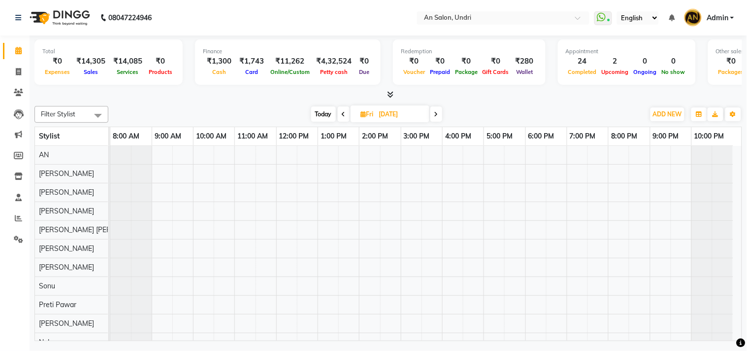
click at [319, 112] on span "Today" at bounding box center [323, 113] width 25 height 15
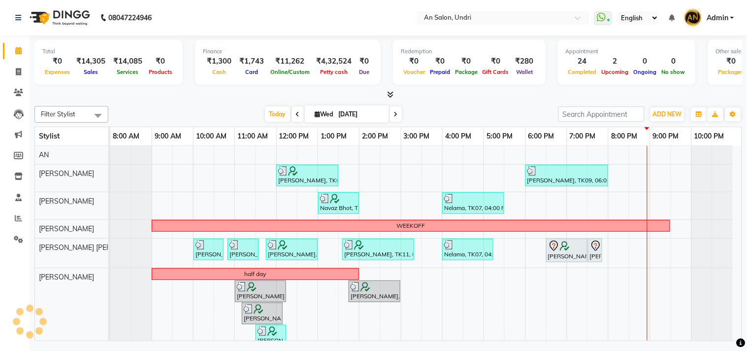
click at [442, 111] on div "Today Wed 03-09-2025" at bounding box center [333, 114] width 440 height 15
click at [394, 112] on icon at bounding box center [396, 114] width 4 height 6
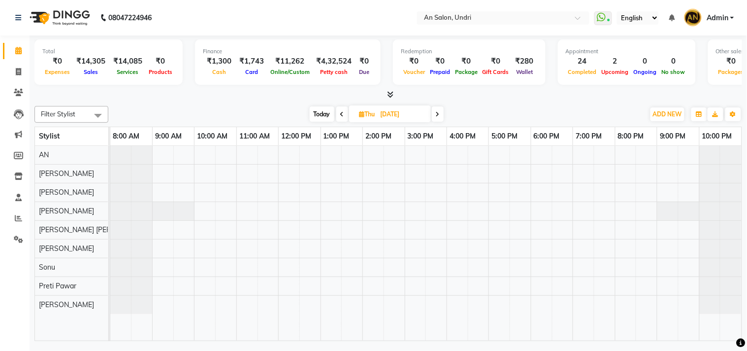
click at [465, 102] on div "Filter Stylist Select All AN Nazia Shaikh Anthony Janhavi Jambhulkar Naeem Akta…" at bounding box center [388, 221] width 708 height 239
click at [320, 116] on span "Today" at bounding box center [322, 113] width 25 height 15
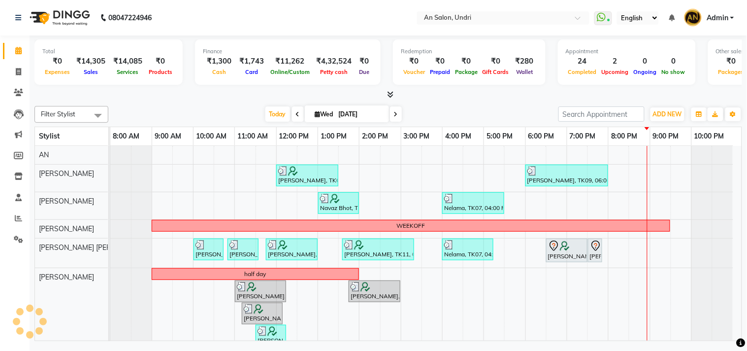
click at [476, 102] on div "Filter Stylist Select All AN Nazia Shaikh Anthony Janhavi Jambhulkar Naeem Akta…" at bounding box center [388, 221] width 708 height 239
click at [397, 114] on span at bounding box center [396, 113] width 12 height 15
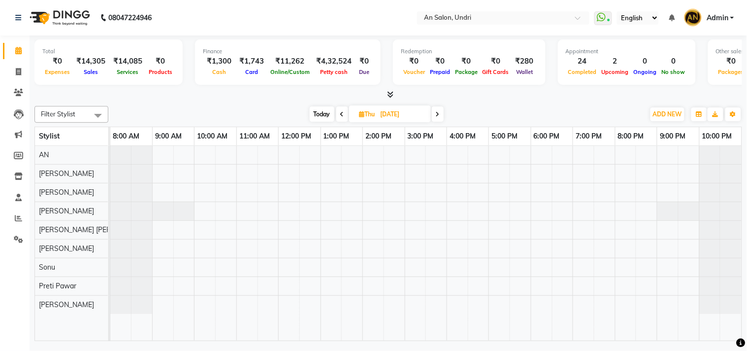
click at [329, 112] on span "Today" at bounding box center [322, 113] width 25 height 15
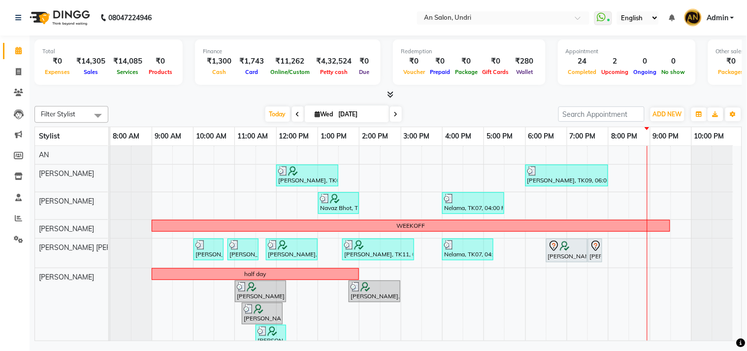
click at [396, 112] on span at bounding box center [396, 113] width 12 height 15
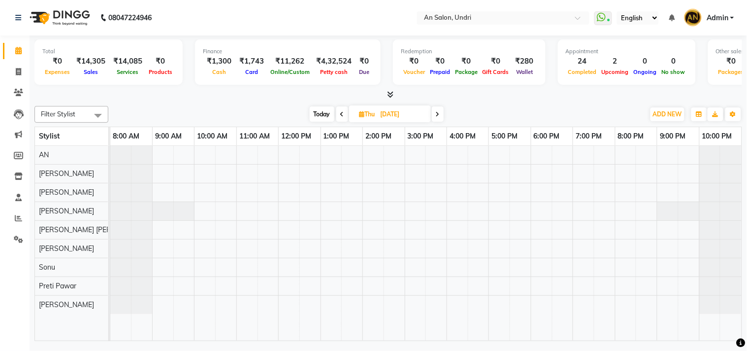
click at [323, 107] on span "Today" at bounding box center [322, 113] width 25 height 15
type input "[DATE]"
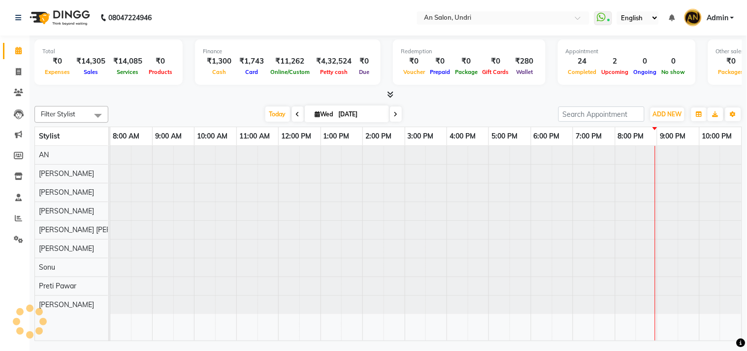
click at [465, 104] on div "Filter Stylist Select All AN Nazia Shaikh Anthony Janhavi Jambhulkar Naeem Akta…" at bounding box center [388, 221] width 708 height 239
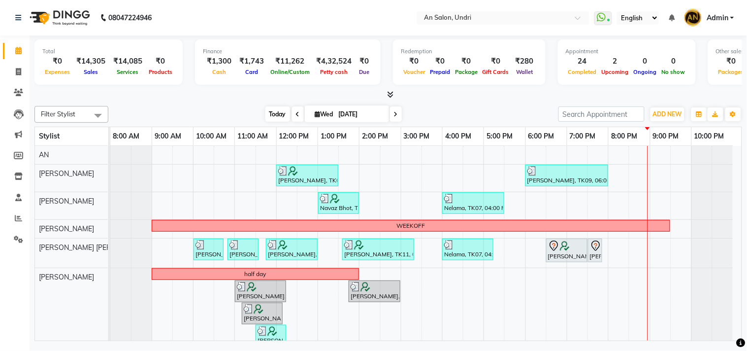
click at [285, 116] on span "Today" at bounding box center [278, 113] width 25 height 15
click at [272, 116] on span "Today" at bounding box center [278, 113] width 25 height 15
click at [394, 92] on div at bounding box center [388, 95] width 708 height 10
click at [391, 94] on icon at bounding box center [390, 94] width 6 height 7
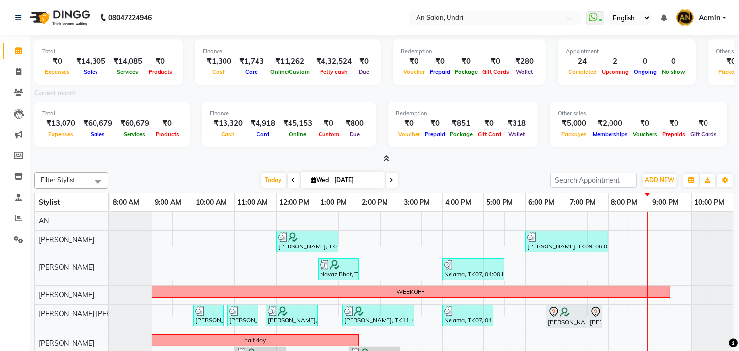
click at [389, 161] on icon at bounding box center [386, 158] width 6 height 7
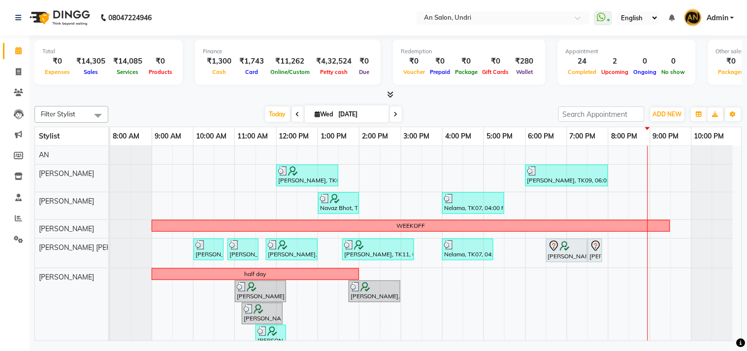
click at [444, 124] on div "Filter Stylist Select All AN Nazia Shaikh Anthony Janhavi Jambhulkar Naeem Akta…" at bounding box center [388, 221] width 708 height 239
click at [267, 112] on span "Today" at bounding box center [278, 113] width 25 height 15
click at [410, 106] on div "Filter Stylist Select All AN Nazia Shaikh Anthony Janhavi Jambhulkar Naeem Akta…" at bounding box center [388, 114] width 708 height 17
click at [267, 111] on span "Today" at bounding box center [278, 113] width 25 height 15
click at [391, 90] on span at bounding box center [388, 95] width 10 height 10
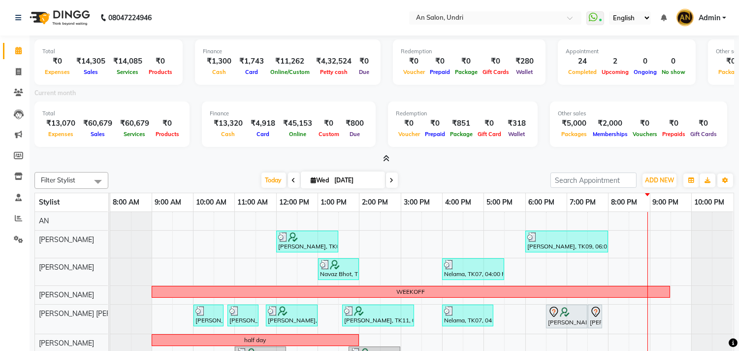
click at [382, 157] on span at bounding box center [384, 159] width 10 height 10
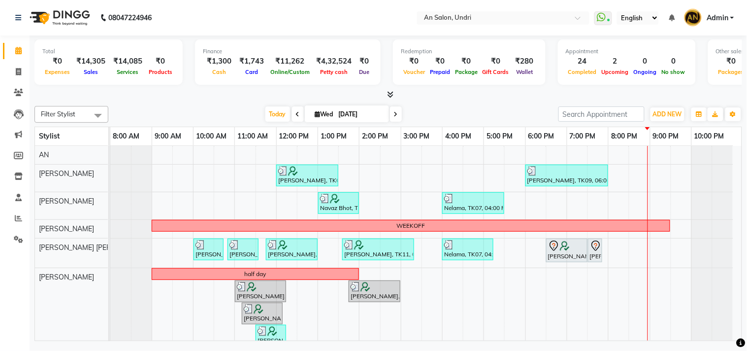
click at [498, 109] on div "Today Wed 03-09-2025" at bounding box center [333, 114] width 440 height 15
click at [17, 69] on icon at bounding box center [18, 71] width 5 height 7
select select "3639"
select select "service"
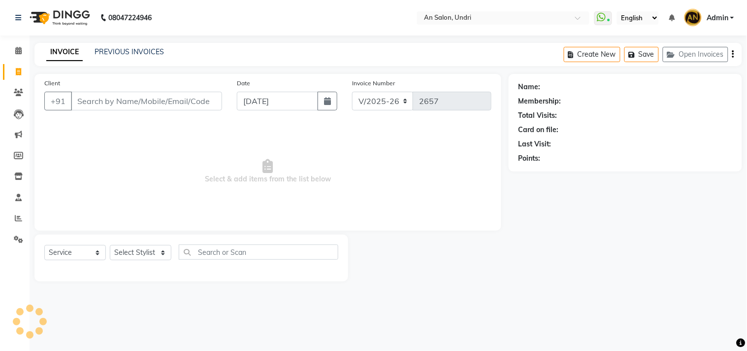
click at [97, 104] on input "Client" at bounding box center [146, 101] width 151 height 19
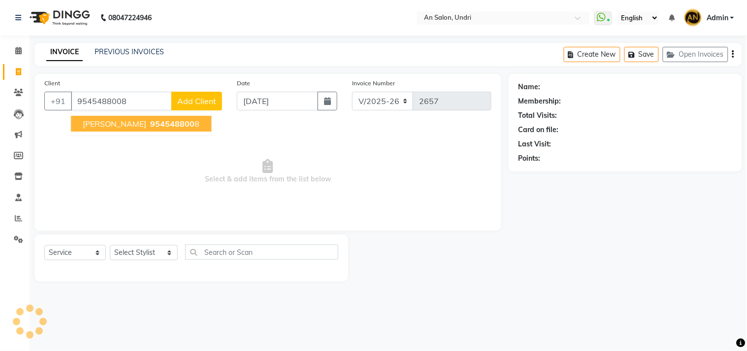
type input "9545488008"
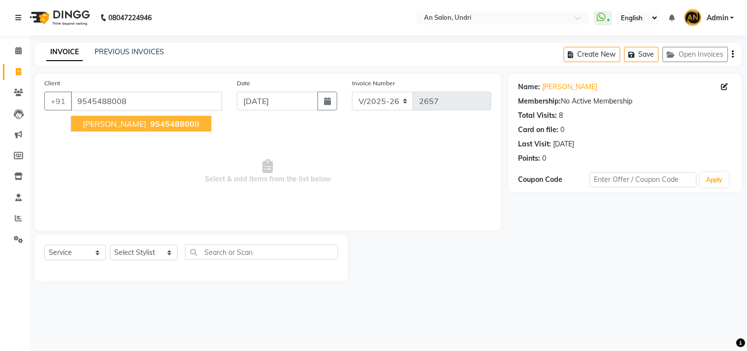
click at [102, 119] on span "Depali" at bounding box center [115, 124] width 64 height 10
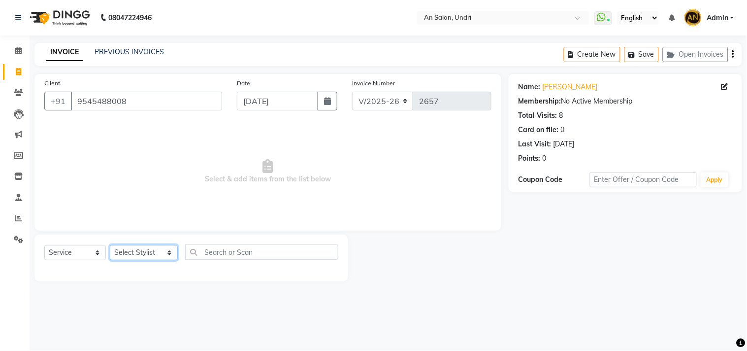
click at [150, 254] on select "Select Stylist AN Anita Rai Anthony Aslam Shaikh Janhavi Jambhulkar Naeem Aktar…" at bounding box center [144, 252] width 68 height 15
select select "21387"
click at [110, 245] on select "Select Stylist AN Anita Rai Anthony Aslam Shaikh Janhavi Jambhulkar Naeem Aktar…" at bounding box center [144, 252] width 68 height 15
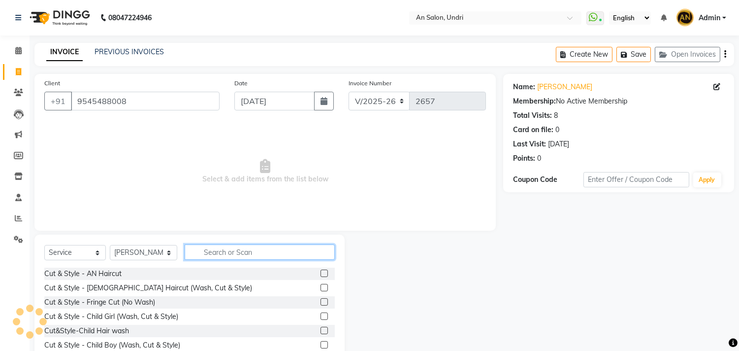
click at [229, 251] on input "text" at bounding box center [260, 251] width 150 height 15
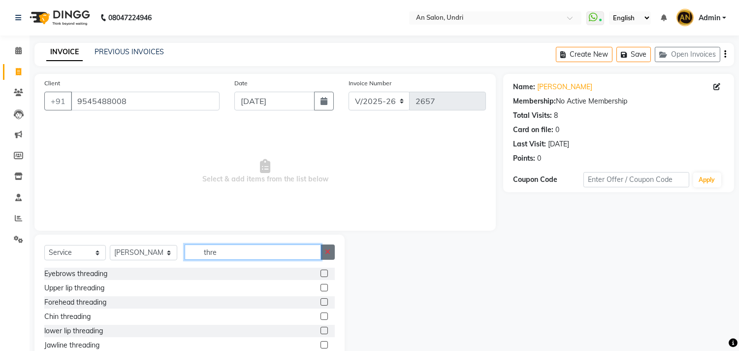
type input "thre"
click at [327, 252] on icon "button" at bounding box center [327, 251] width 5 height 7
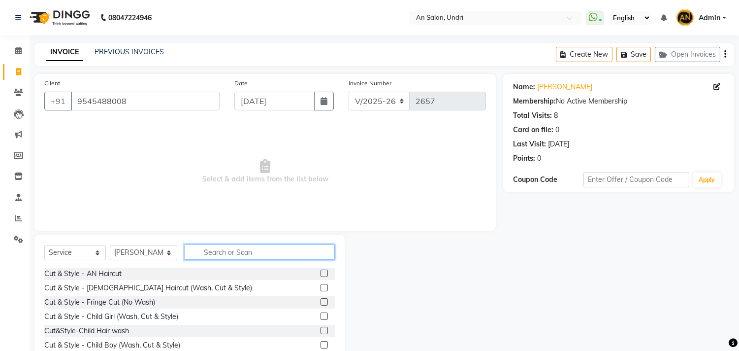
click at [205, 248] on input "text" at bounding box center [260, 251] width 150 height 15
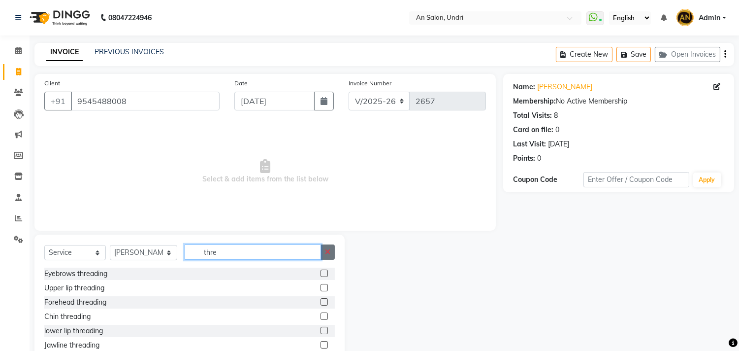
type input "thre"
click at [326, 254] on icon "button" at bounding box center [327, 251] width 5 height 7
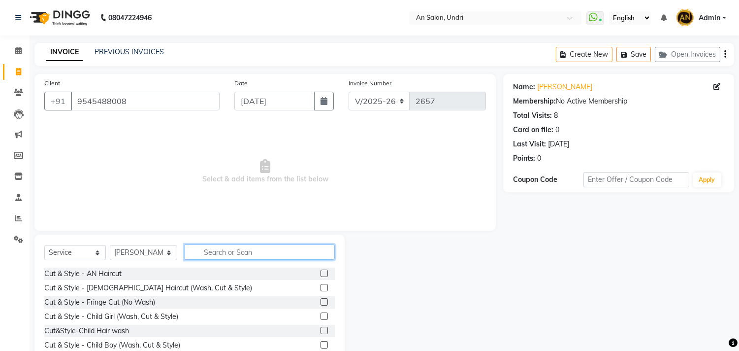
click at [270, 258] on input "text" at bounding box center [260, 251] width 150 height 15
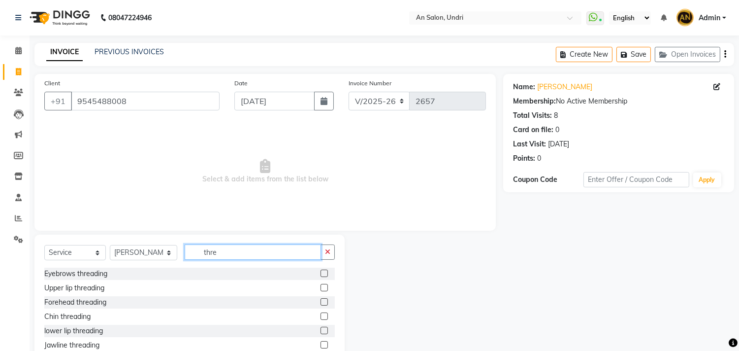
type input "thre"
click at [92, 264] on div "Select Service Product Membership Package Voucher Prepaid Gift Card Select Styl…" at bounding box center [189, 255] width 291 height 23
click at [90, 271] on div "Eyebrows threading" at bounding box center [75, 273] width 63 height 10
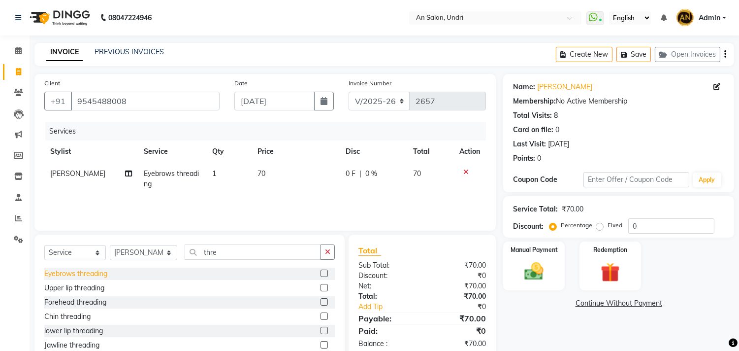
click at [93, 274] on div "Eyebrows threading" at bounding box center [75, 273] width 63 height 10
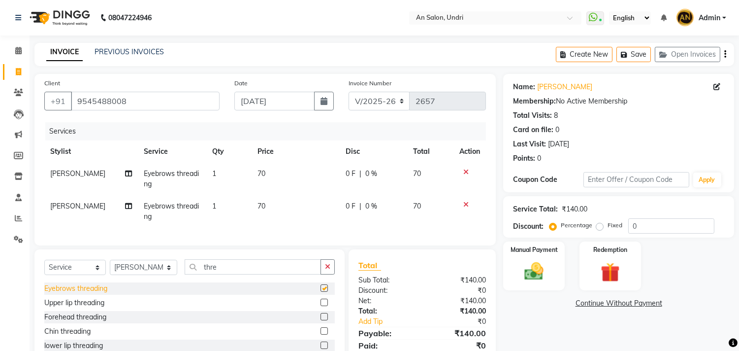
checkbox input "false"
click at [329, 270] on icon "button" at bounding box center [327, 266] width 5 height 7
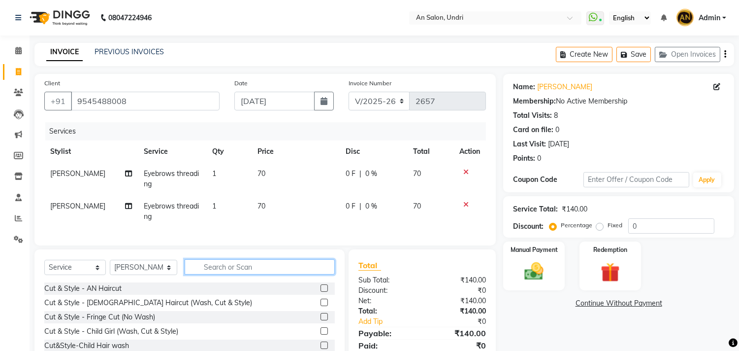
click at [244, 269] on input "text" at bounding box center [260, 266] width 150 height 15
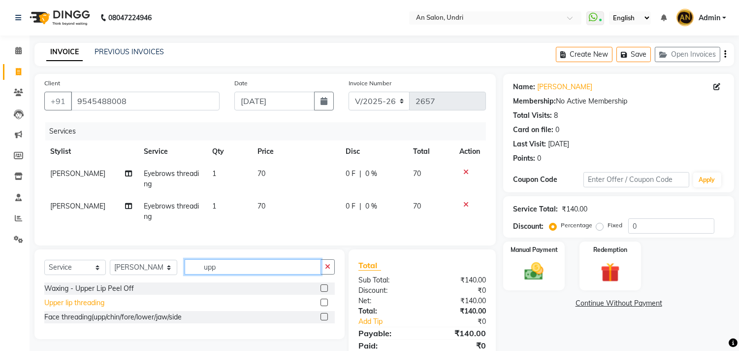
type input "upp"
click at [102, 308] on div "Upper lip threading" at bounding box center [74, 303] width 60 height 10
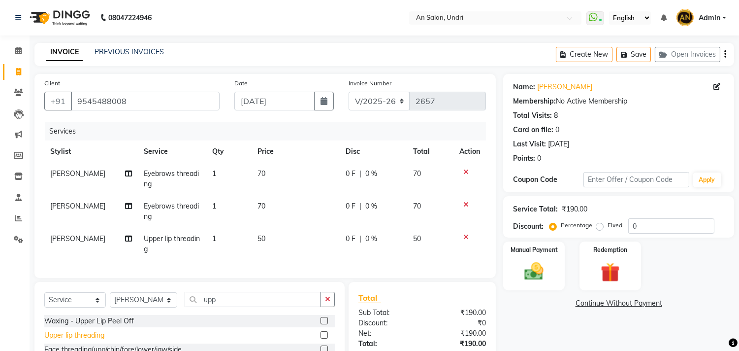
click at [85, 340] on div "Upper lip threading" at bounding box center [74, 335] width 60 height 10
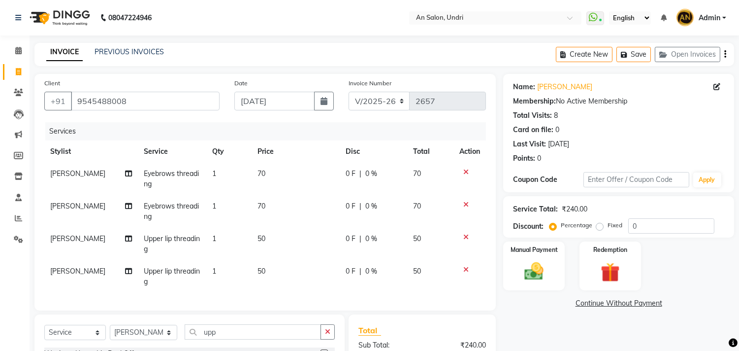
checkbox input "false"
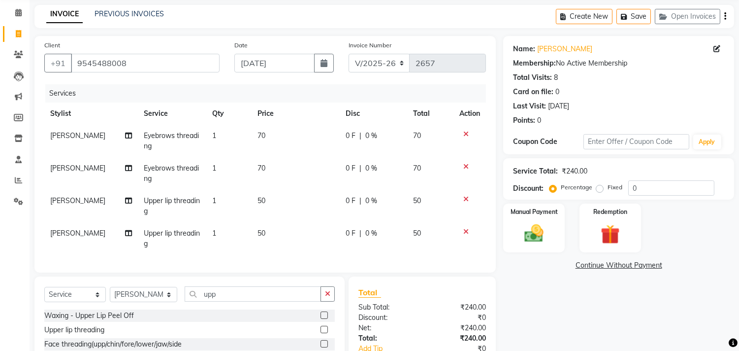
scroll to position [109, 0]
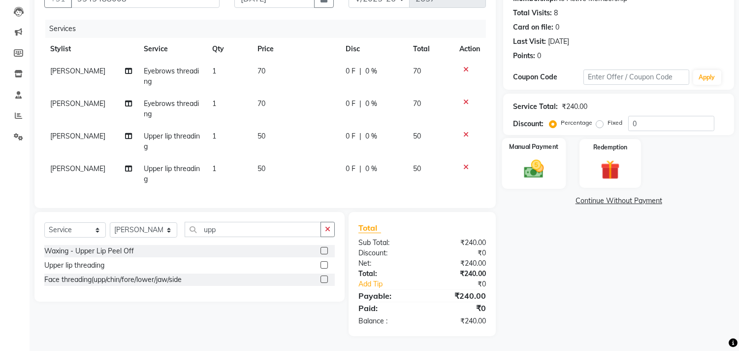
click at [527, 158] on img at bounding box center [534, 169] width 33 height 23
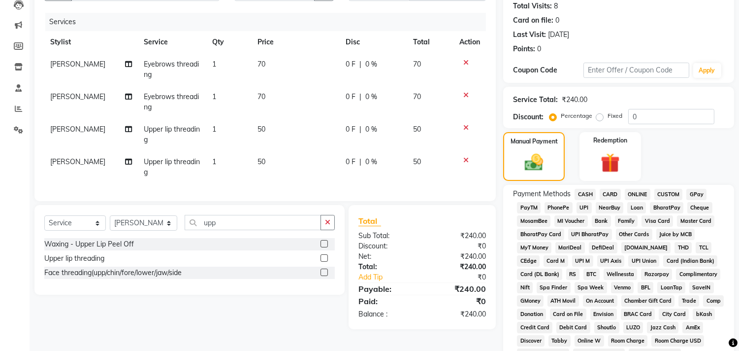
click at [693, 195] on span "GPay" at bounding box center [697, 194] width 20 height 11
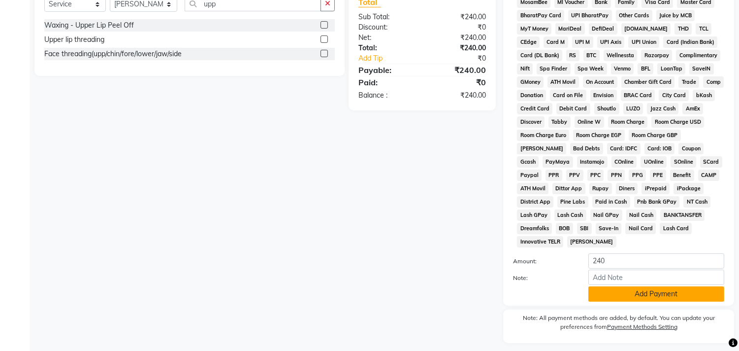
click at [636, 291] on button "Add Payment" at bounding box center [657, 293] width 136 height 15
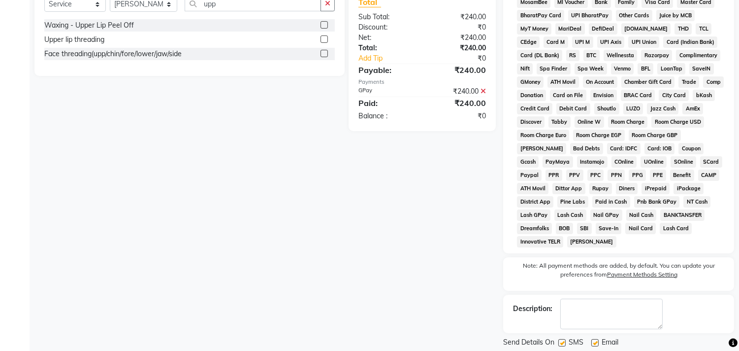
scroll to position [361, 0]
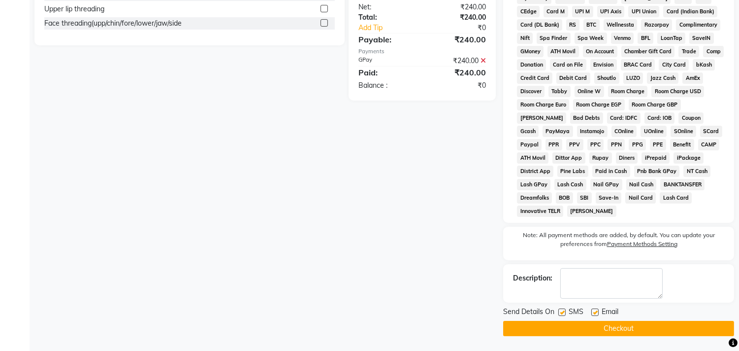
click at [661, 331] on button "Checkout" at bounding box center [618, 328] width 231 height 15
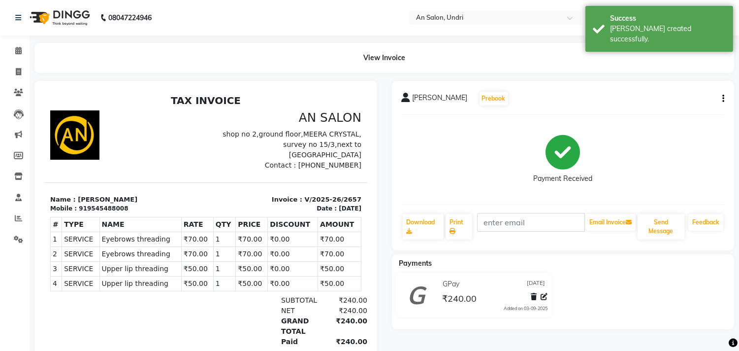
click at [71, 13] on img at bounding box center [58, 18] width 67 height 28
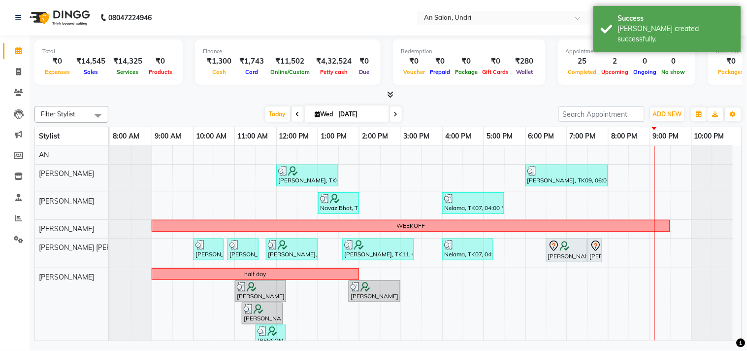
click at [501, 115] on div "Today Wed 03-09-2025" at bounding box center [333, 114] width 440 height 15
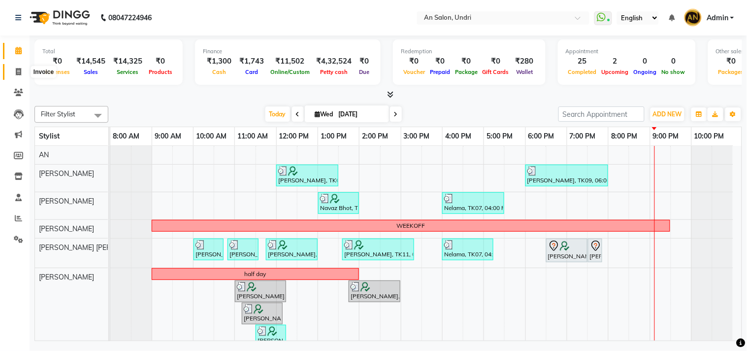
click at [16, 74] on icon at bounding box center [18, 71] width 5 height 7
select select "service"
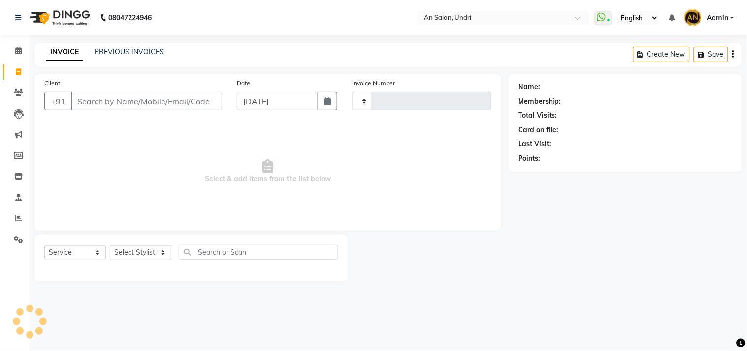
click at [120, 93] on input "Client" at bounding box center [146, 101] width 151 height 19
type input "2658"
select select "3639"
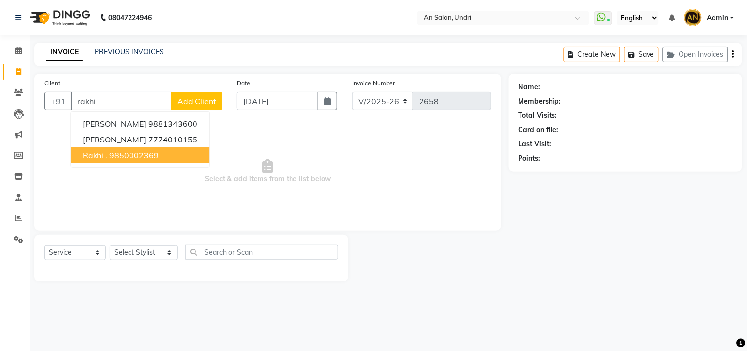
click at [139, 156] on ngb-highlight "9850002369" at bounding box center [133, 155] width 49 height 10
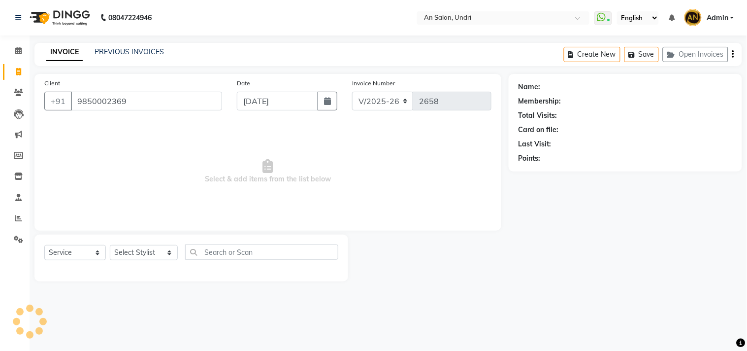
type input "9850002369"
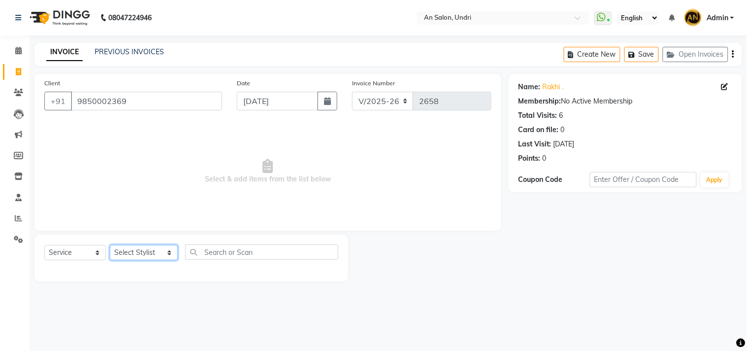
click at [132, 253] on select "Select Stylist AN Anita Rai Anthony Aslam Shaikh Janhavi Jambhulkar Naeem Aktar…" at bounding box center [144, 252] width 68 height 15
select select "35359"
click at [110, 245] on select "Select Stylist AN Anita Rai Anthony Aslam Shaikh Janhavi Jambhulkar Naeem Aktar…" at bounding box center [144, 252] width 68 height 15
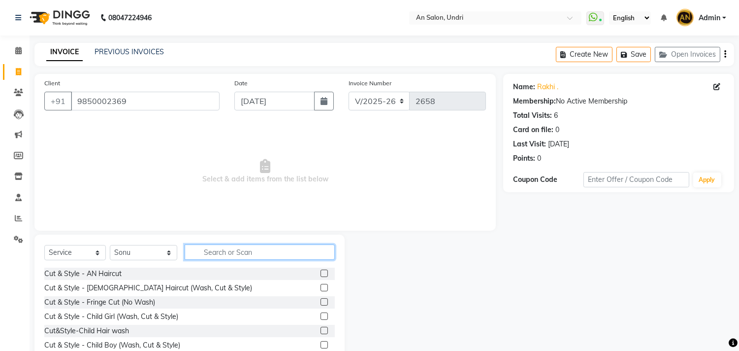
click at [243, 249] on input "text" at bounding box center [260, 251] width 150 height 15
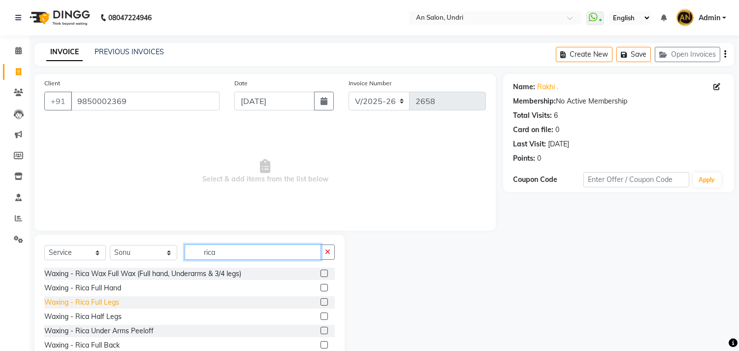
type input "rica"
click at [111, 301] on div "Waxing - Rica Full Legs" at bounding box center [81, 302] width 75 height 10
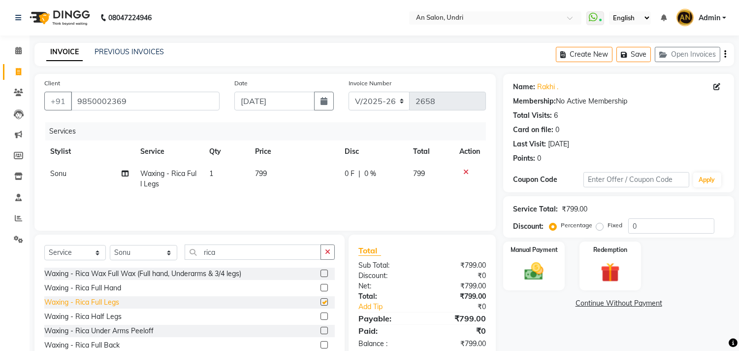
checkbox input "false"
click at [328, 250] on icon "button" at bounding box center [327, 251] width 5 height 7
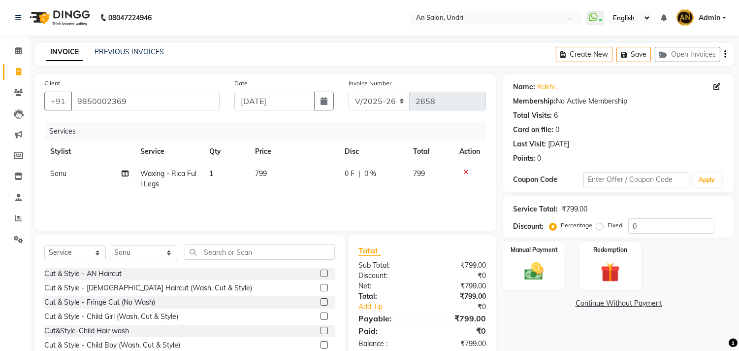
click at [466, 172] on icon at bounding box center [466, 171] width 5 height 7
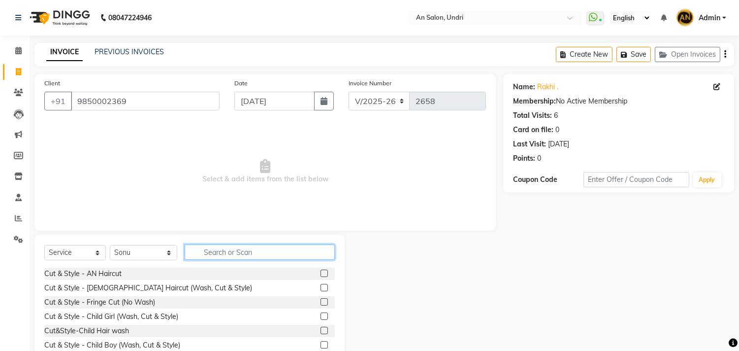
click at [251, 253] on input "text" at bounding box center [260, 251] width 150 height 15
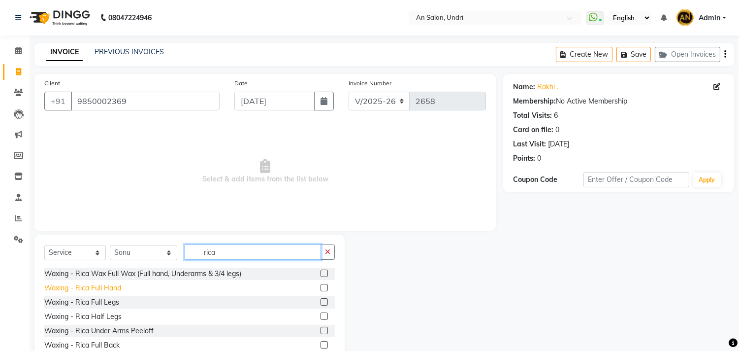
type input "rica"
click at [114, 289] on div "Waxing - Rica Full Hand" at bounding box center [82, 288] width 77 height 10
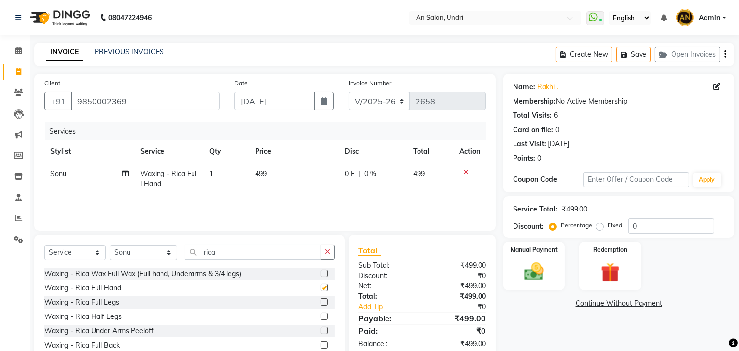
checkbox input "false"
click at [327, 254] on icon "button" at bounding box center [327, 251] width 5 height 7
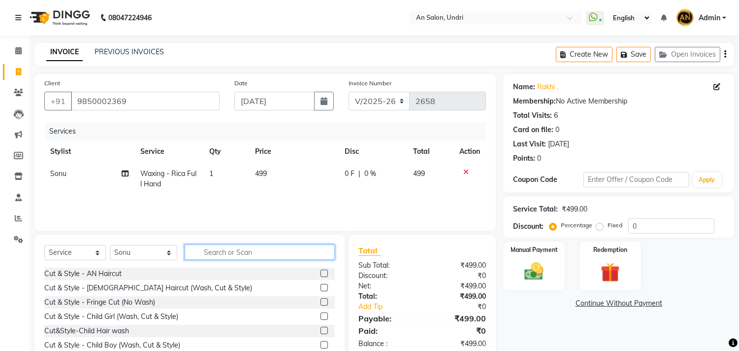
click at [252, 253] on input "text" at bounding box center [260, 251] width 150 height 15
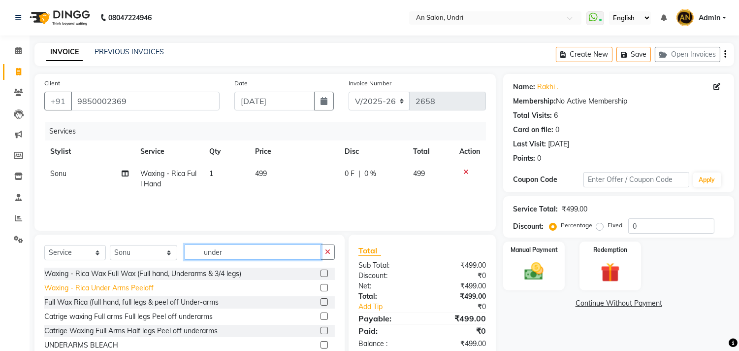
type input "under"
click at [124, 289] on div "Waxing - Rica Under Arms Peeloff" at bounding box center [98, 288] width 109 height 10
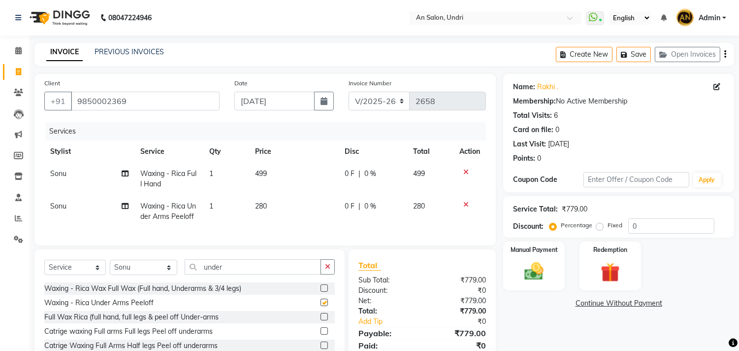
checkbox input "false"
click at [326, 274] on button "button" at bounding box center [328, 266] width 14 height 15
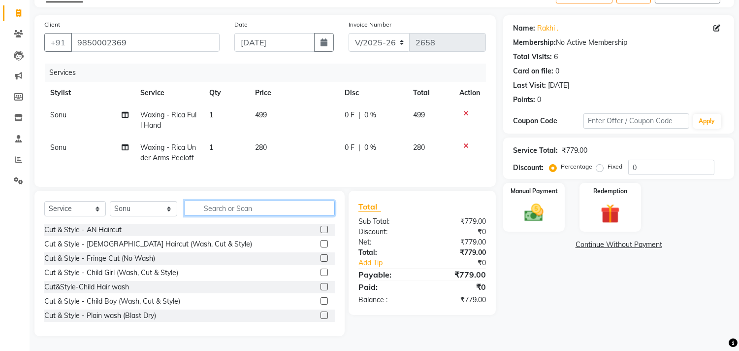
scroll to position [67, 0]
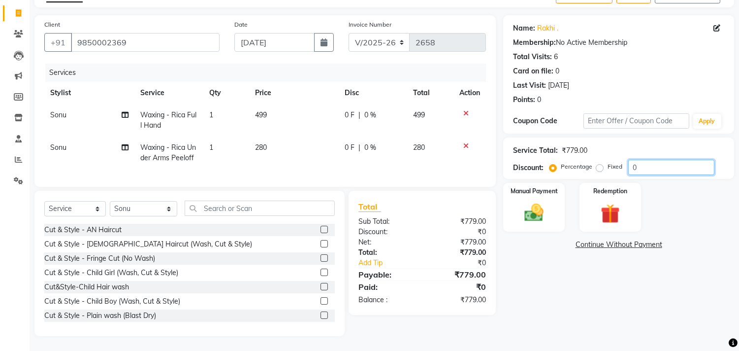
click at [634, 162] on input "0" at bounding box center [672, 167] width 86 height 15
click at [646, 160] on input "0" at bounding box center [672, 167] width 86 height 15
type input "15"
click at [563, 282] on div "Name: Rakhi . Membership: No Active Membership Total Visits: 6 Card on file: 0 …" at bounding box center [622, 175] width 238 height 321
click at [535, 201] on img at bounding box center [534, 212] width 33 height 23
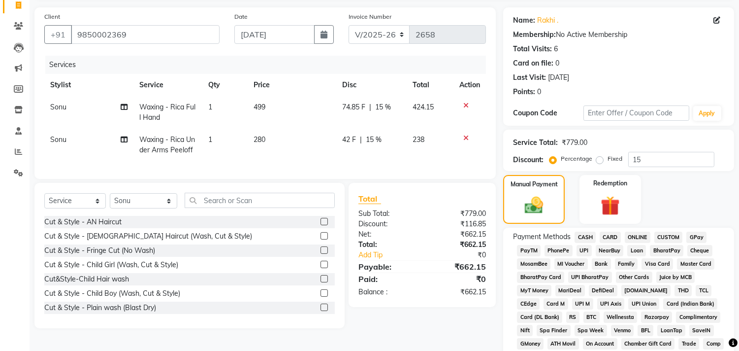
click at [695, 238] on span "GPay" at bounding box center [697, 237] width 20 height 11
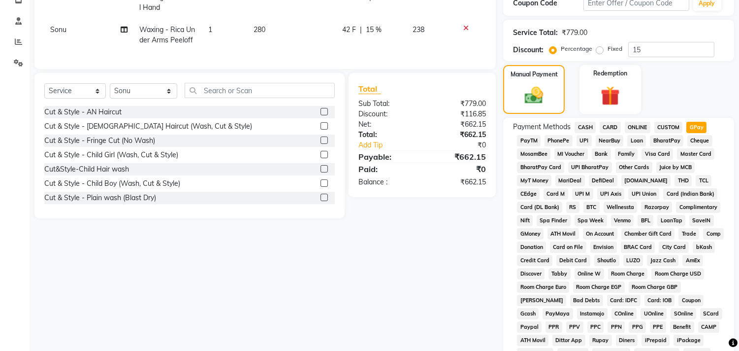
scroll to position [286, 0]
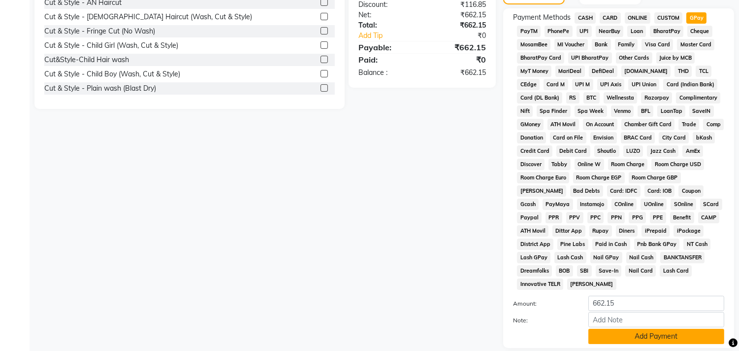
click at [654, 336] on button "Add Payment" at bounding box center [657, 336] width 136 height 15
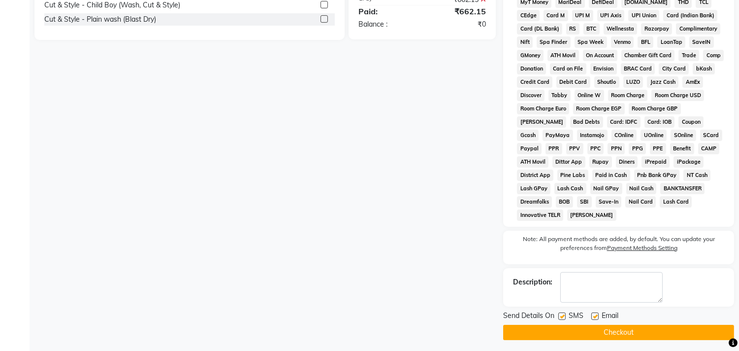
scroll to position [361, 0]
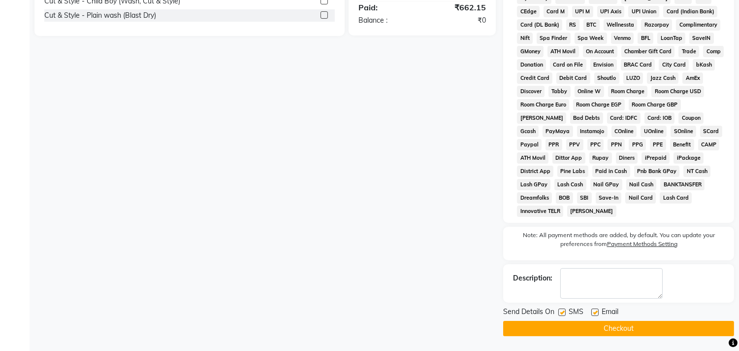
click at [663, 329] on button "Checkout" at bounding box center [618, 328] width 231 height 15
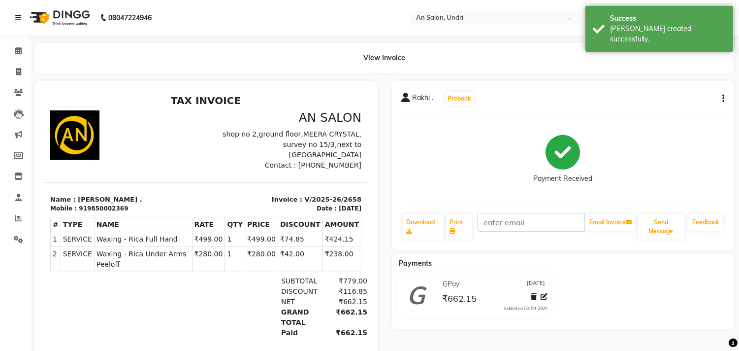
click at [67, 10] on img at bounding box center [58, 18] width 67 height 28
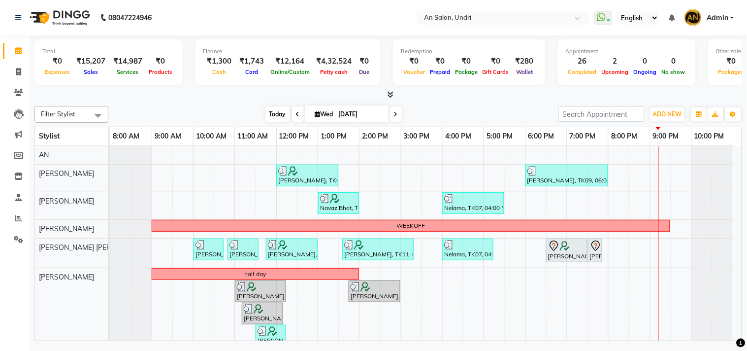
click at [266, 113] on span "Today" at bounding box center [278, 113] width 25 height 15
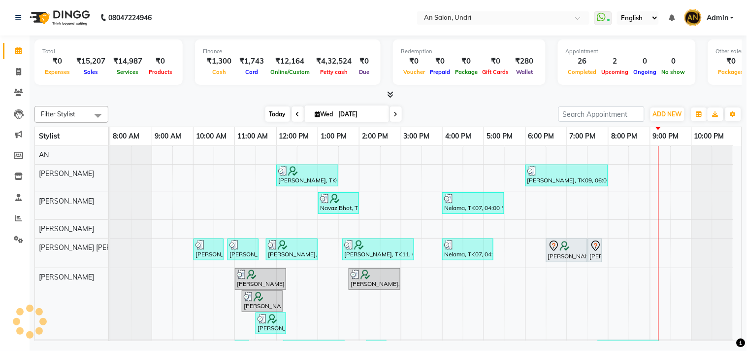
click at [273, 110] on span "Today" at bounding box center [278, 113] width 25 height 15
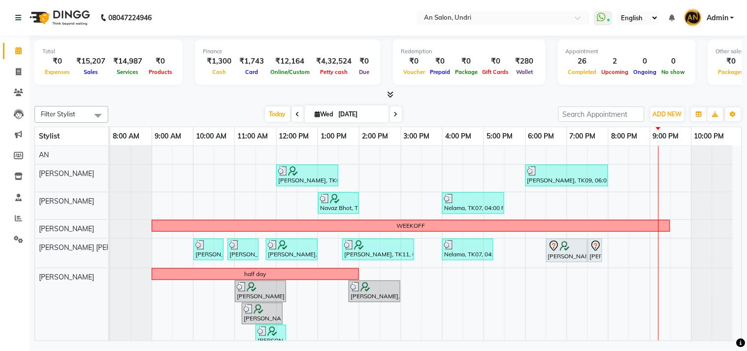
click at [390, 91] on icon at bounding box center [390, 94] width 6 height 7
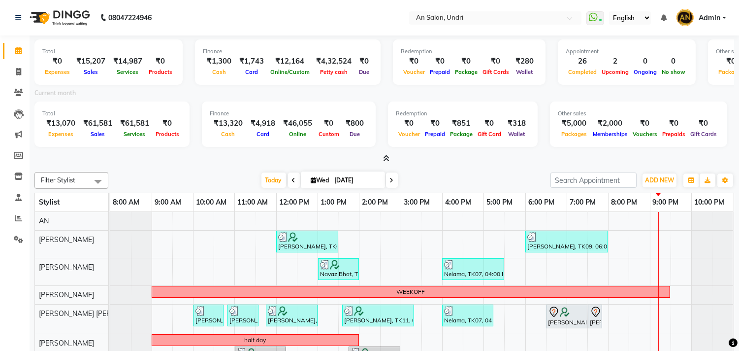
click at [388, 157] on icon at bounding box center [386, 158] width 6 height 7
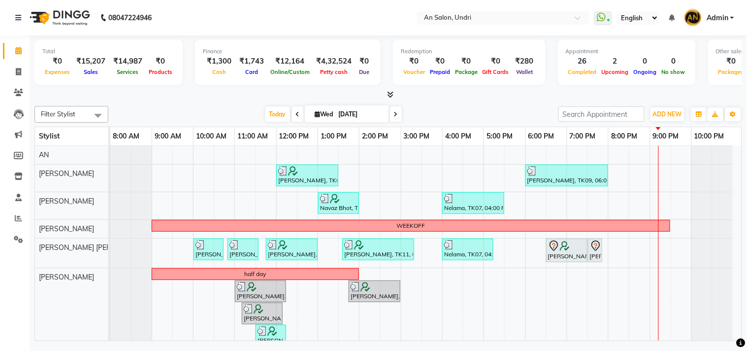
click at [460, 111] on div "Today Wed 03-09-2025" at bounding box center [333, 114] width 440 height 15
click at [661, 116] on span "ADD NEW" at bounding box center [667, 113] width 29 height 7
click at [639, 159] on link "Add Expense" at bounding box center [646, 158] width 78 height 13
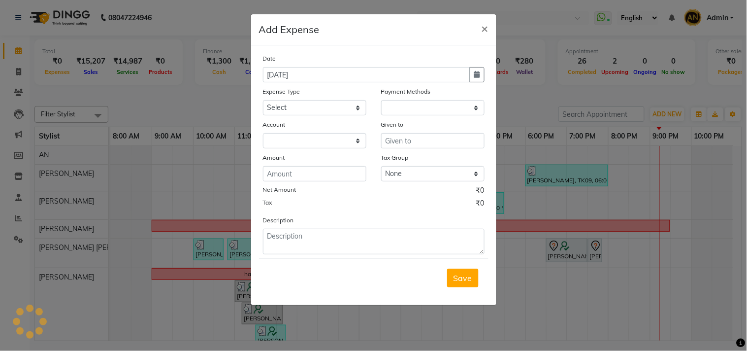
select select "2406"
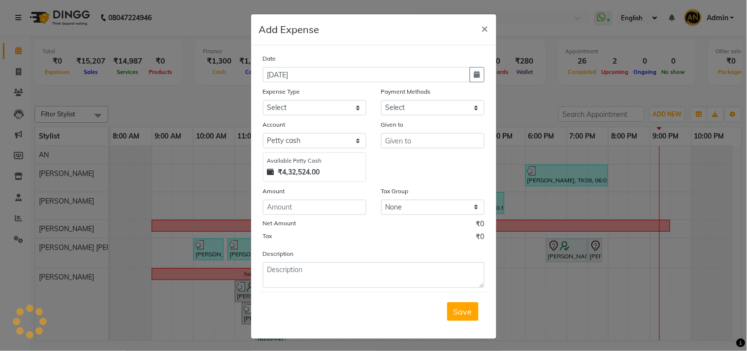
select select "1"
click at [338, 109] on select "Select Advance Salary Bank charges card conversion charges Car maintenance Cash…" at bounding box center [314, 107] width 103 height 15
select select "3472"
click at [263, 100] on select "Select Advance Salary Bank charges card conversion charges Car maintenance Cash…" at bounding box center [314, 107] width 103 height 15
click at [292, 143] on select "Select Default account Petty cash" at bounding box center [314, 140] width 103 height 15
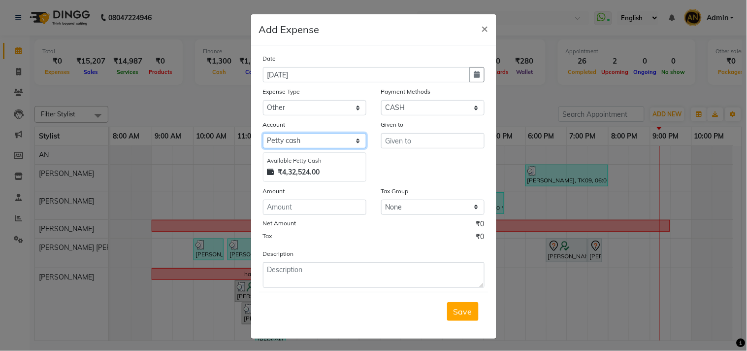
select select "1032"
click at [263, 133] on select "Select Default account Petty cash" at bounding box center [314, 140] width 103 height 15
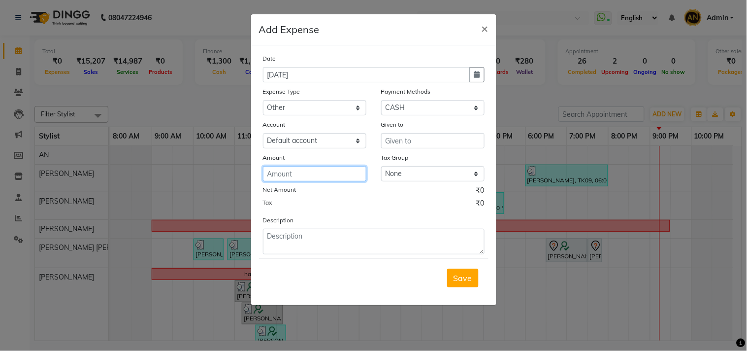
click at [287, 169] on input "number" at bounding box center [314, 173] width 103 height 15
type input "116"
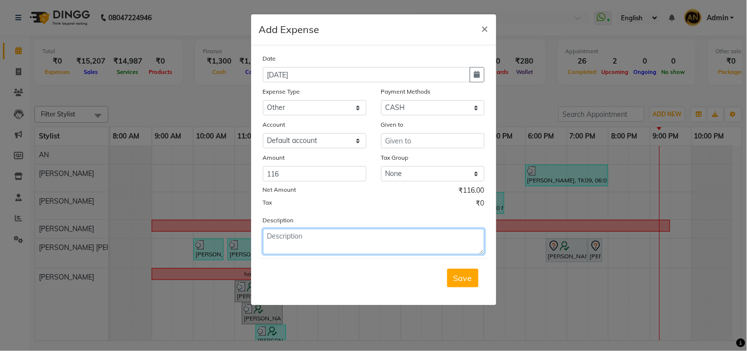
click at [283, 249] on textarea at bounding box center [374, 242] width 222 height 26
type textarea "116 rs milk"
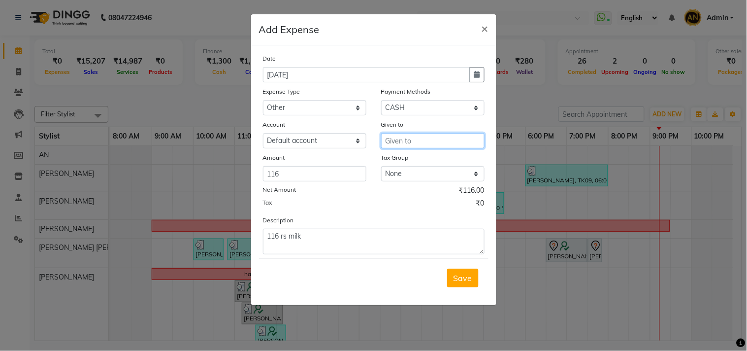
click at [430, 139] on input "text" at bounding box center [432, 140] width 103 height 15
click at [425, 157] on ngb-highlight "Asla m Shaikh" at bounding box center [433, 162] width 80 height 10
type input "[PERSON_NAME]"
click at [449, 273] on button "Save" at bounding box center [463, 277] width 32 height 19
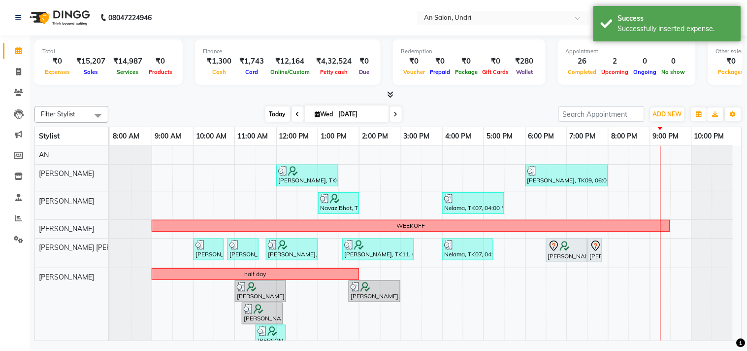
click at [276, 114] on span "Today" at bounding box center [278, 113] width 25 height 15
click at [391, 94] on icon at bounding box center [390, 94] width 6 height 7
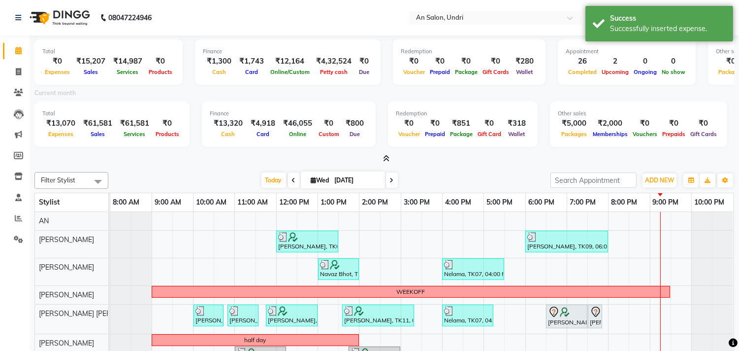
click at [386, 156] on icon at bounding box center [386, 158] width 6 height 7
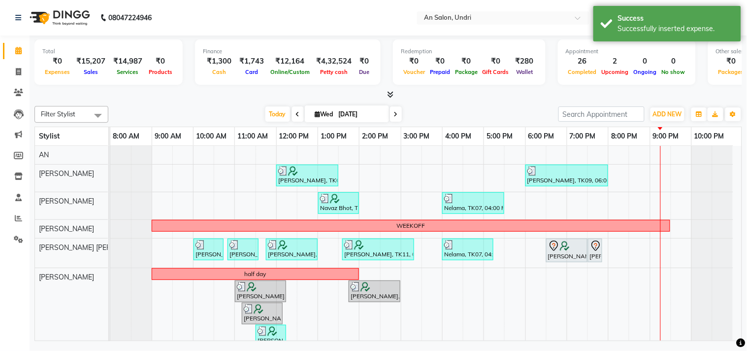
click at [474, 107] on div "Today Wed 03-09-2025" at bounding box center [333, 114] width 440 height 15
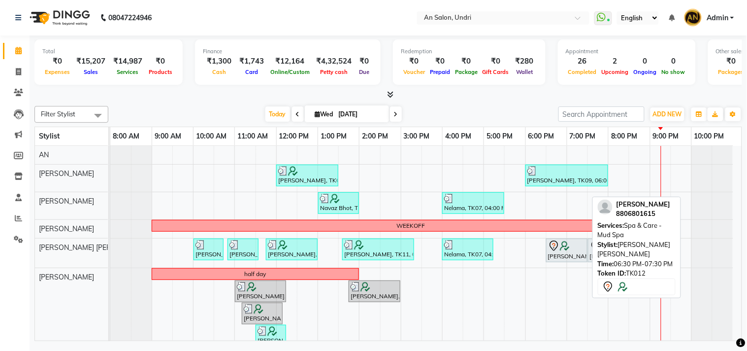
click at [557, 247] on icon at bounding box center [554, 245] width 8 height 10
select select "7"
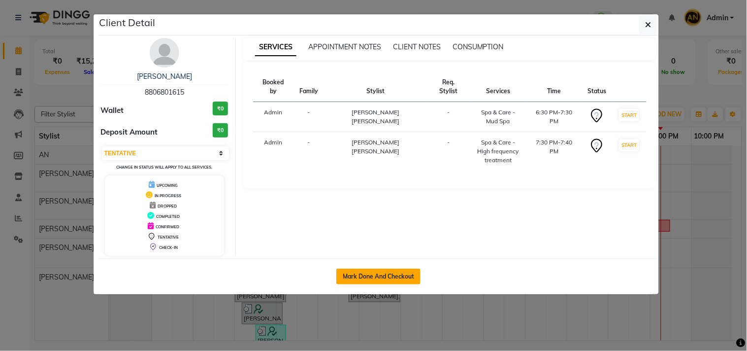
click at [373, 272] on button "Mark Done And Checkout" at bounding box center [378, 276] width 84 height 16
select select "service"
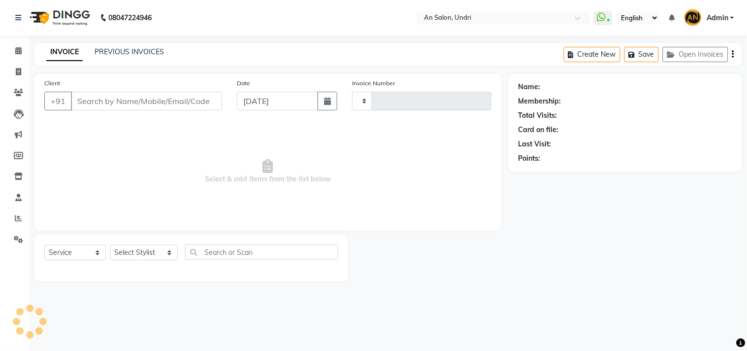
type input "8806801615"
select select "55235"
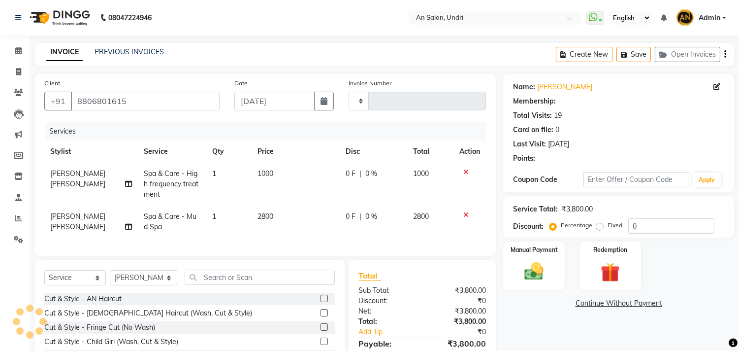
select select "2: Object"
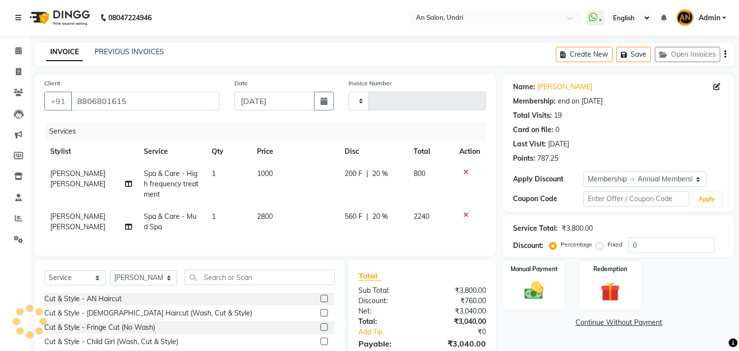
type input "20"
type input "2659"
select select "3639"
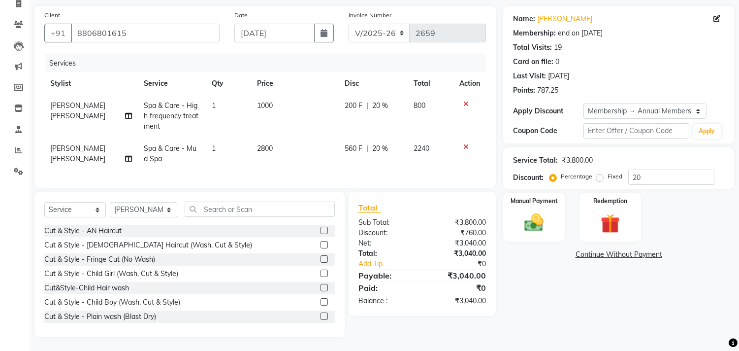
scroll to position [77, 0]
click at [464, 100] on icon at bounding box center [466, 103] width 5 height 7
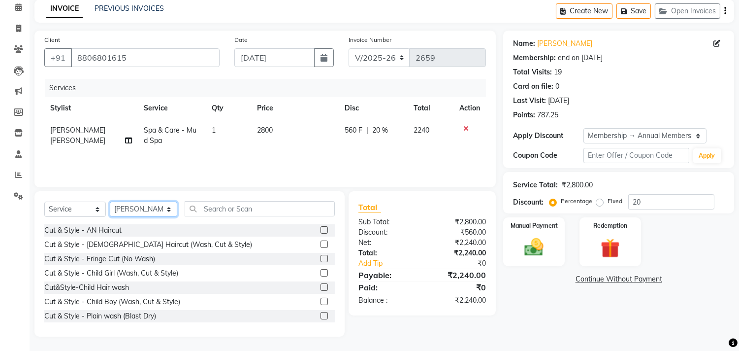
click at [150, 209] on select "Select Stylist AN Anita Rai Anthony Aslam Shaikh Janhavi Jambhulkar Naeem Aktar…" at bounding box center [143, 208] width 67 height 15
select select "21387"
click at [110, 201] on select "Select Stylist AN Anita Rai Anthony Aslam Shaikh Janhavi Jambhulkar Naeem Aktar…" at bounding box center [143, 208] width 67 height 15
click at [253, 205] on input "text" at bounding box center [260, 208] width 150 height 15
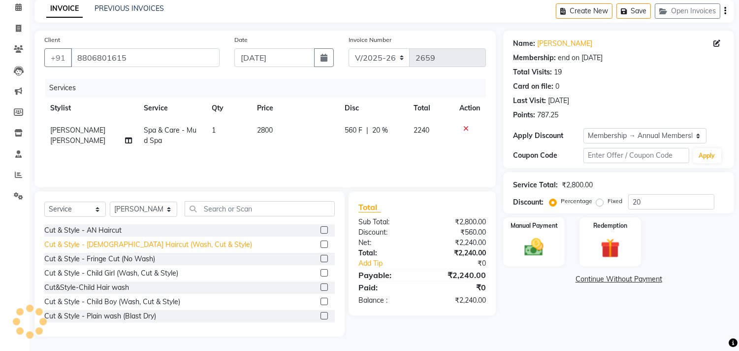
click at [186, 245] on div "Cut & Style - Female Haircut (Wash, Cut & Style)" at bounding box center [148, 244] width 208 height 10
checkbox input "false"
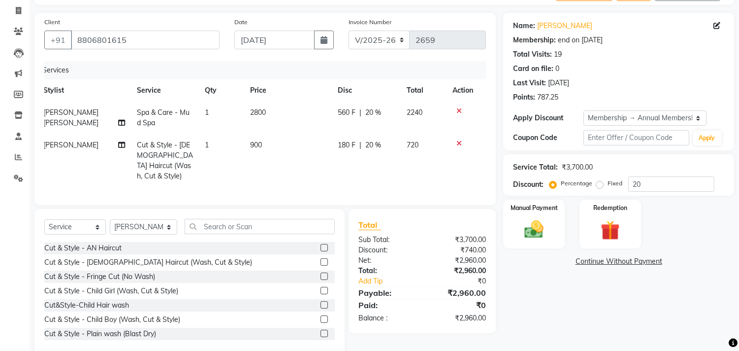
scroll to position [77, 0]
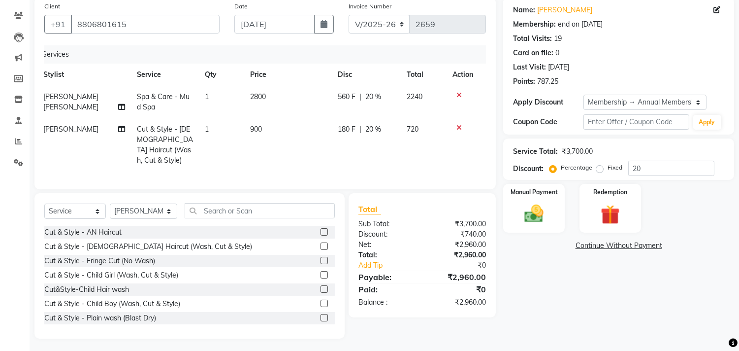
click at [71, 127] on span "[PERSON_NAME]" at bounding box center [70, 129] width 55 height 9
select select "21387"
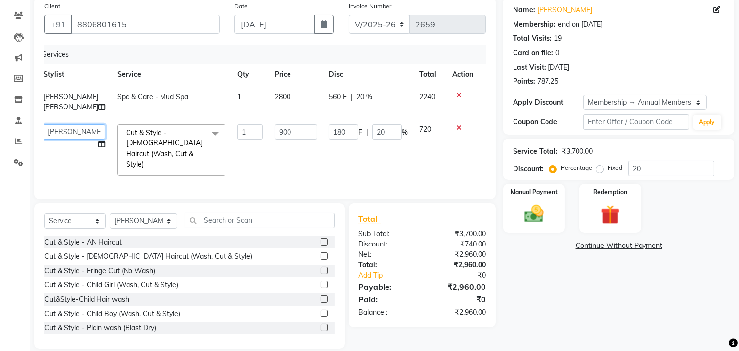
click at [71, 127] on select "AN Anita Rai Anthony Aslam Shaikh Janhavi Jambhulkar Naeem Aktar Shaikh Nazia S…" at bounding box center [74, 131] width 62 height 15
select select "18327"
click at [80, 132] on select "AN Anita Rai Anthony Aslam Shaikh Janhavi Jambhulkar Naeem Aktar Shaikh Nazia S…" at bounding box center [74, 131] width 62 height 15
select select "55235"
click at [140, 225] on select "Select Stylist AN Anita Rai Anthony Aslam Shaikh Janhavi Jambhulkar Naeem Aktar…" at bounding box center [143, 220] width 67 height 15
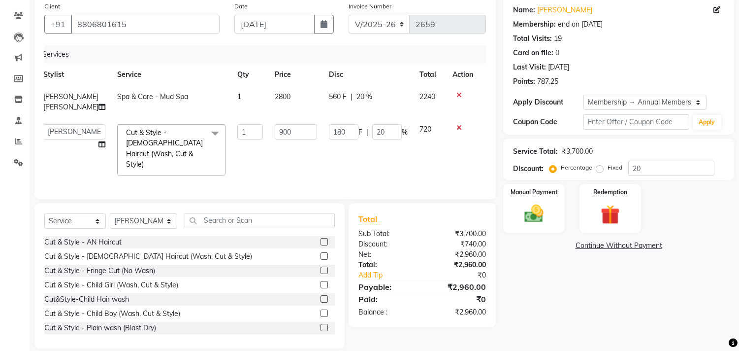
click at [234, 225] on div "Select Service Product Membership Package Voucher Prepaid Gift Card Select Styl…" at bounding box center [189, 224] width 291 height 23
click at [238, 219] on input "text" at bounding box center [260, 220] width 150 height 15
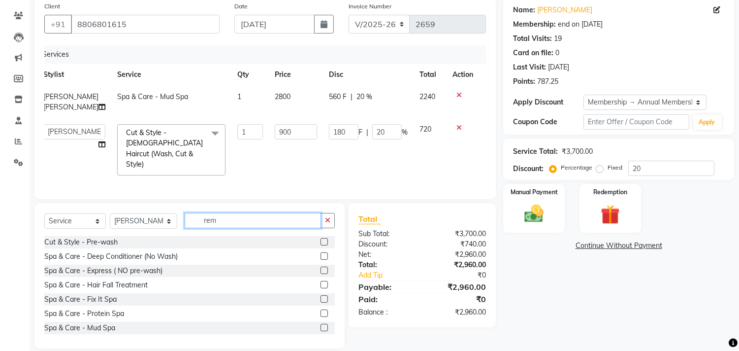
scroll to position [66, 0]
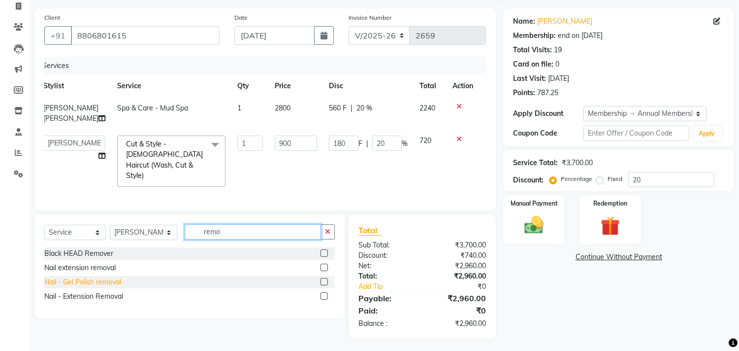
type input "remo"
click at [111, 282] on div "Nail - Gel Polish removal" at bounding box center [82, 282] width 77 height 10
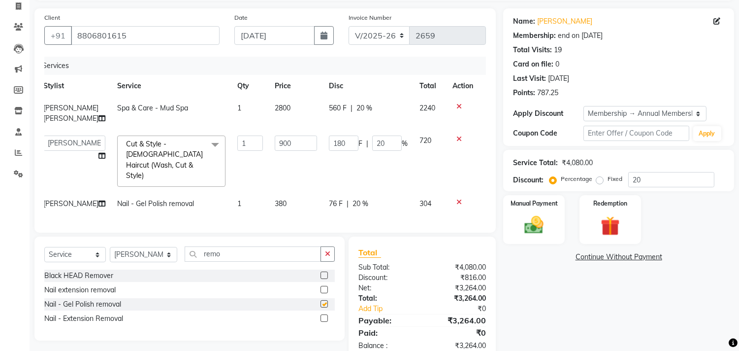
checkbox input "false"
click at [331, 257] on button "button" at bounding box center [328, 253] width 14 height 15
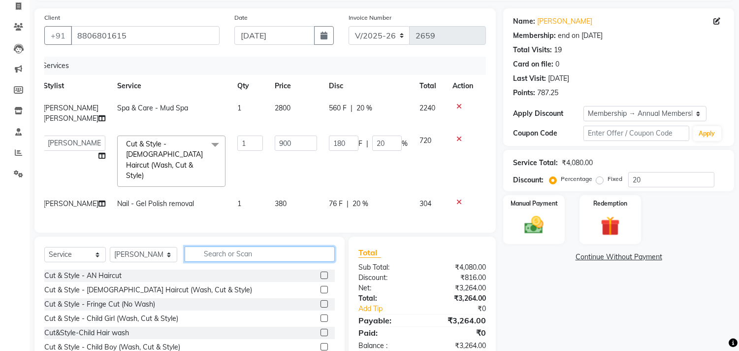
click at [248, 251] on input "text" at bounding box center [260, 253] width 150 height 15
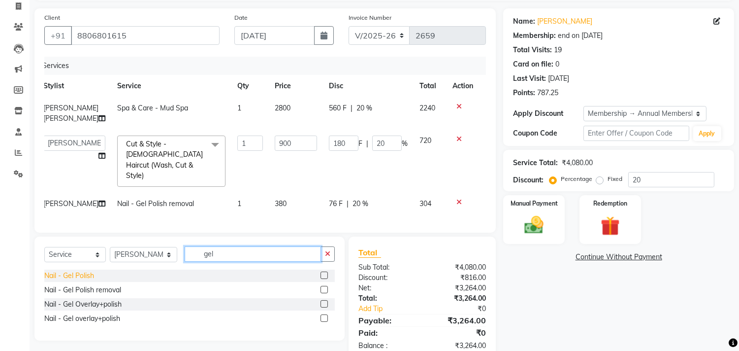
type input "gel"
click at [87, 274] on div "Nail - Gel Polish" at bounding box center [69, 275] width 50 height 10
checkbox input "false"
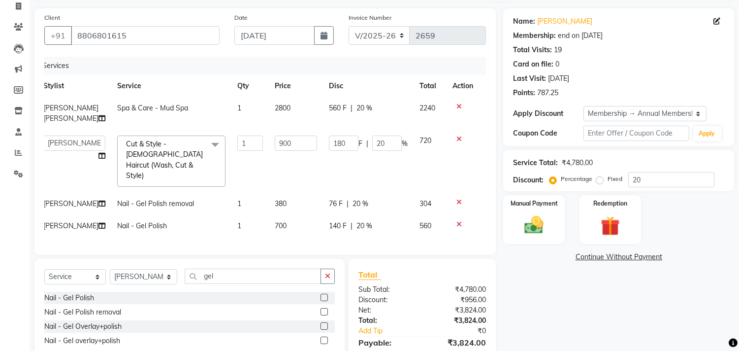
click at [391, 104] on div "560 F | 20 %" at bounding box center [368, 108] width 79 height 10
select select "55235"
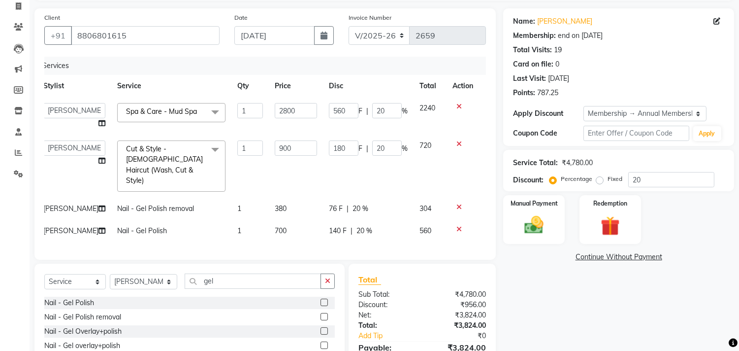
click at [393, 198] on td "76 F | 20 %" at bounding box center [368, 209] width 91 height 22
select select "21387"
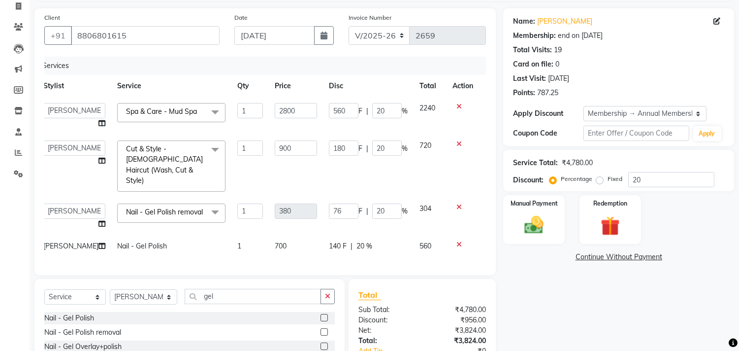
click at [393, 235] on td "140 F | 20 %" at bounding box center [368, 246] width 91 height 22
select select "21387"
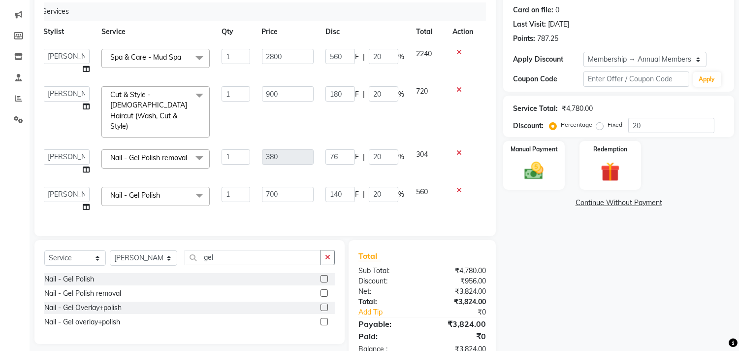
scroll to position [95, 0]
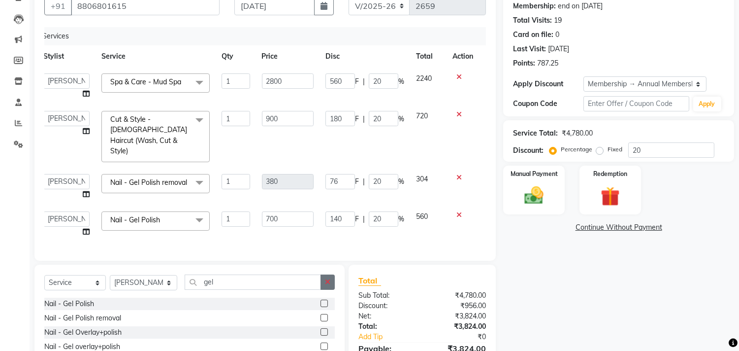
click at [328, 288] on button "button" at bounding box center [328, 281] width 14 height 15
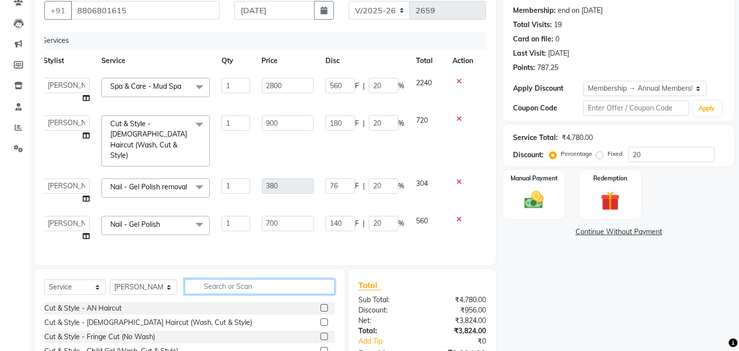
scroll to position [116, 0]
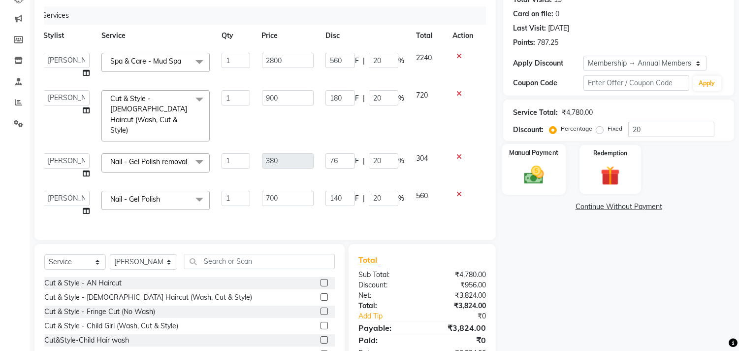
click at [530, 164] on img at bounding box center [534, 175] width 33 height 23
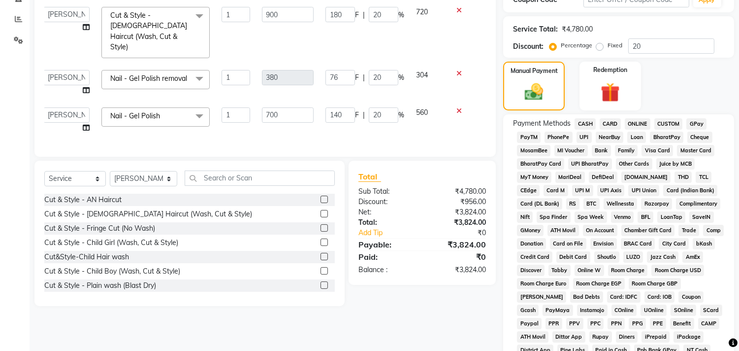
scroll to position [225, 0]
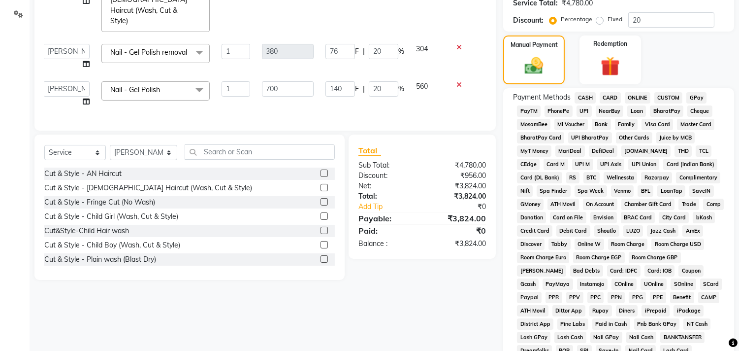
click at [616, 95] on span "CARD" at bounding box center [610, 97] width 21 height 11
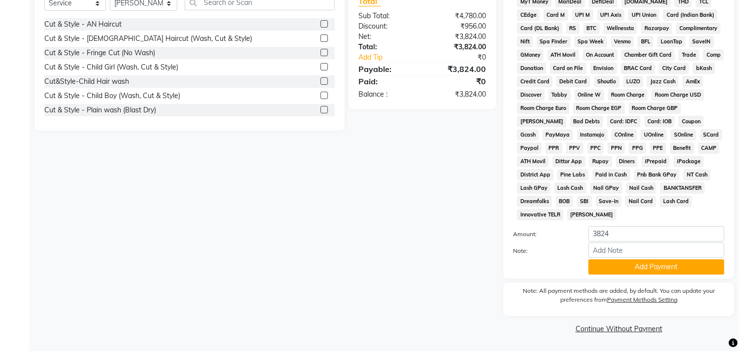
scroll to position [376, 0]
click at [686, 269] on button "Add Payment" at bounding box center [657, 266] width 136 height 15
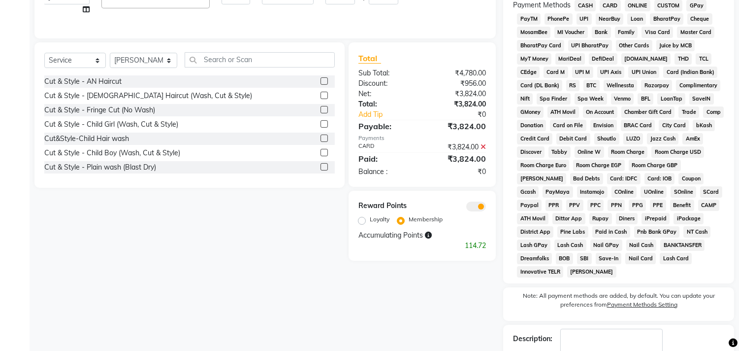
scroll to position [380, 0]
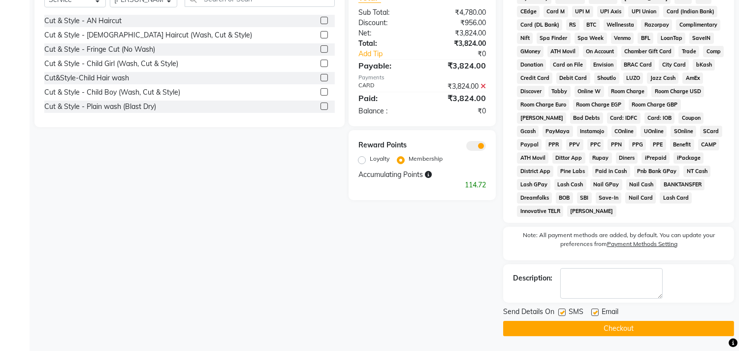
click at [606, 331] on button "Checkout" at bounding box center [618, 328] width 231 height 15
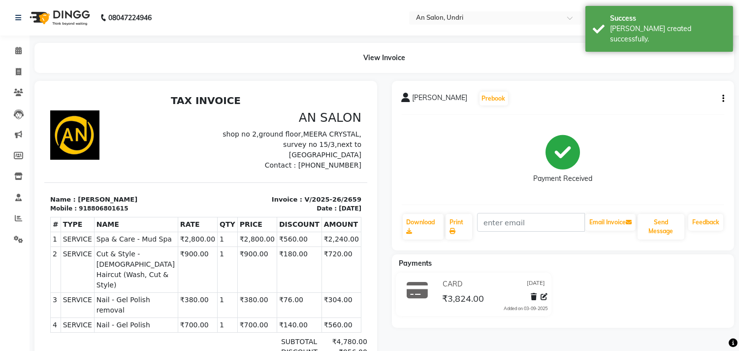
click at [74, 15] on img at bounding box center [58, 18] width 67 height 28
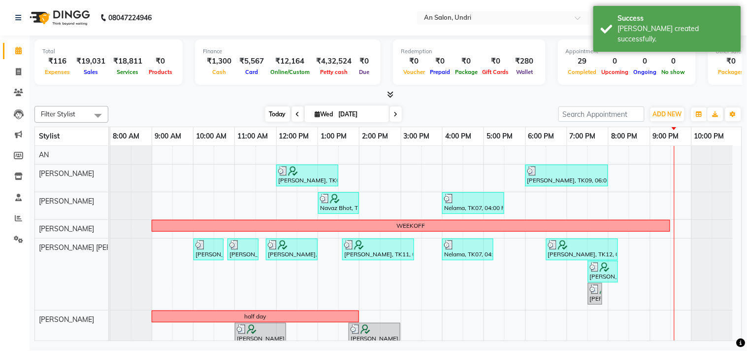
click at [269, 112] on span "Today" at bounding box center [278, 113] width 25 height 15
click at [429, 100] on div "Total ₹116 Expenses ₹19,031 Sales ₹18,811 Services ₹0 Products Finance ₹1,300 C…" at bounding box center [389, 189] width 718 height 308
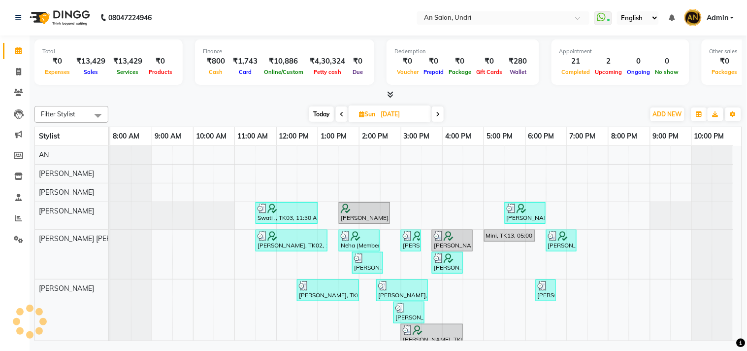
scroll to position [224, 0]
